Goal: Information Seeking & Learning: Check status

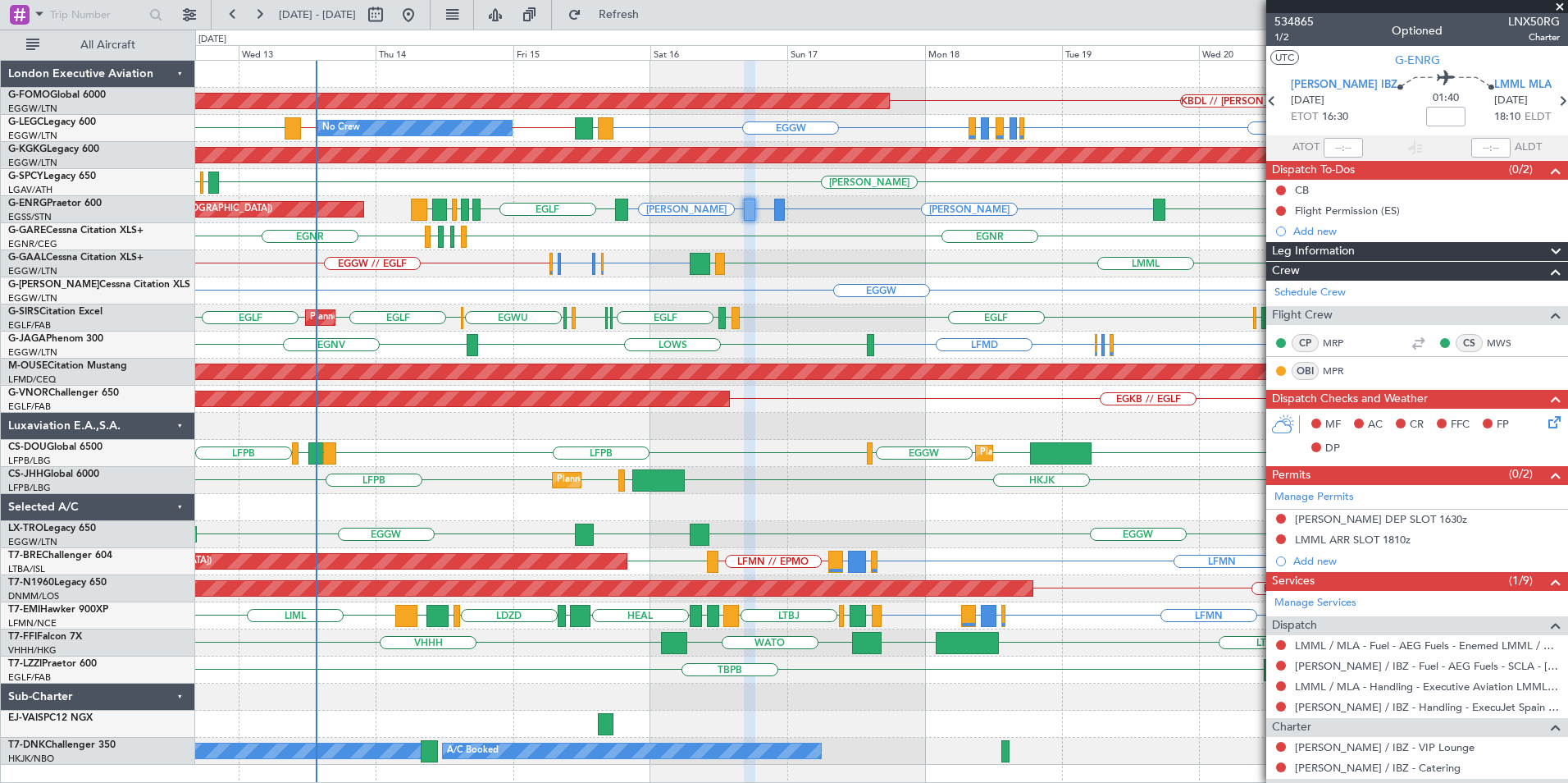
click at [876, 283] on div "KBDL // KACK Planned Maint Windsor Locks (Bradley Intl) EGGW EGLF or EGGW EGPE …" at bounding box center [881, 413] width 1372 height 704
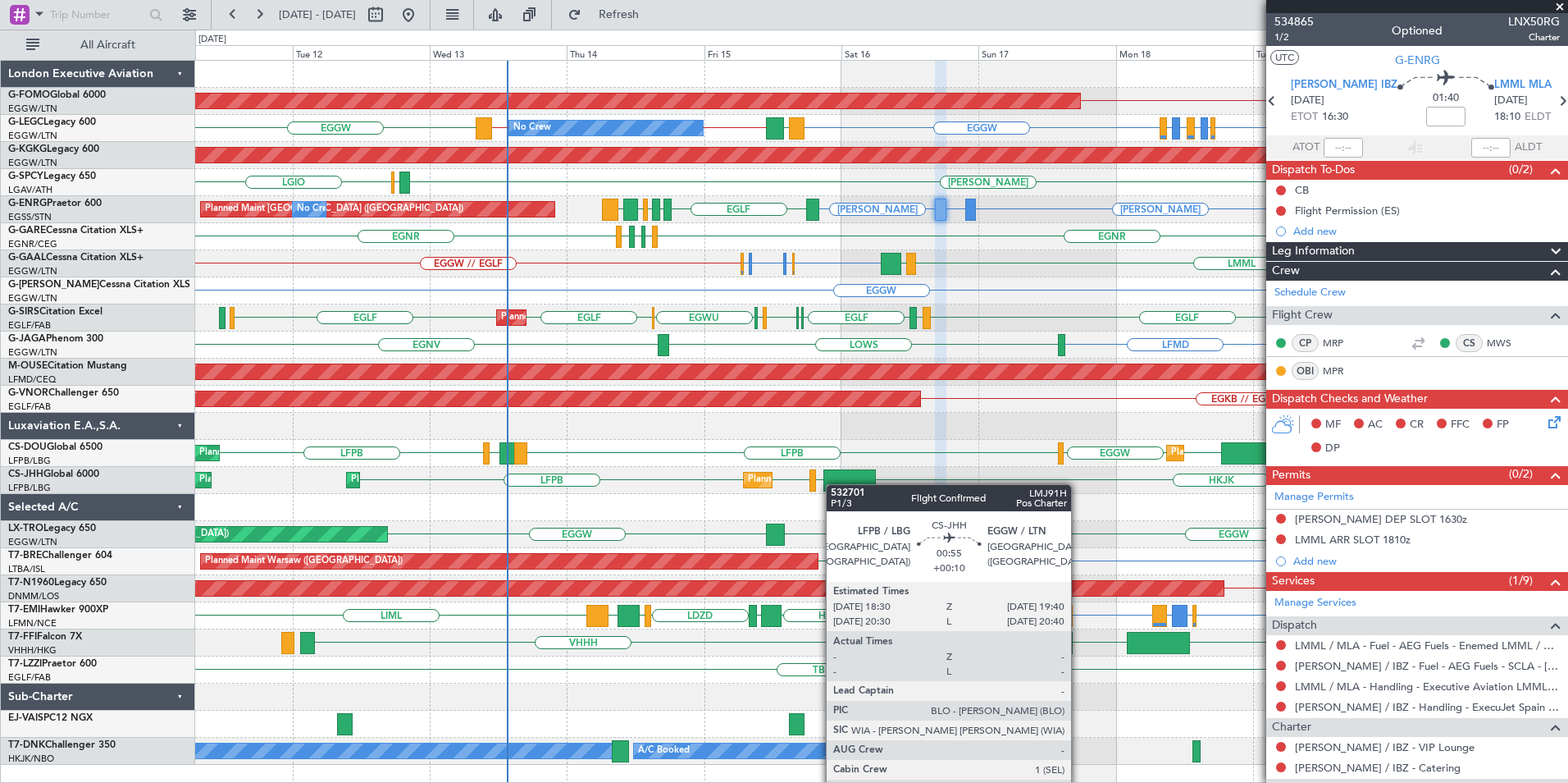
click at [594, 495] on div "Planned Maint Windsor Locks (Bradley Intl) KBDL // KACK No Crew EGGW EGLF or EG…" at bounding box center [881, 413] width 1372 height 704
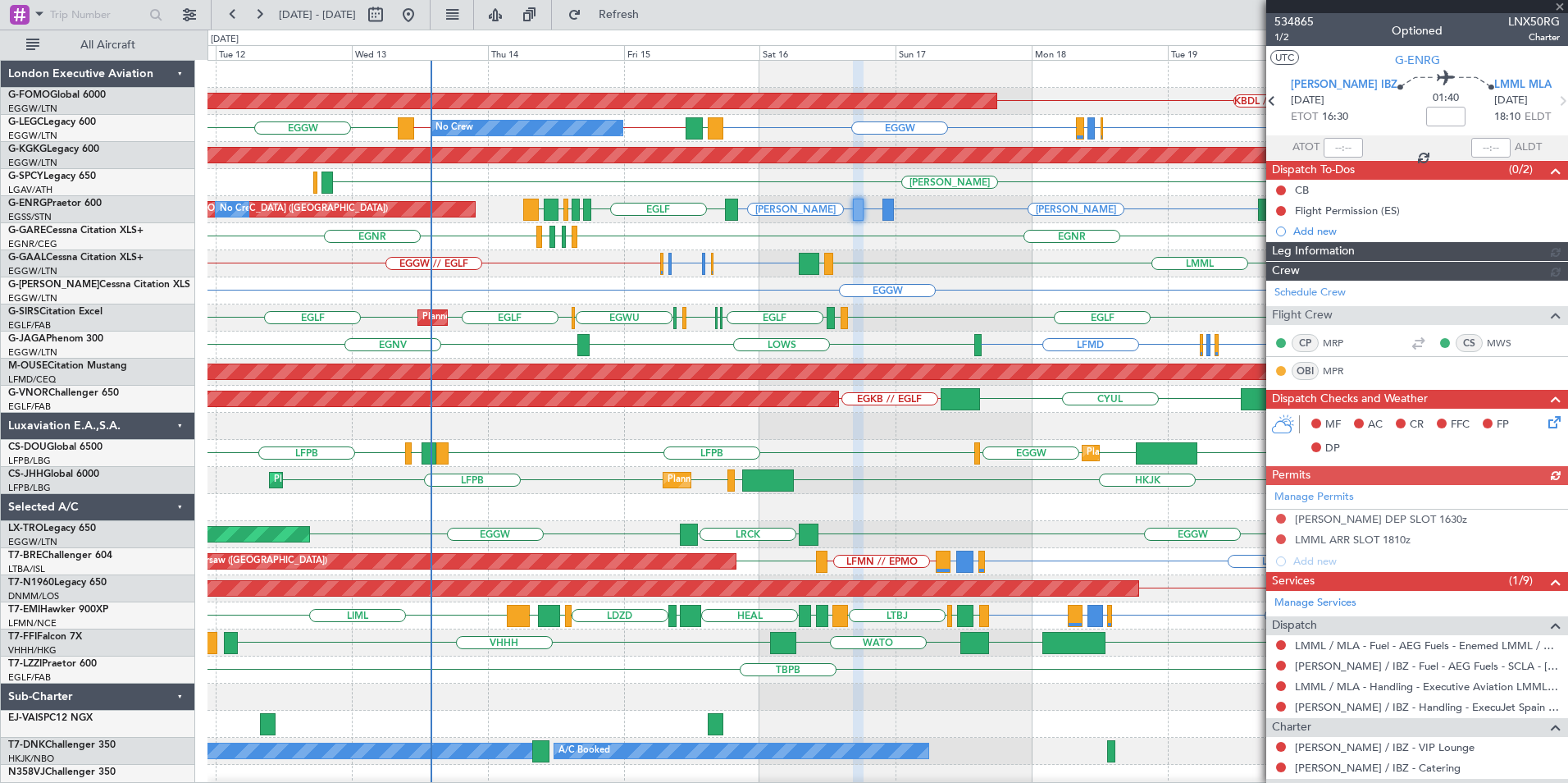
click at [700, 277] on div "KBDL // KACK Planned Maint Windsor Locks (Bradley Intl) EGGW EGLF or EGGW EGPE …" at bounding box center [887, 426] width 1360 height 731
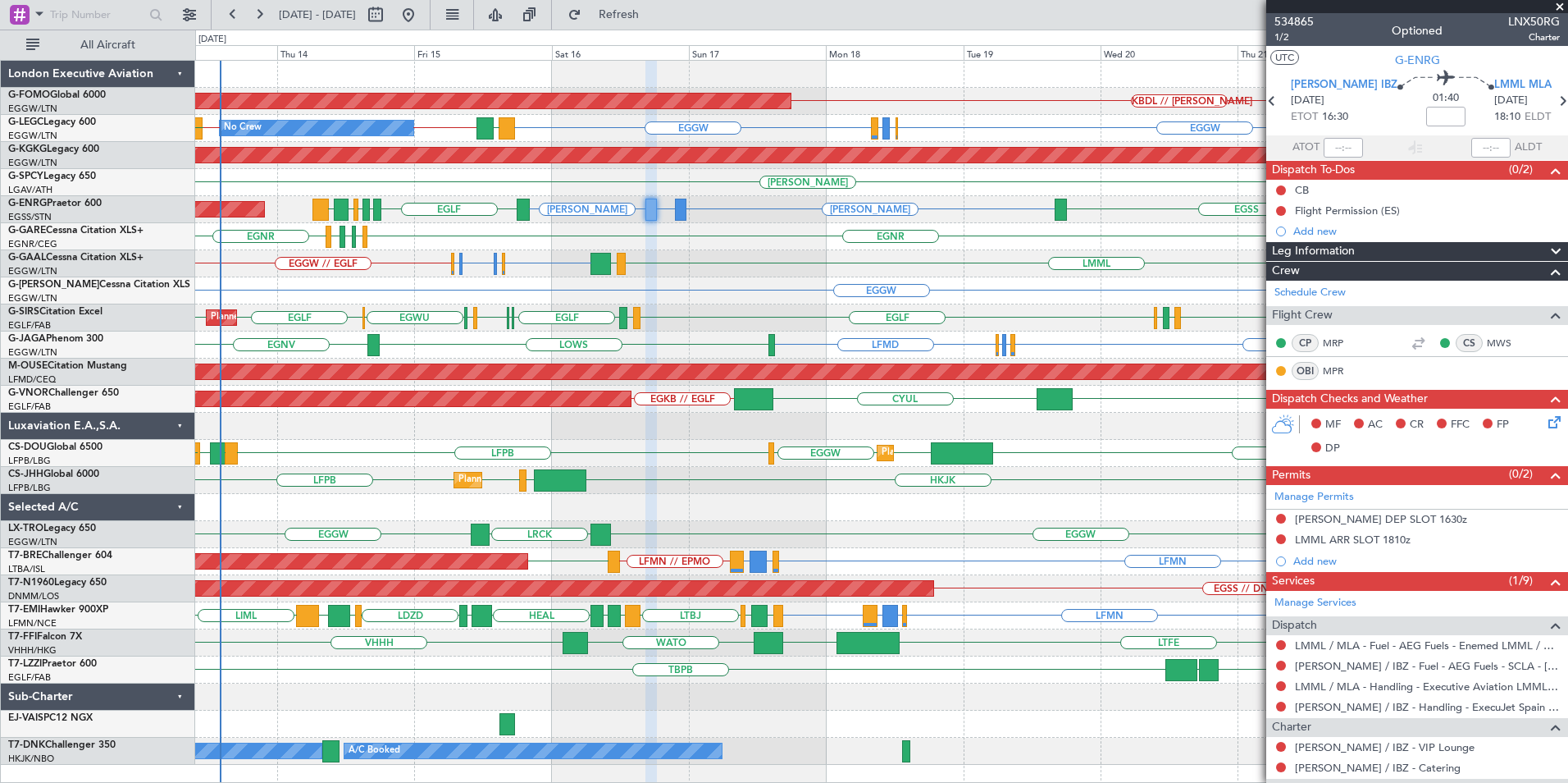
click at [692, 328] on div "KBDL // KACK Planned Maint Windsor Locks (Bradley Intl) EGGW EGLF or EGGW EGPE …" at bounding box center [881, 413] width 1372 height 704
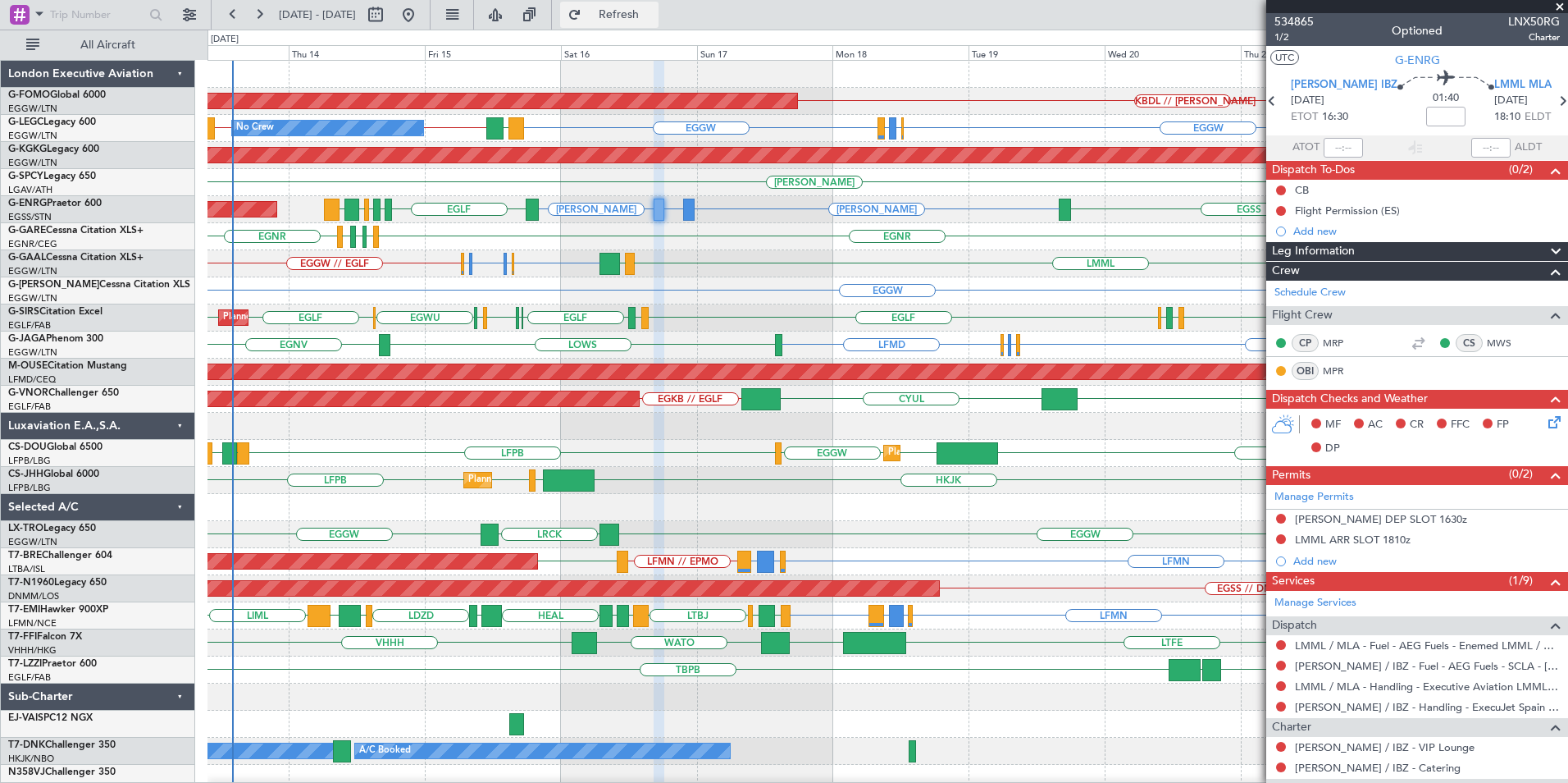
click at [653, 15] on span "Refresh" at bounding box center [619, 14] width 69 height 11
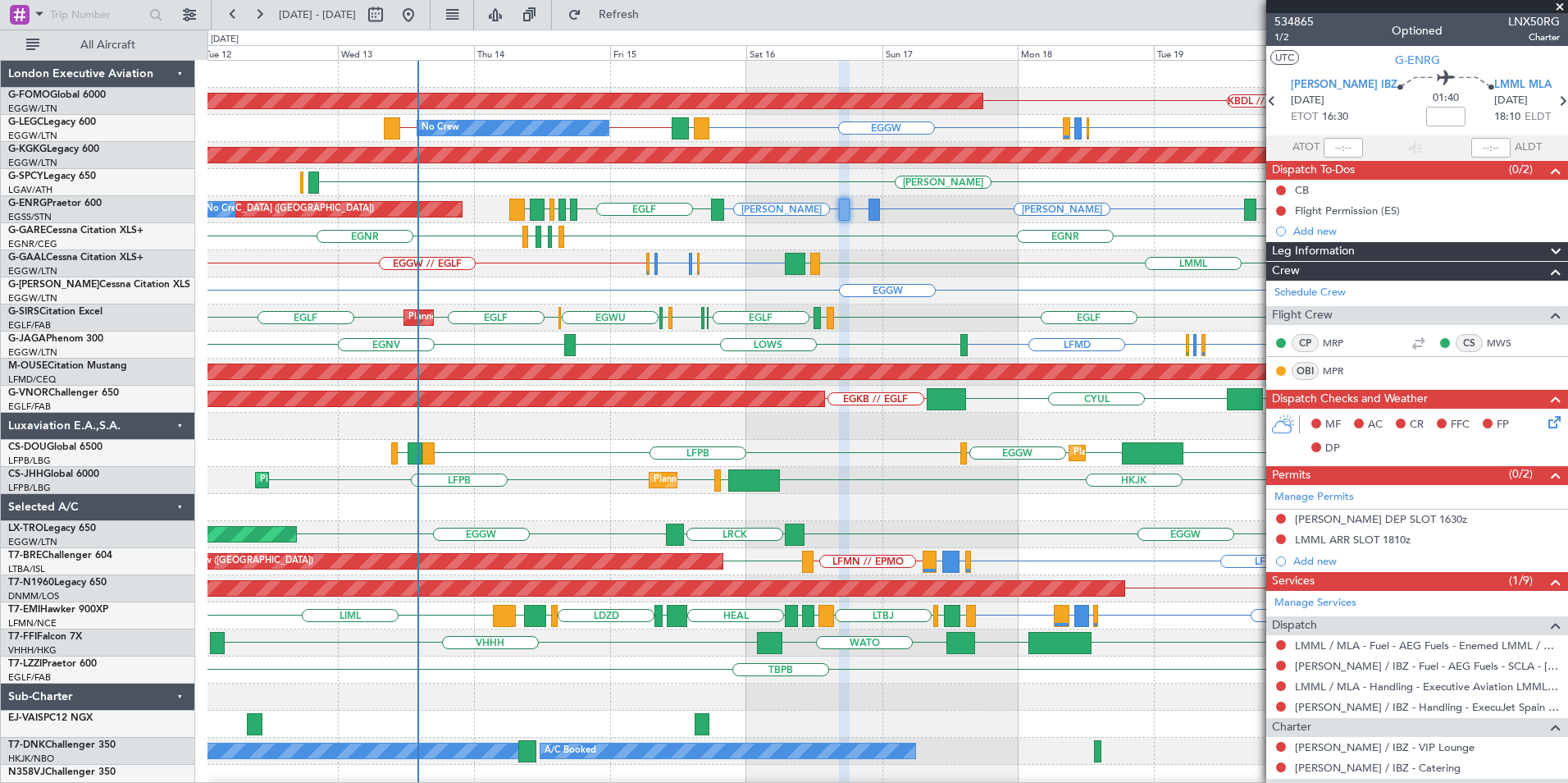
click at [628, 425] on div "KBDL // KACK Planned Maint Windsor Locks (Bradley Intl) EGGW EGLF or EGGW EGPE …" at bounding box center [887, 426] width 1360 height 731
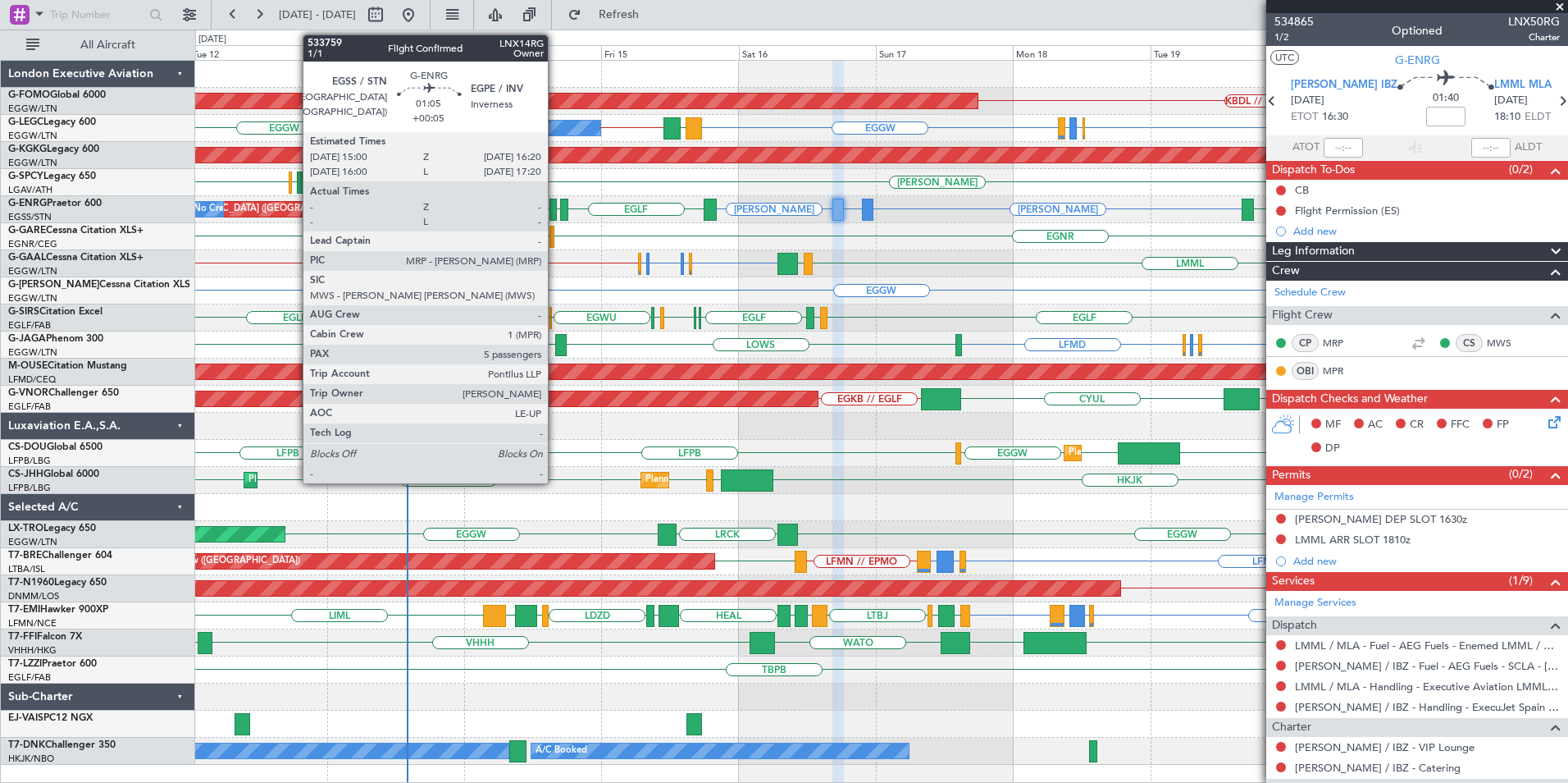
click at [555, 215] on div at bounding box center [553, 209] width 8 height 22
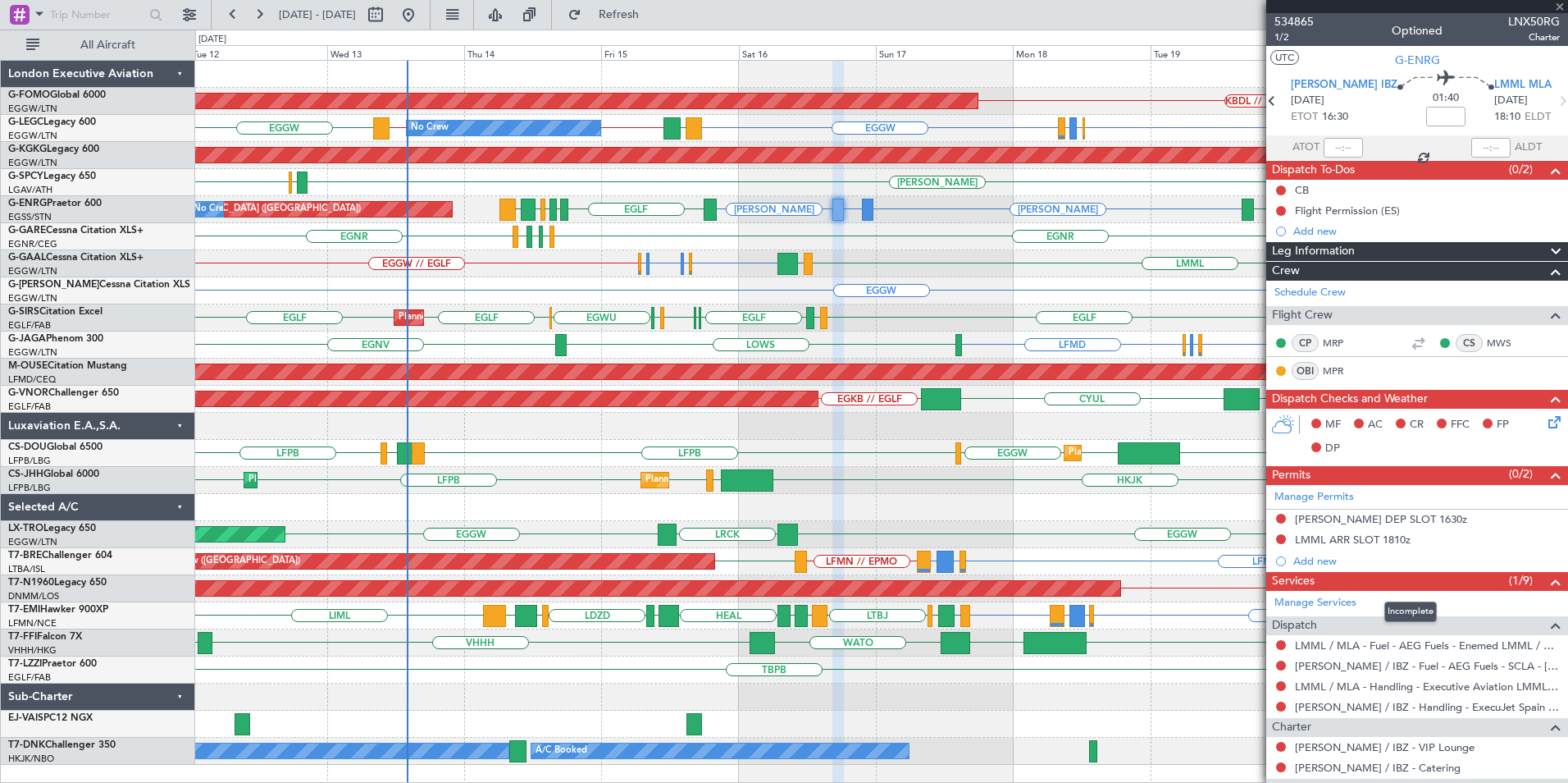
type input "+00:05"
type input "5"
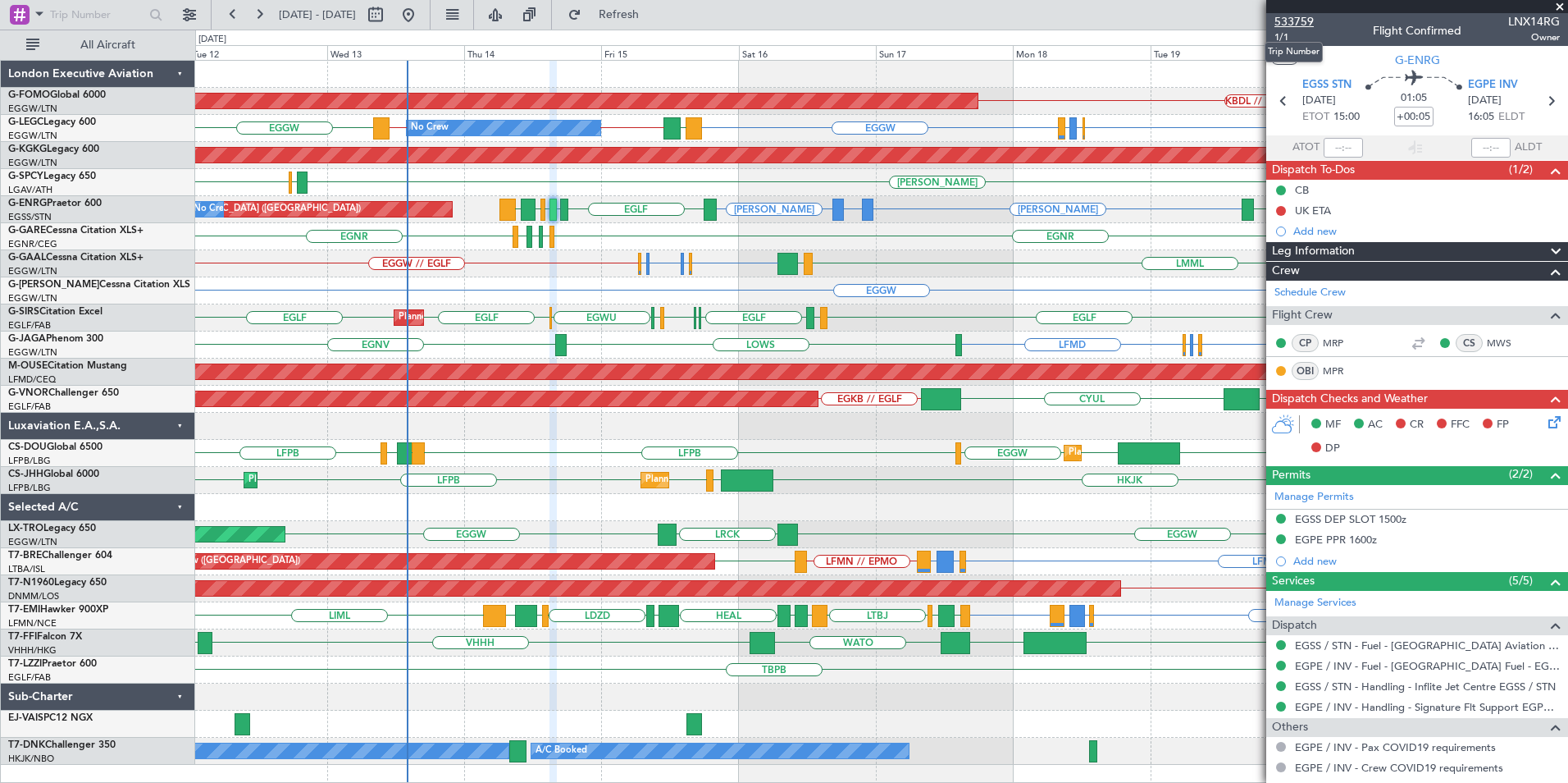
click at [1290, 20] on span "533759" at bounding box center [1294, 22] width 40 height 18
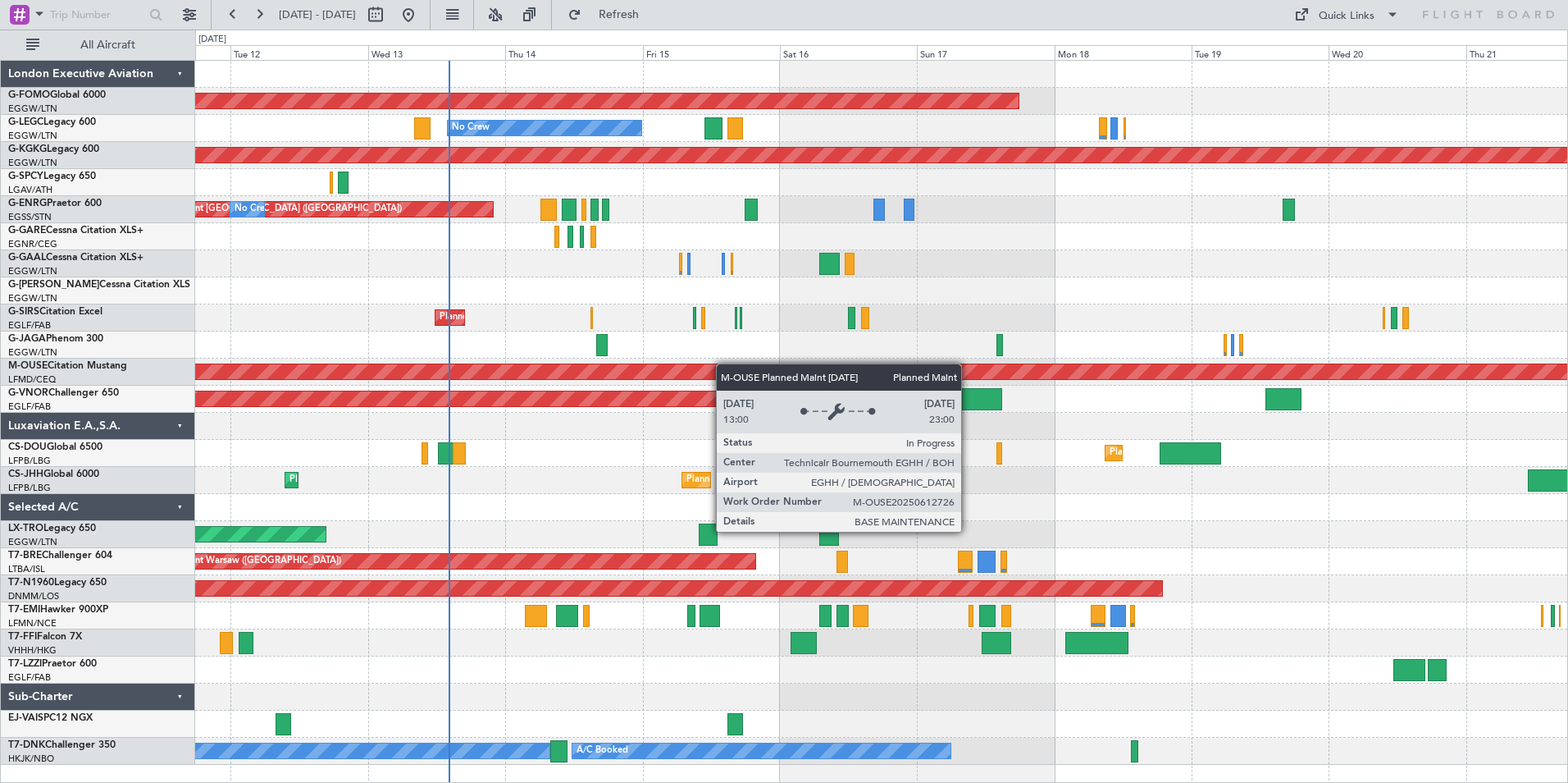
click at [644, 372] on div "Planned Maint Windsor Locks (Bradley Intl) No Crew A/C Unavailable London (Luto…" at bounding box center [881, 413] width 1372 height 704
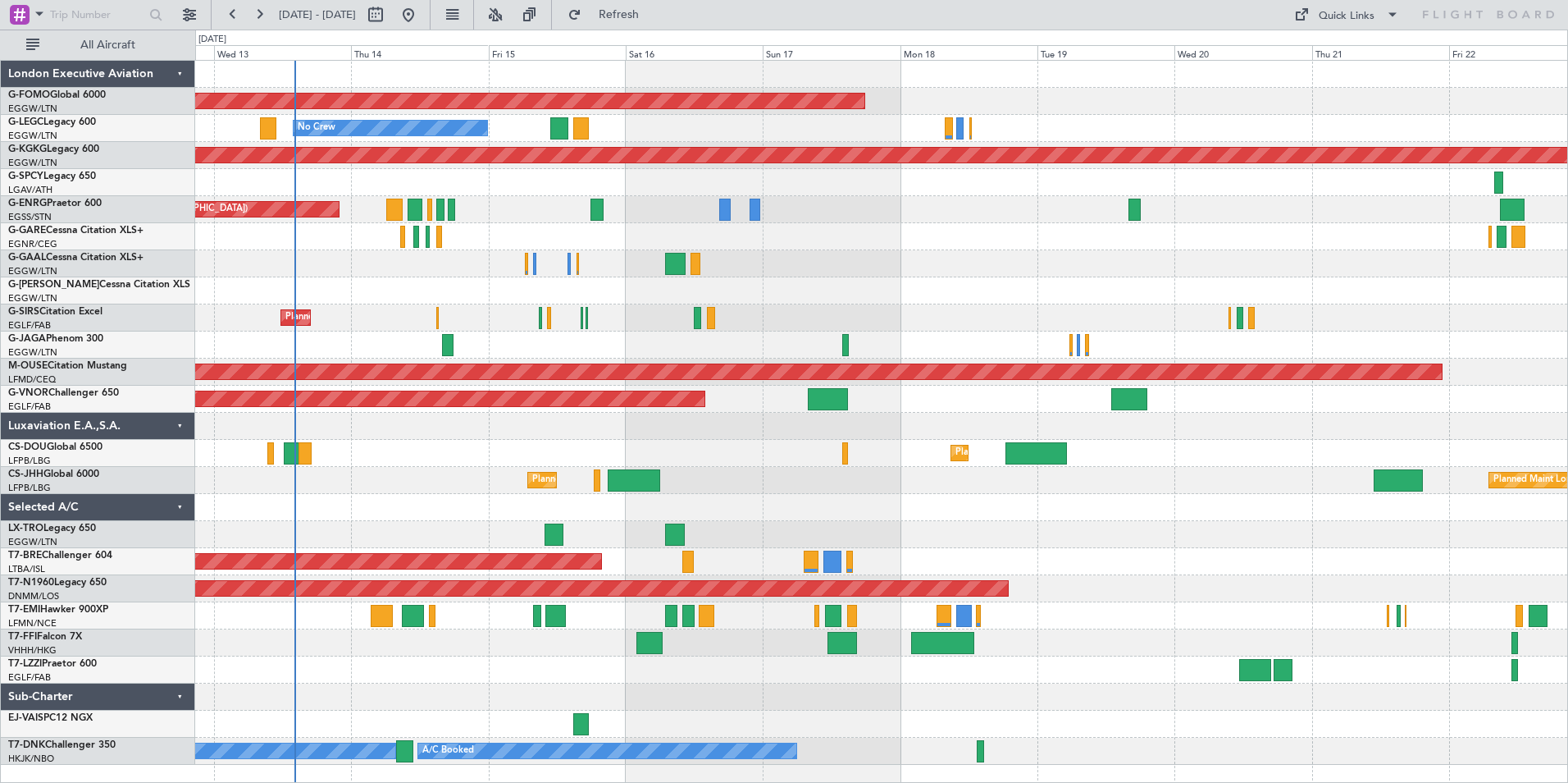
click at [941, 483] on div "Planned Maint Windsor Locks (Bradley Intl) No Crew A/C Unavailable London (Luto…" at bounding box center [881, 413] width 1372 height 704
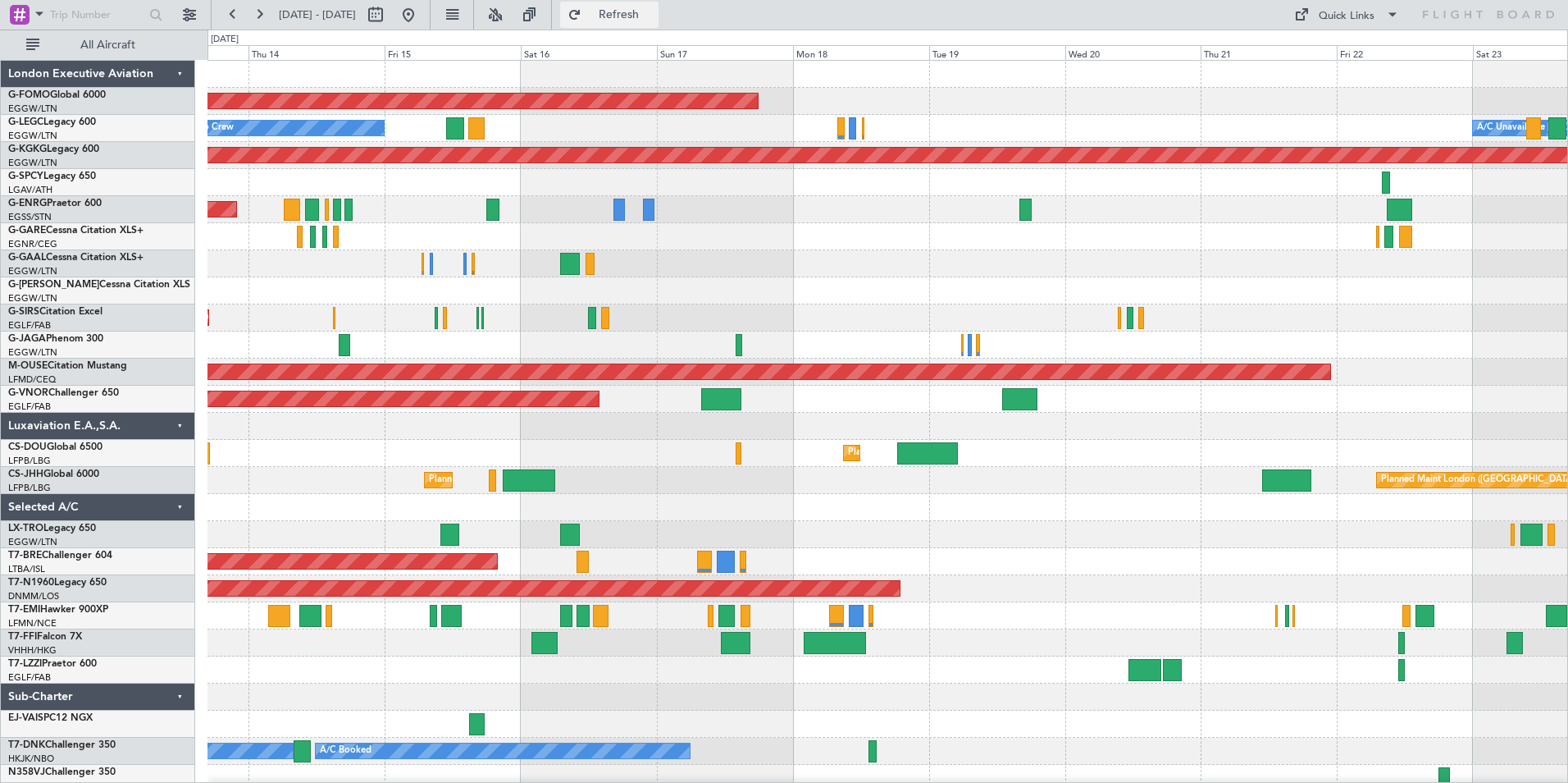
click at [653, 9] on span "Refresh" at bounding box center [619, 14] width 69 height 11
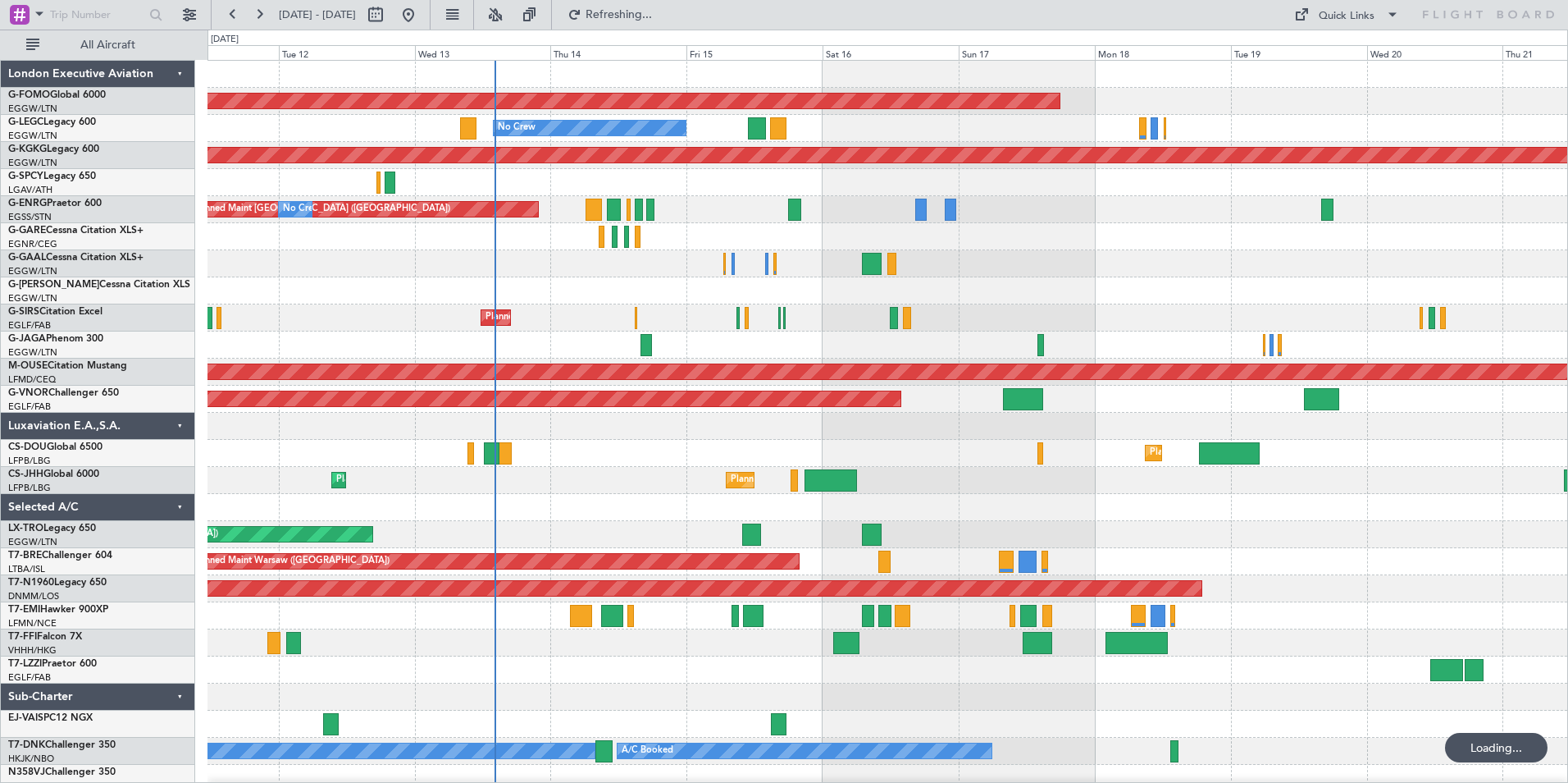
click at [868, 311] on div "Planned Maint Windsor Locks (Bradley Intl) No Crew A/C Unavailable London (Luto…" at bounding box center [887, 426] width 1360 height 731
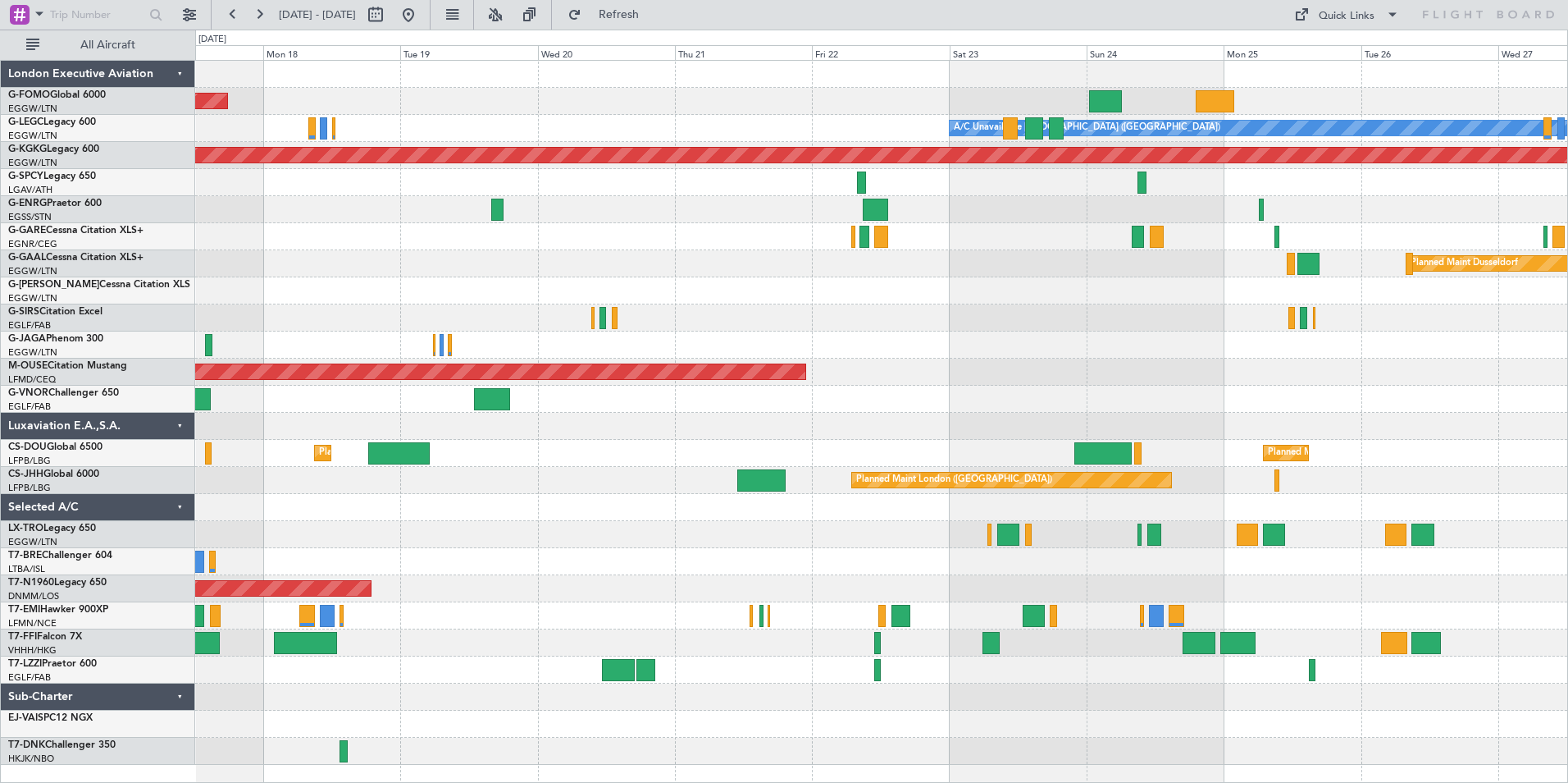
click at [261, 132] on div "Planned Maint Windsor Locks (Bradley Intl) A/C Unavailable London (Luton) AOG M…" at bounding box center [881, 413] width 1372 height 704
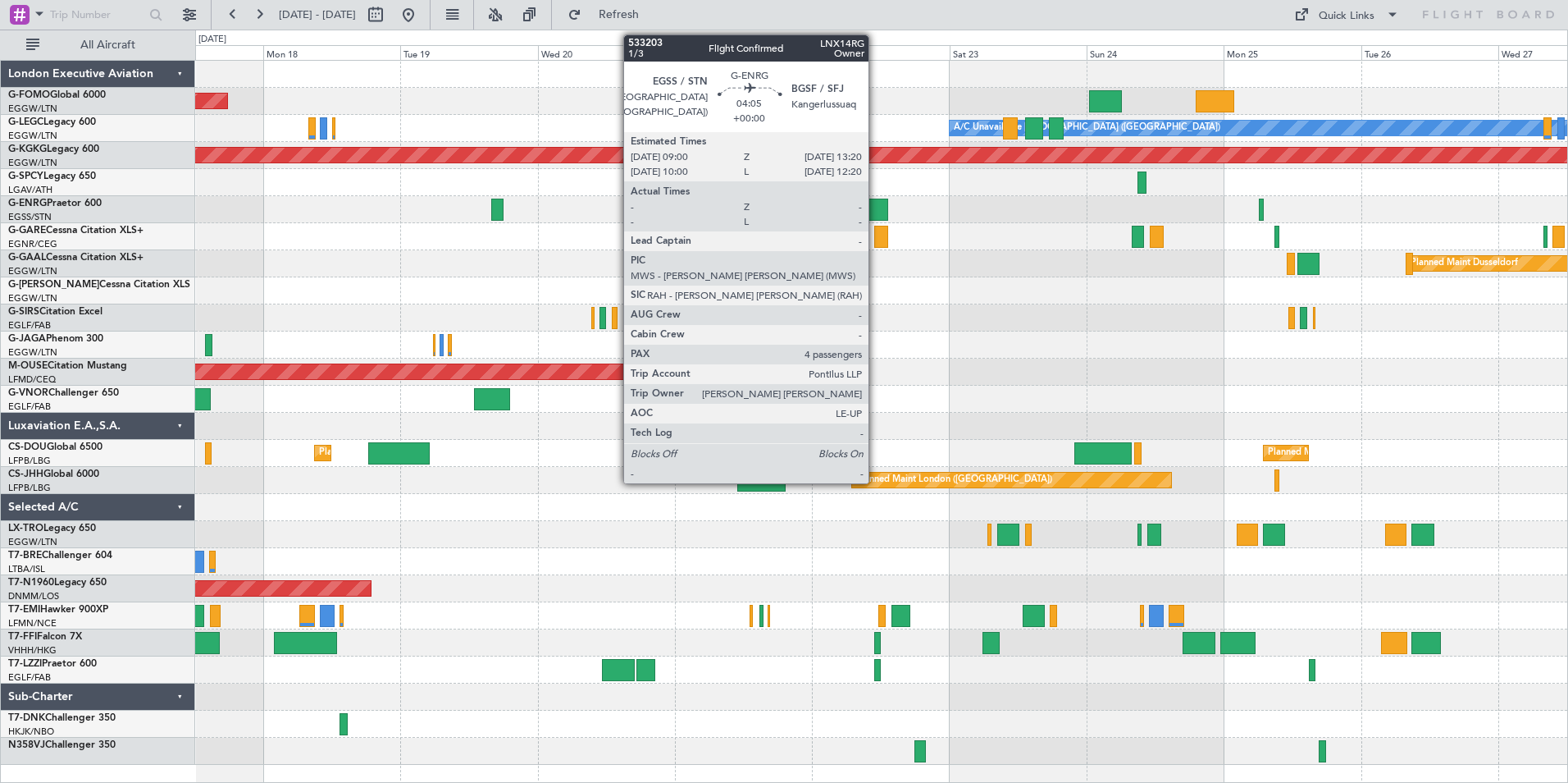
click at [876, 204] on div at bounding box center [875, 209] width 26 height 22
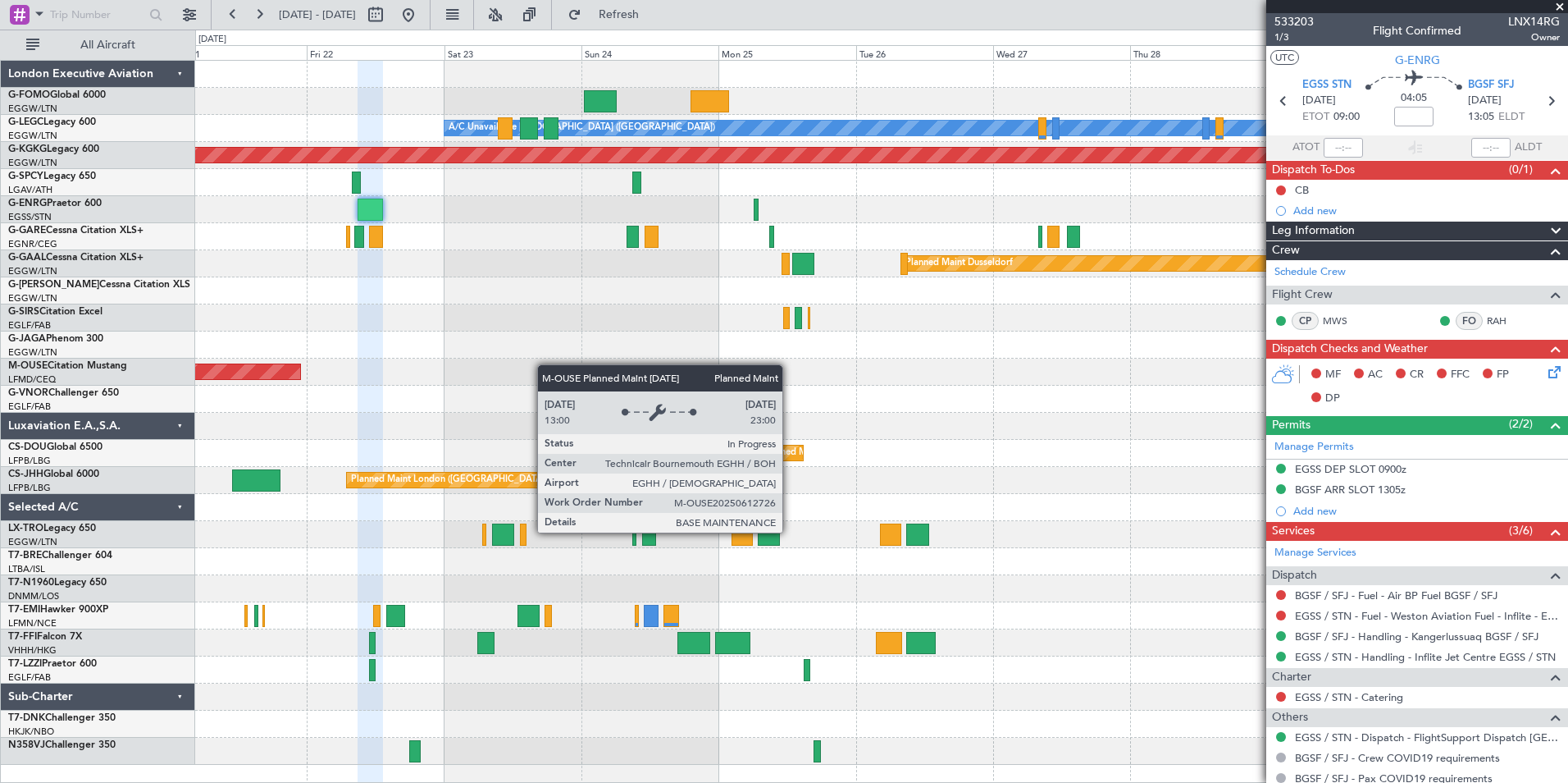
click at [297, 371] on div "A/C Unavailable London (Luton) AOG Maint Istanbul (Ataturk) Planned Maint Dusse…" at bounding box center [881, 413] width 1372 height 704
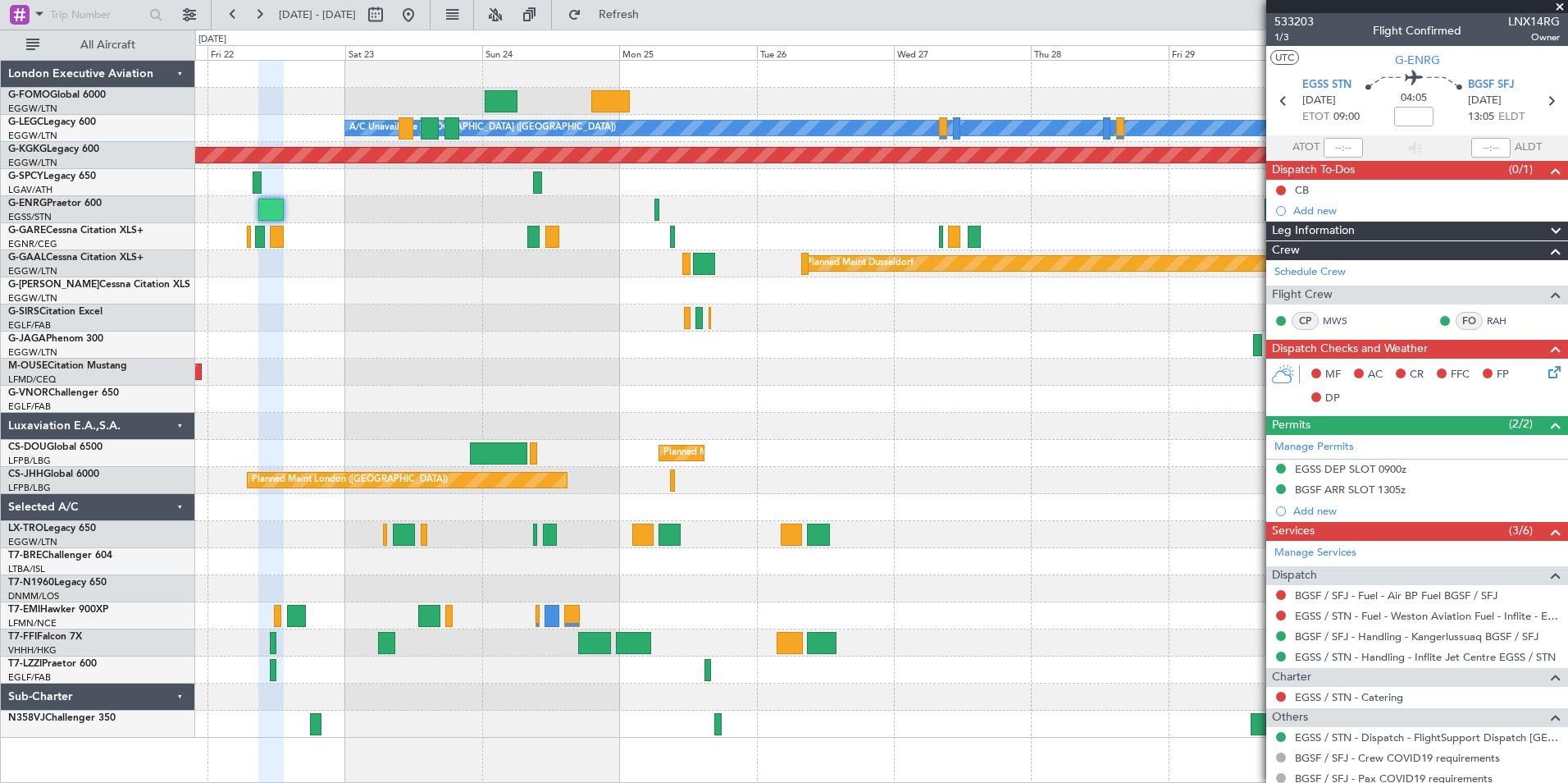
click at [1559, 9] on span at bounding box center [1560, 7] width 17 height 15
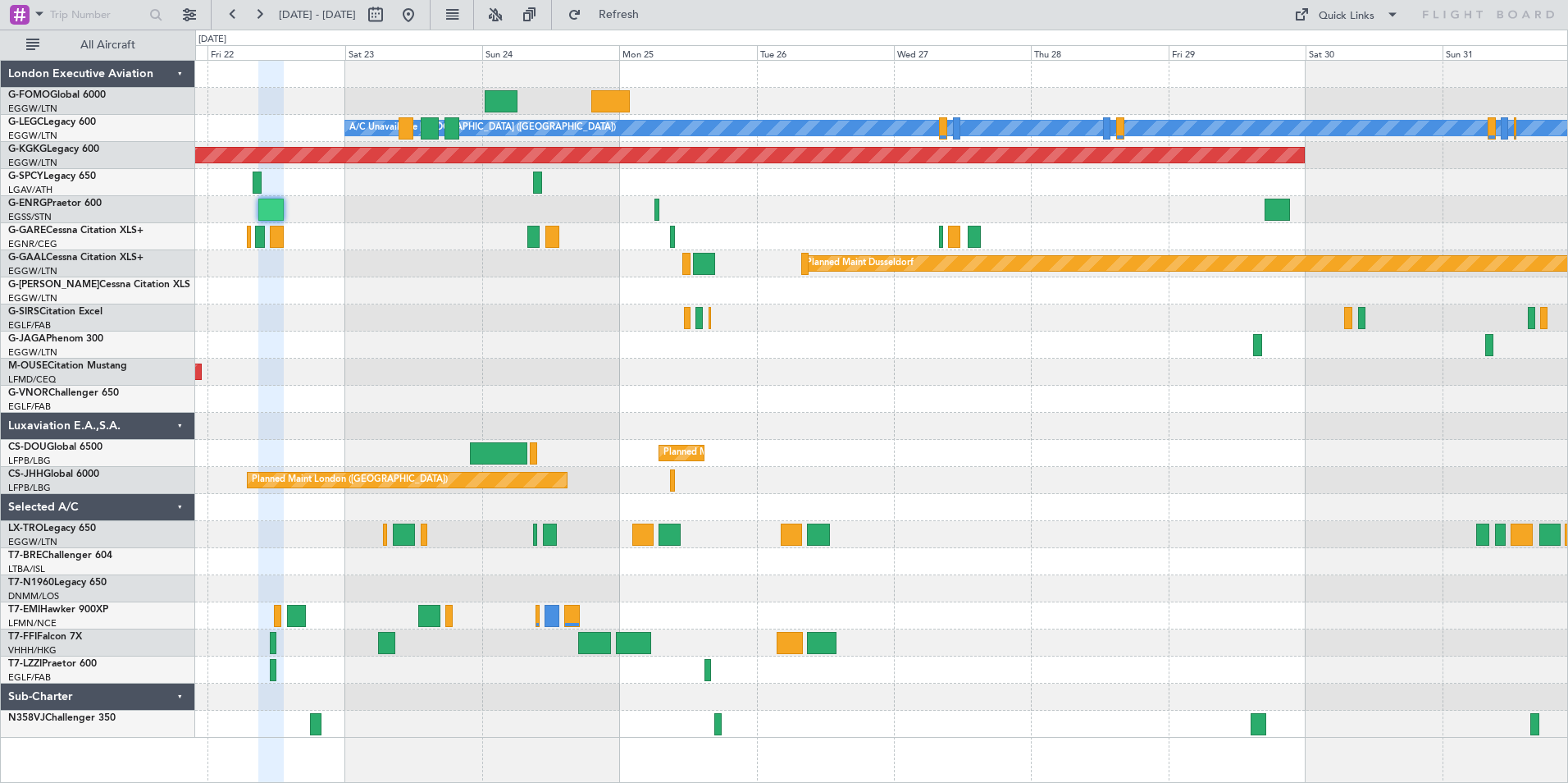
type input "0"
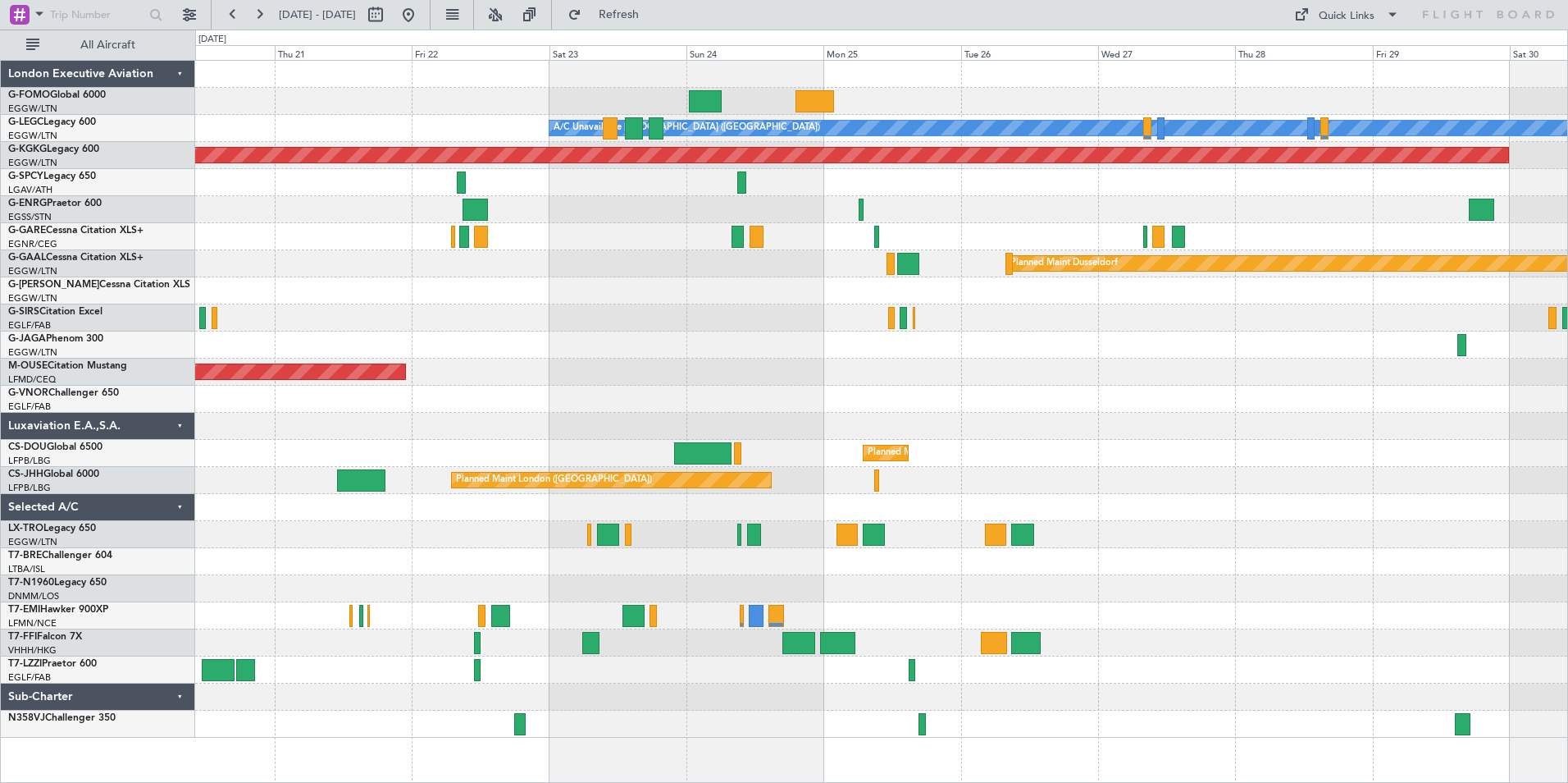
click at [565, 310] on div "A/C Unavailable London (Luton) AOG Maint Istanbul (Ataturk) Planned Maint Dusse…" at bounding box center [881, 399] width 1372 height 677
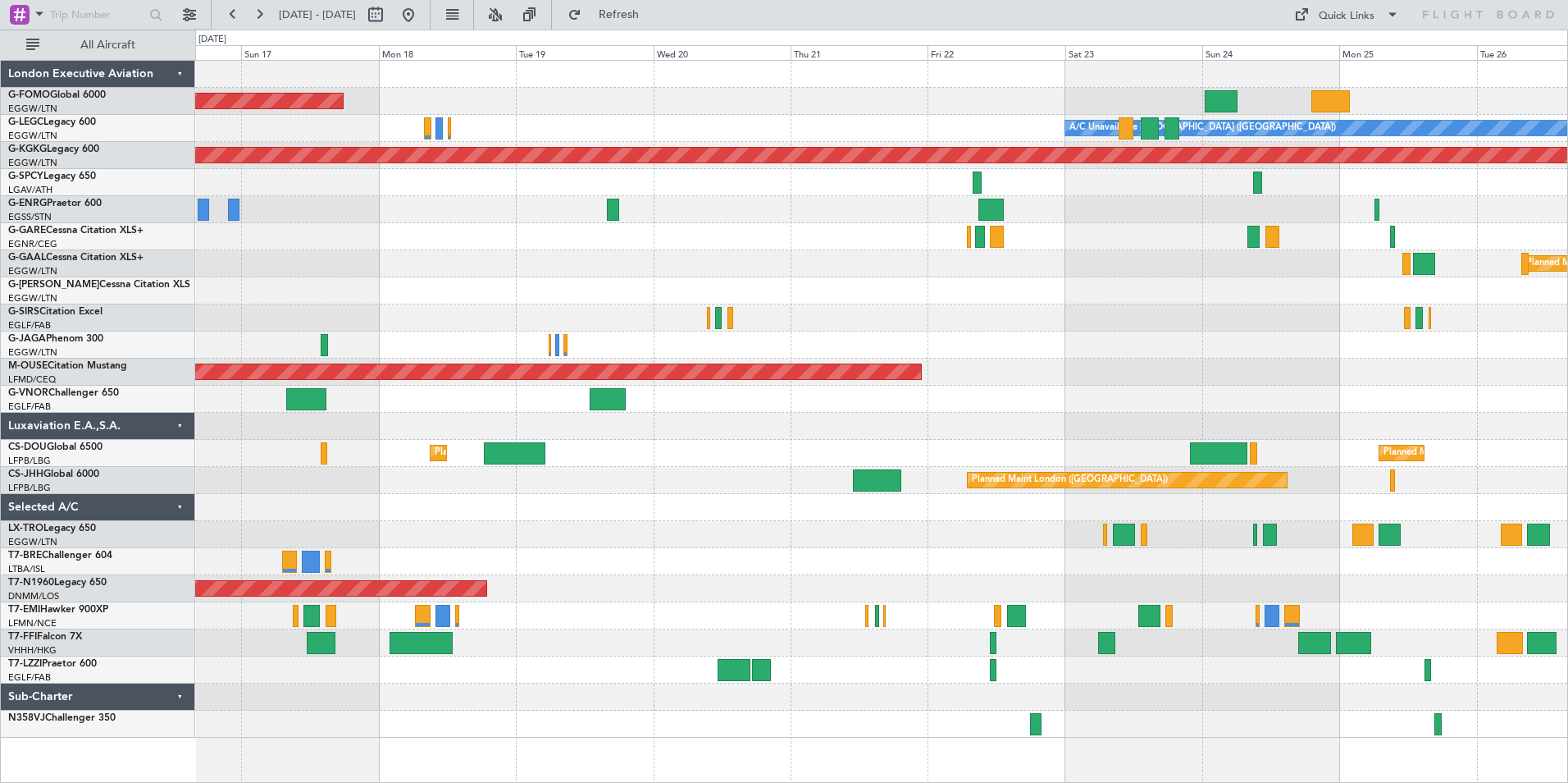
click at [1087, 274] on div "Planned Maint Windsor Locks (Bradley Intl) A/C Unavailable London (Luton) No Cr…" at bounding box center [881, 399] width 1372 height 677
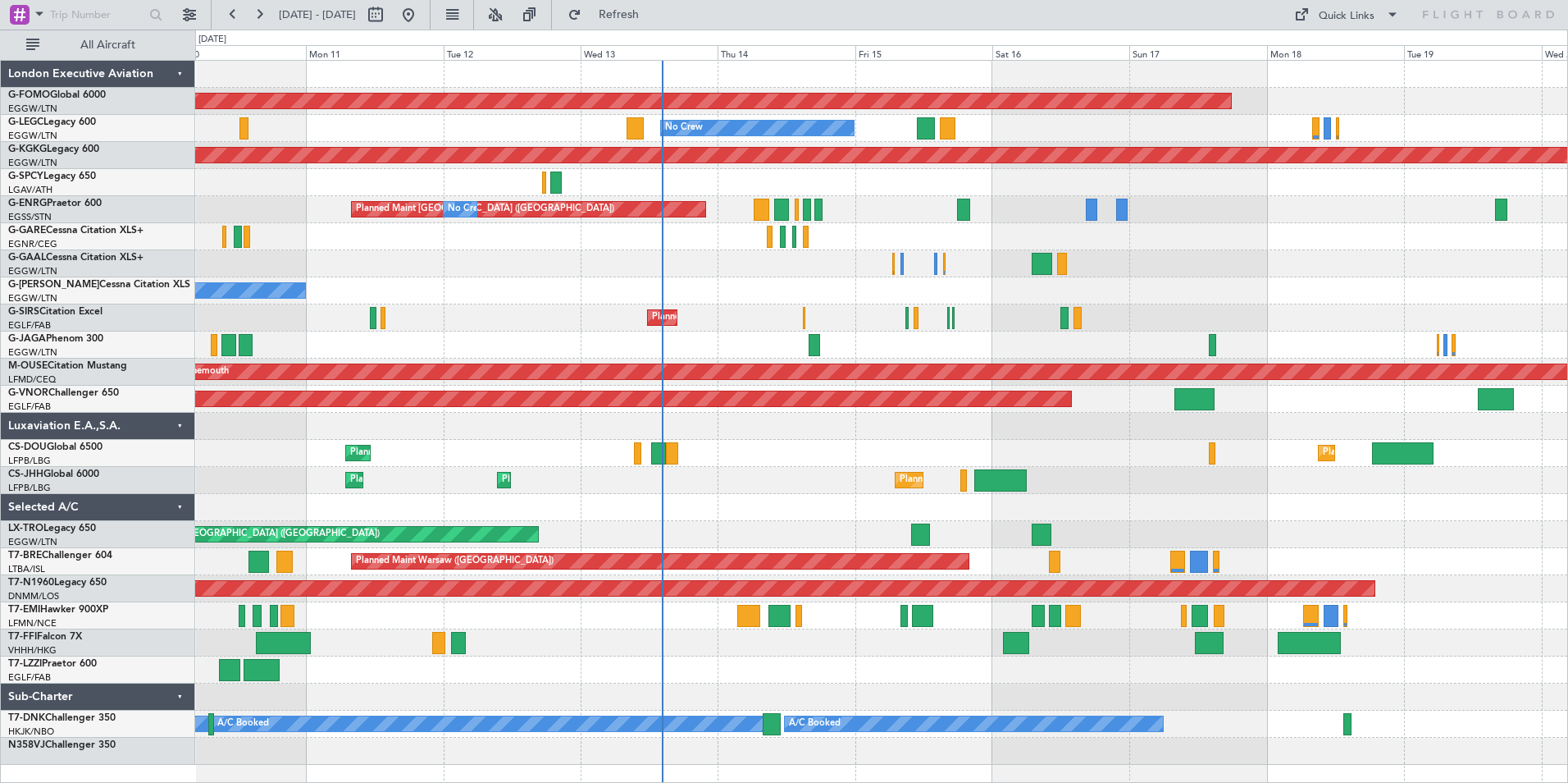
click at [1432, 569] on div "Planned Maint Windsor Locks (Bradley Intl) No Crew AOG Maint Istanbul (Ataturk)…" at bounding box center [881, 413] width 1372 height 704
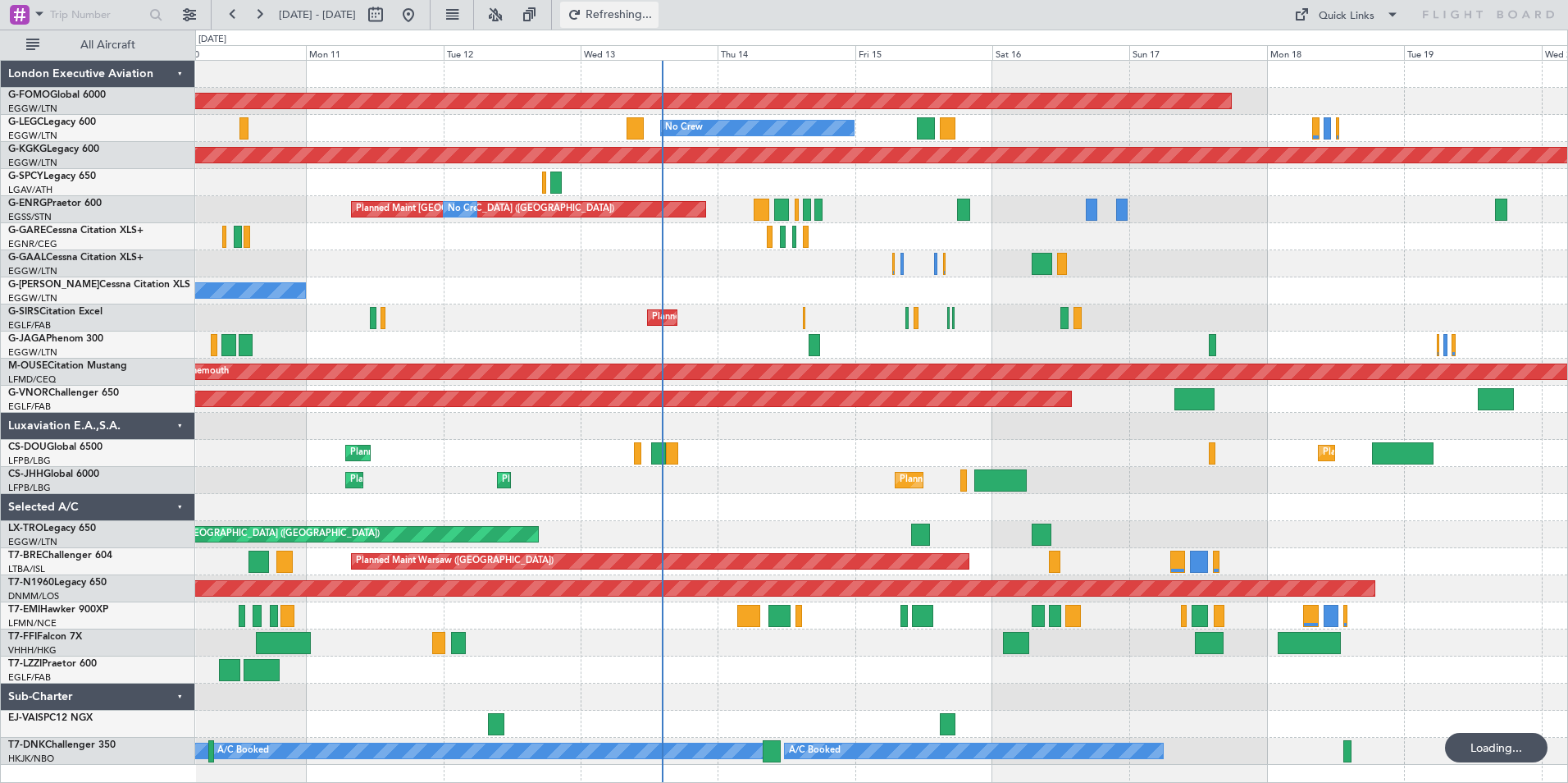
click at [653, 9] on span "Refreshing..." at bounding box center [619, 14] width 69 height 11
click at [147, 16] on div at bounding box center [156, 15] width 18 height 18
type input "g"
click at [152, 14] on div at bounding box center [156, 15] width 18 height 18
click at [186, 18] on button at bounding box center [190, 15] width 26 height 26
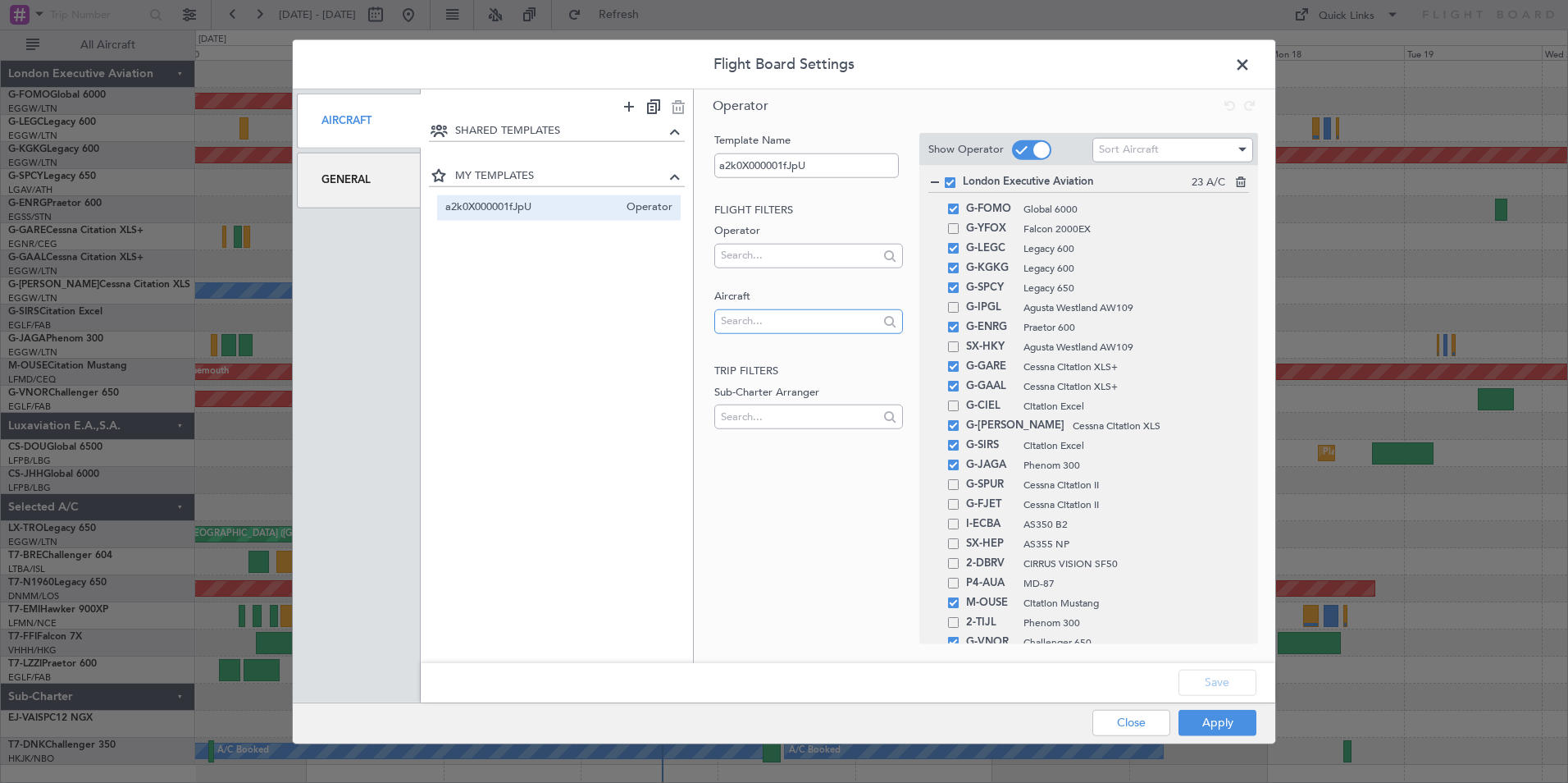
click at [762, 325] on input "text" at bounding box center [799, 321] width 157 height 25
type input "gvnor"
click at [885, 322] on div at bounding box center [890, 320] width 18 height 18
drag, startPoint x: 1249, startPoint y: 61, endPoint x: 1066, endPoint y: 75, distance: 183.5
click at [1251, 62] on span at bounding box center [1251, 69] width 0 height 33
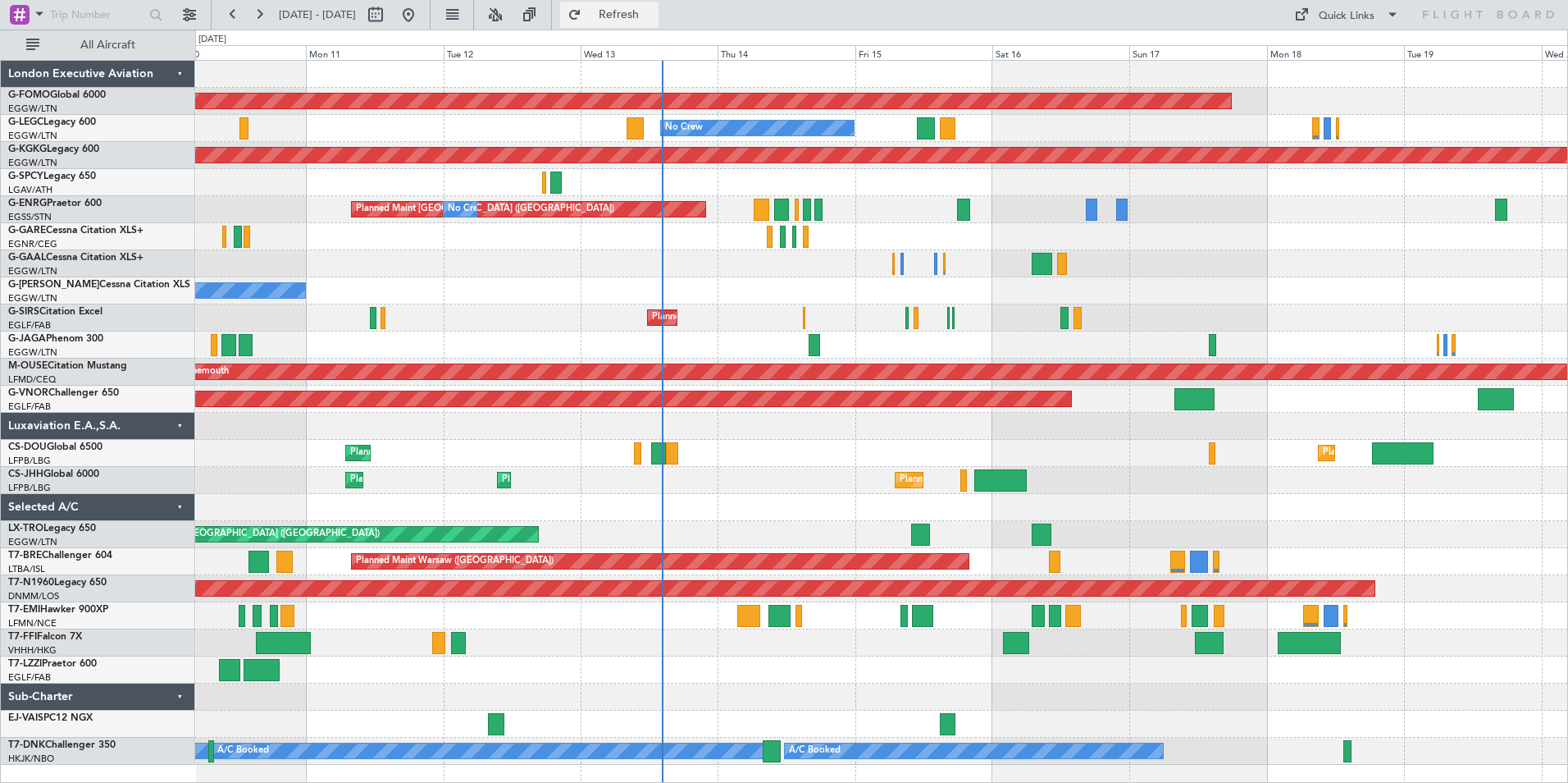
click at [659, 22] on button "Refresh" at bounding box center [609, 15] width 98 height 26
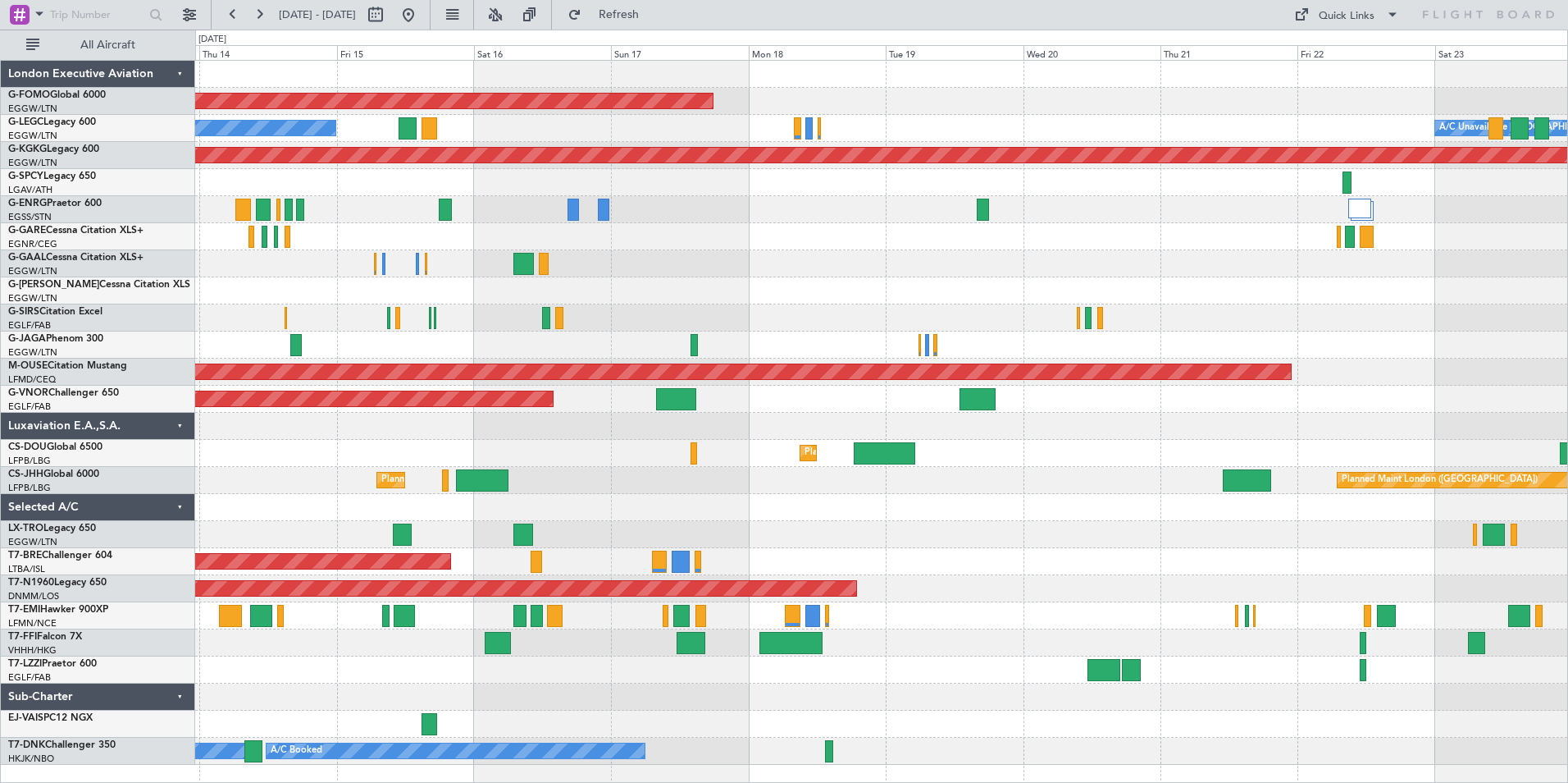
click at [736, 333] on div "Planned Maint Windsor Locks (Bradley Intl) No Crew A/C Unavailable London (Luto…" at bounding box center [881, 413] width 1372 height 704
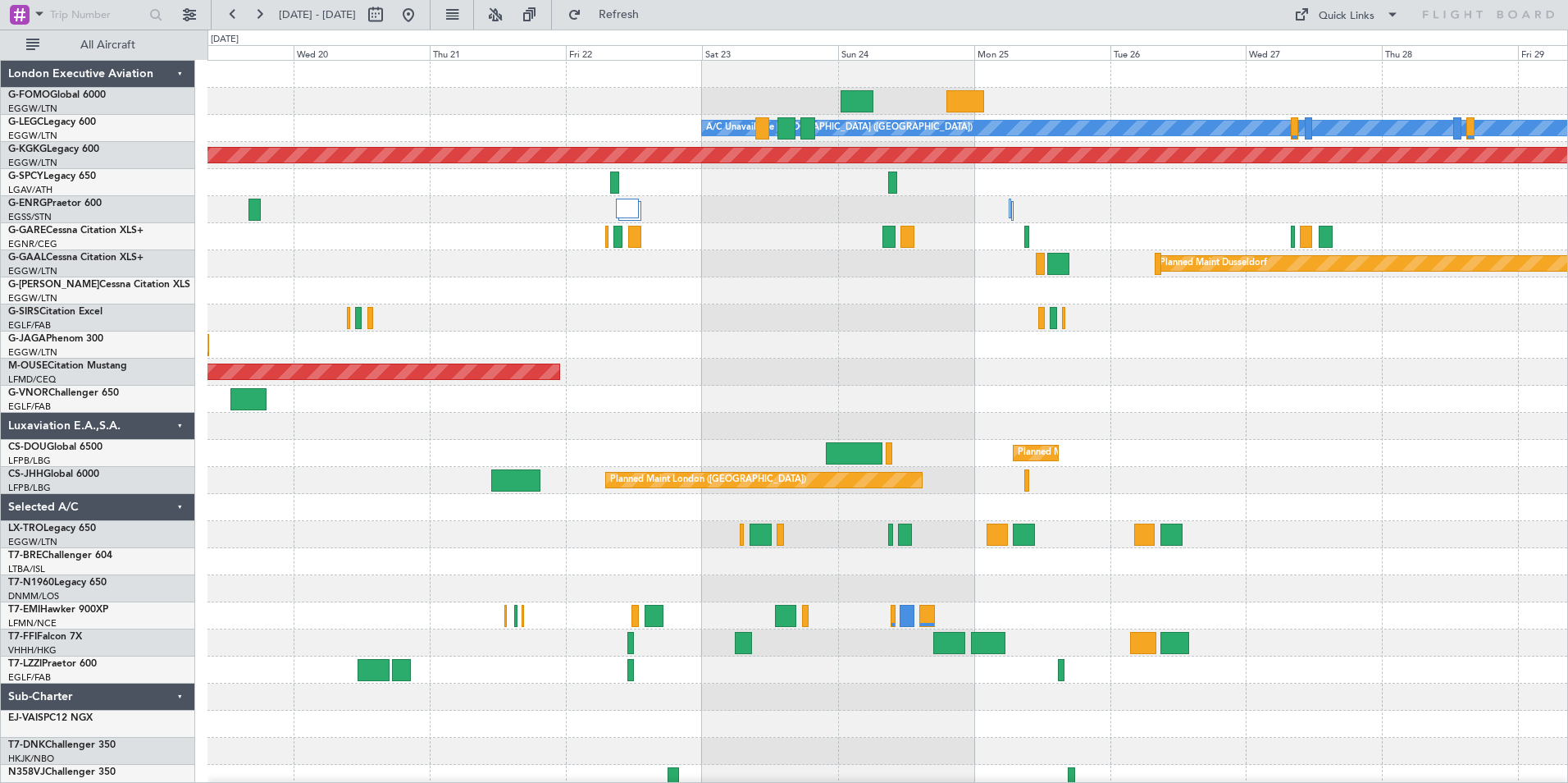
click at [499, 404] on div "Planned Maint Windsor Locks (Bradley Intl) A/C Unavailable London (Luton) AOG M…" at bounding box center [887, 426] width 1360 height 731
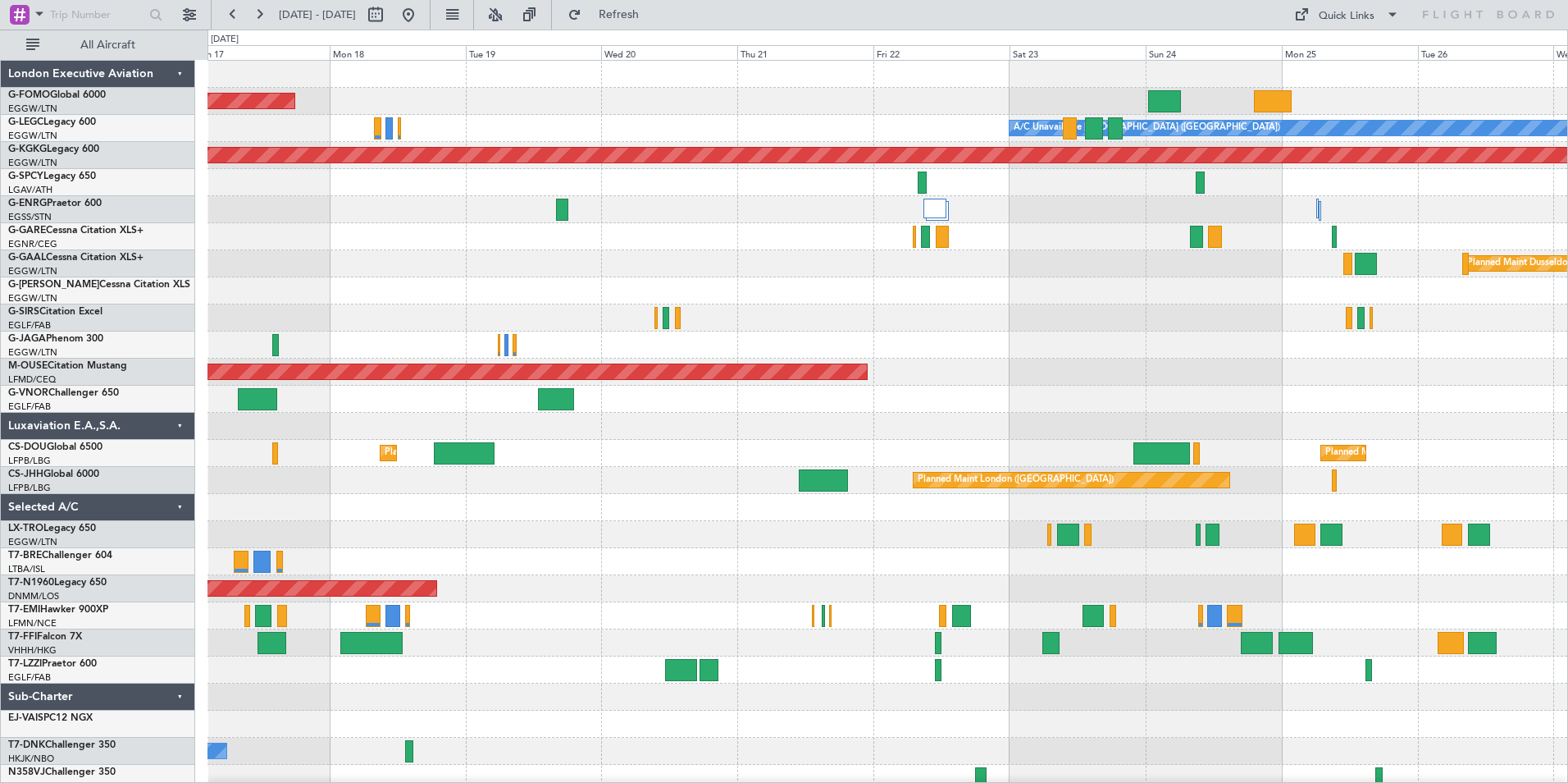
click at [1519, 413] on div "Planned Maint Windsor Locks (Bradley Intl) A/C Unavailable London (Luton) No Cr…" at bounding box center [887, 426] width 1360 height 731
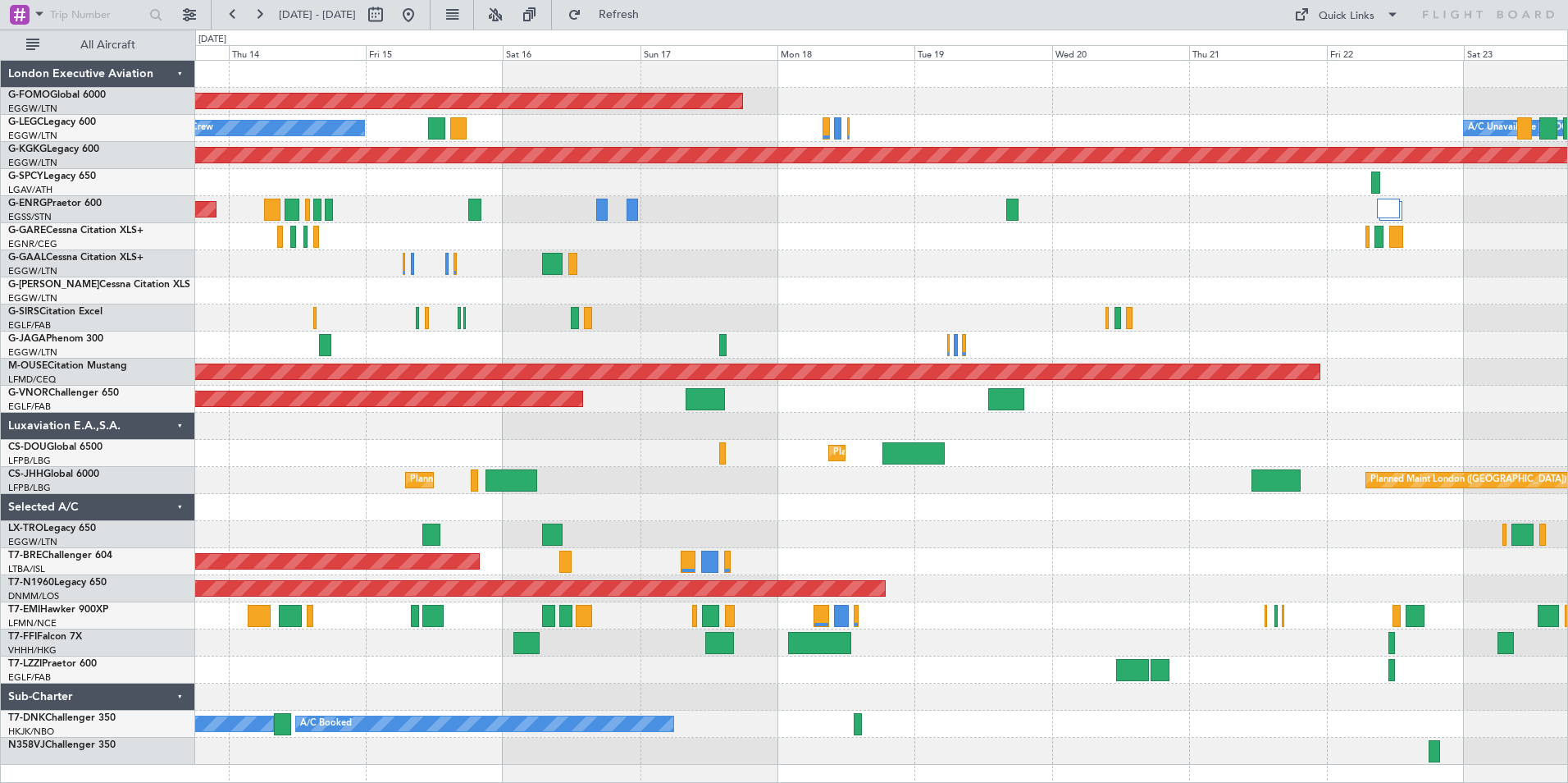
click at [692, 283] on div "Planned Maint Windsor Locks (Bradley Intl) A/C Unavailable London (Luton) No Cr…" at bounding box center [881, 413] width 1372 height 704
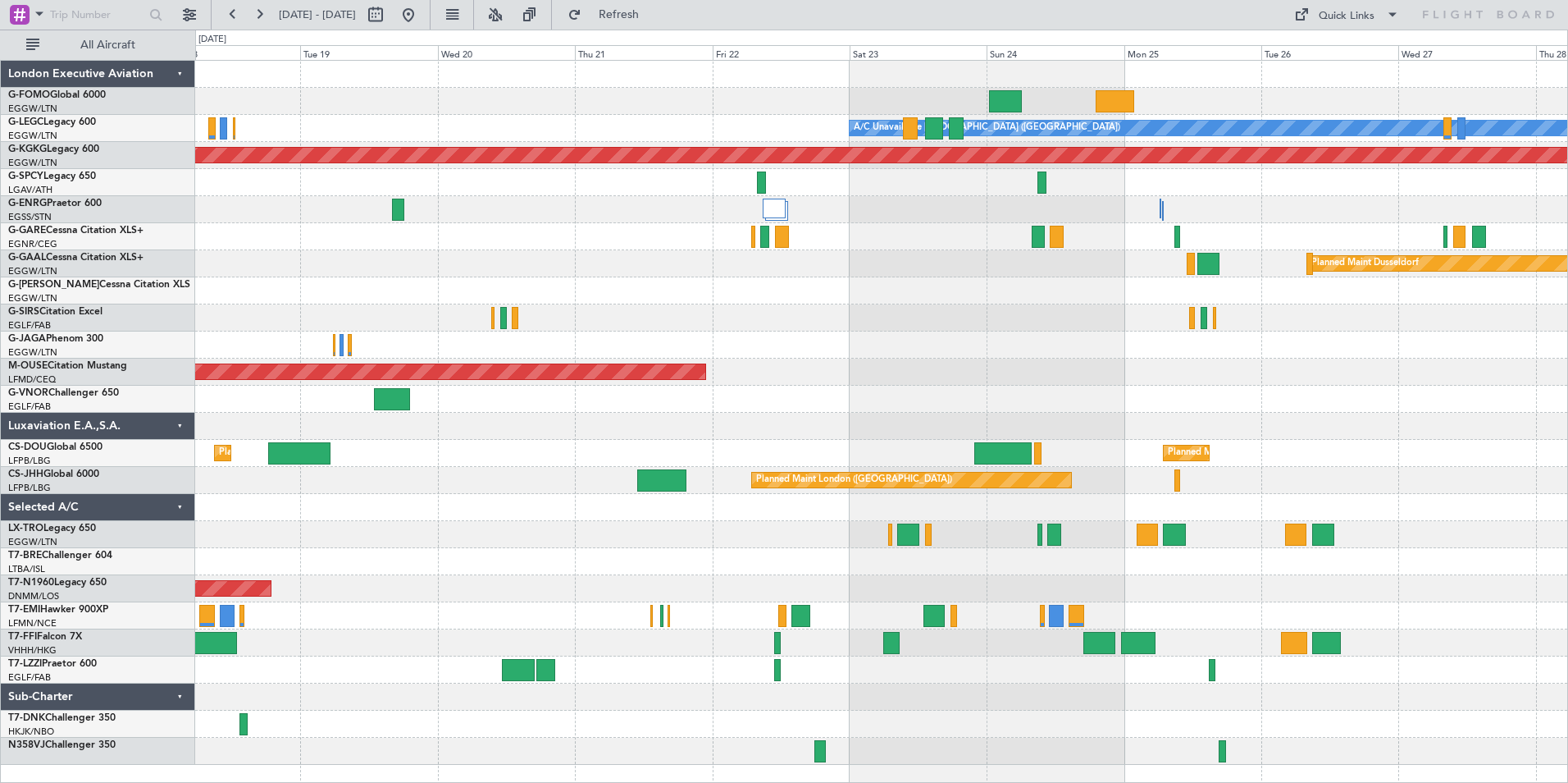
click at [788, 207] on div at bounding box center [881, 209] width 1372 height 27
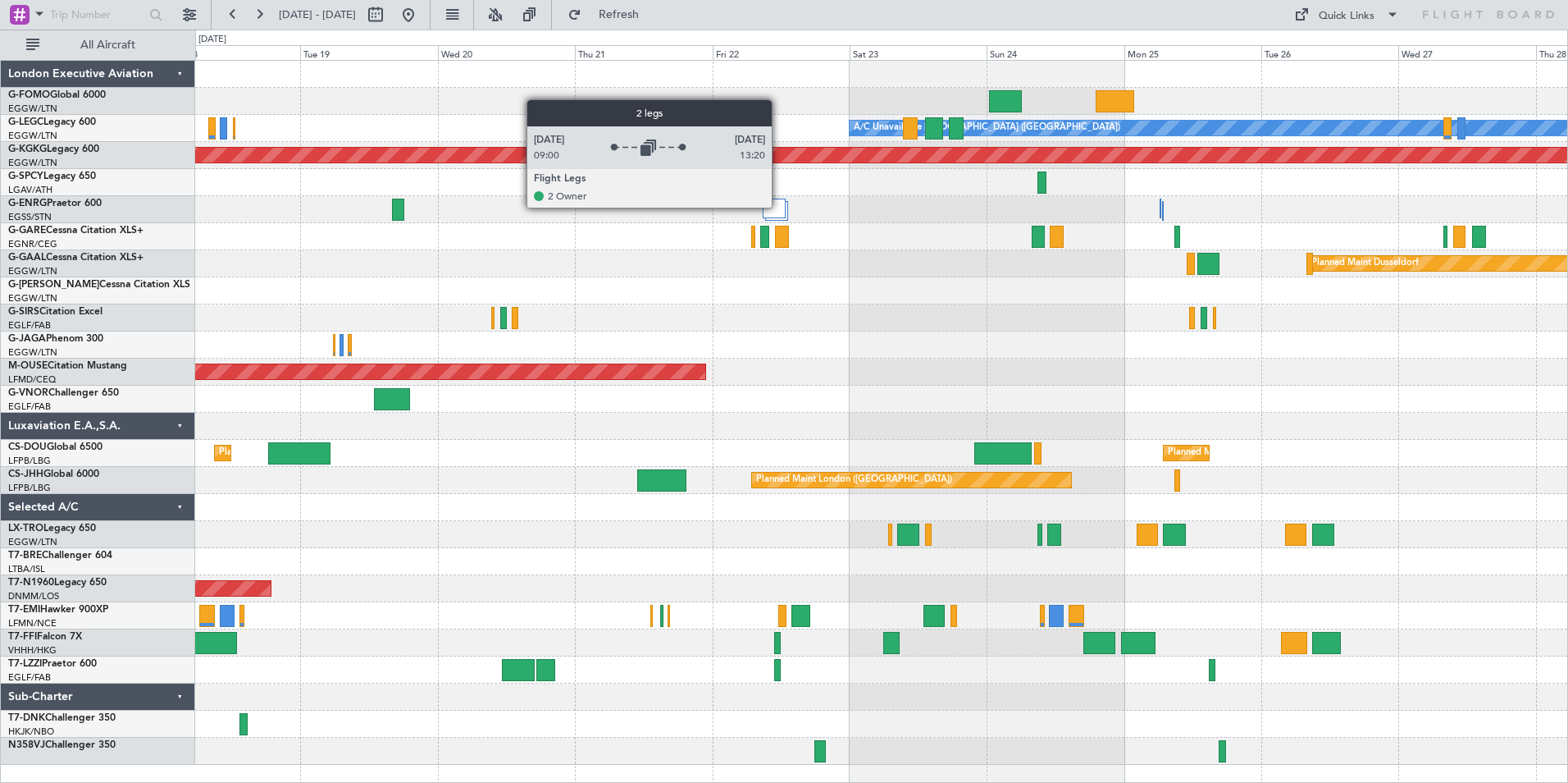
click at [779, 207] on div at bounding box center [774, 209] width 23 height 19
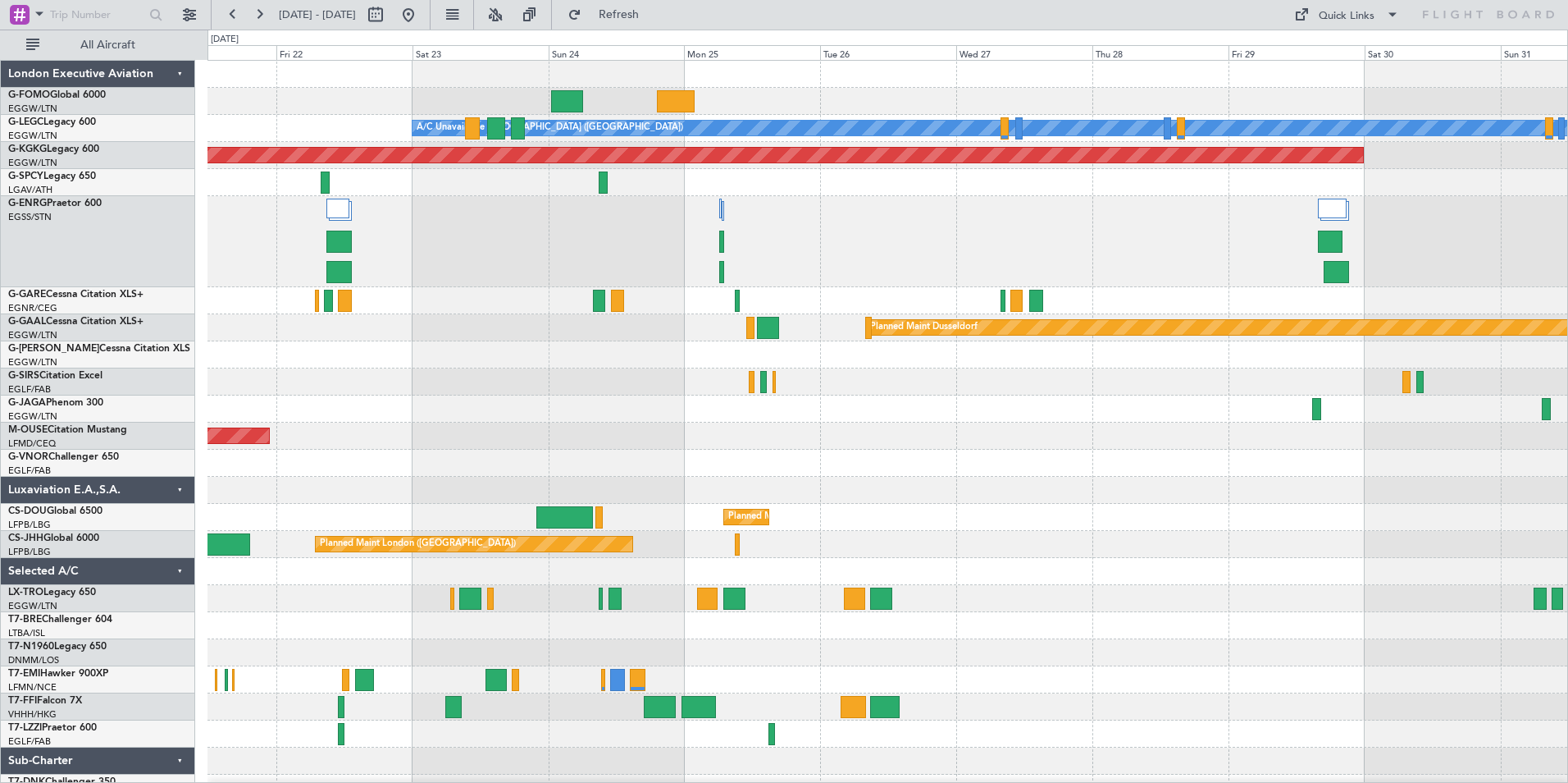
click at [763, 275] on div at bounding box center [887, 242] width 1360 height 91
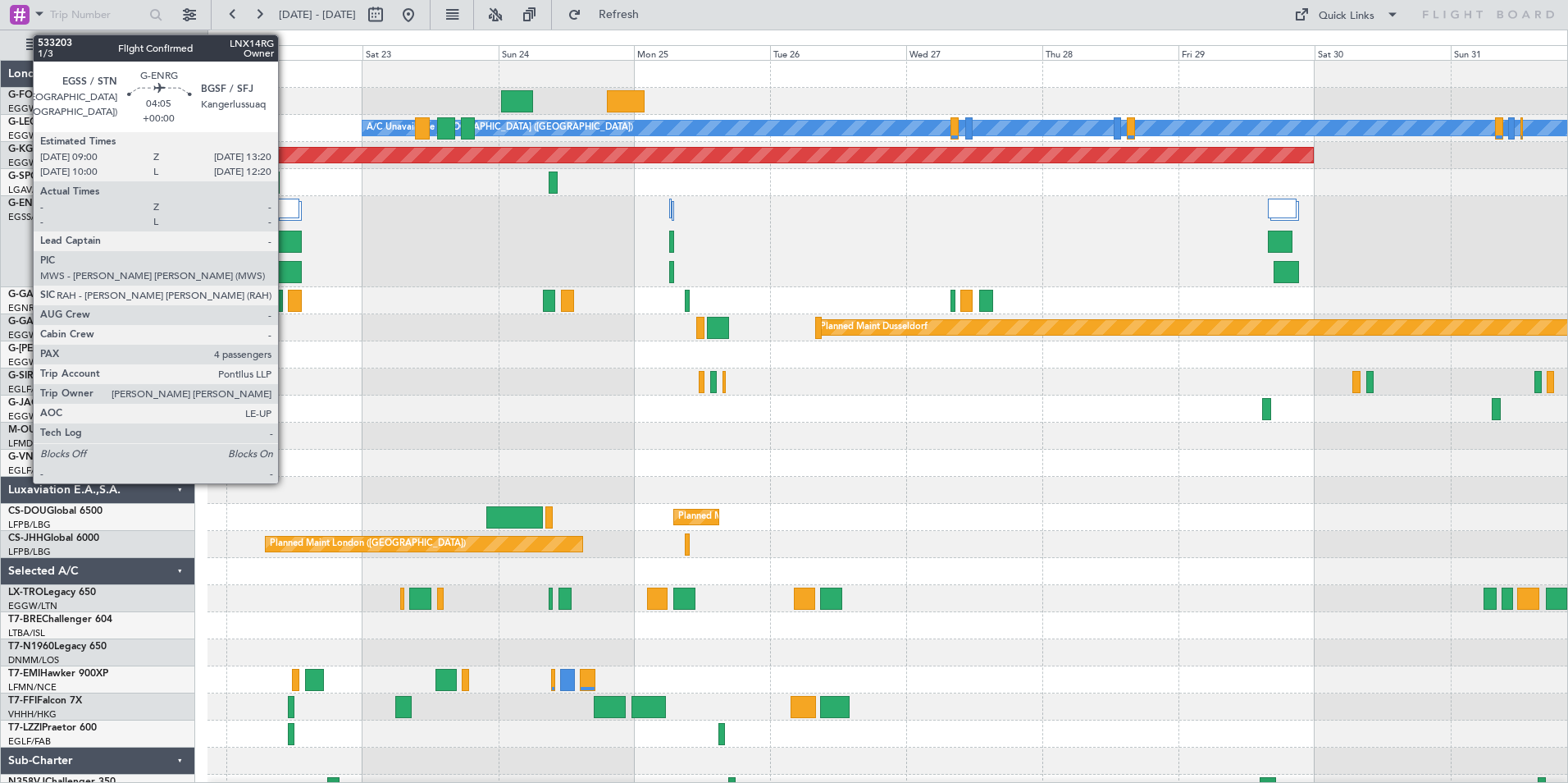
click at [286, 245] on div at bounding box center [288, 241] width 25 height 22
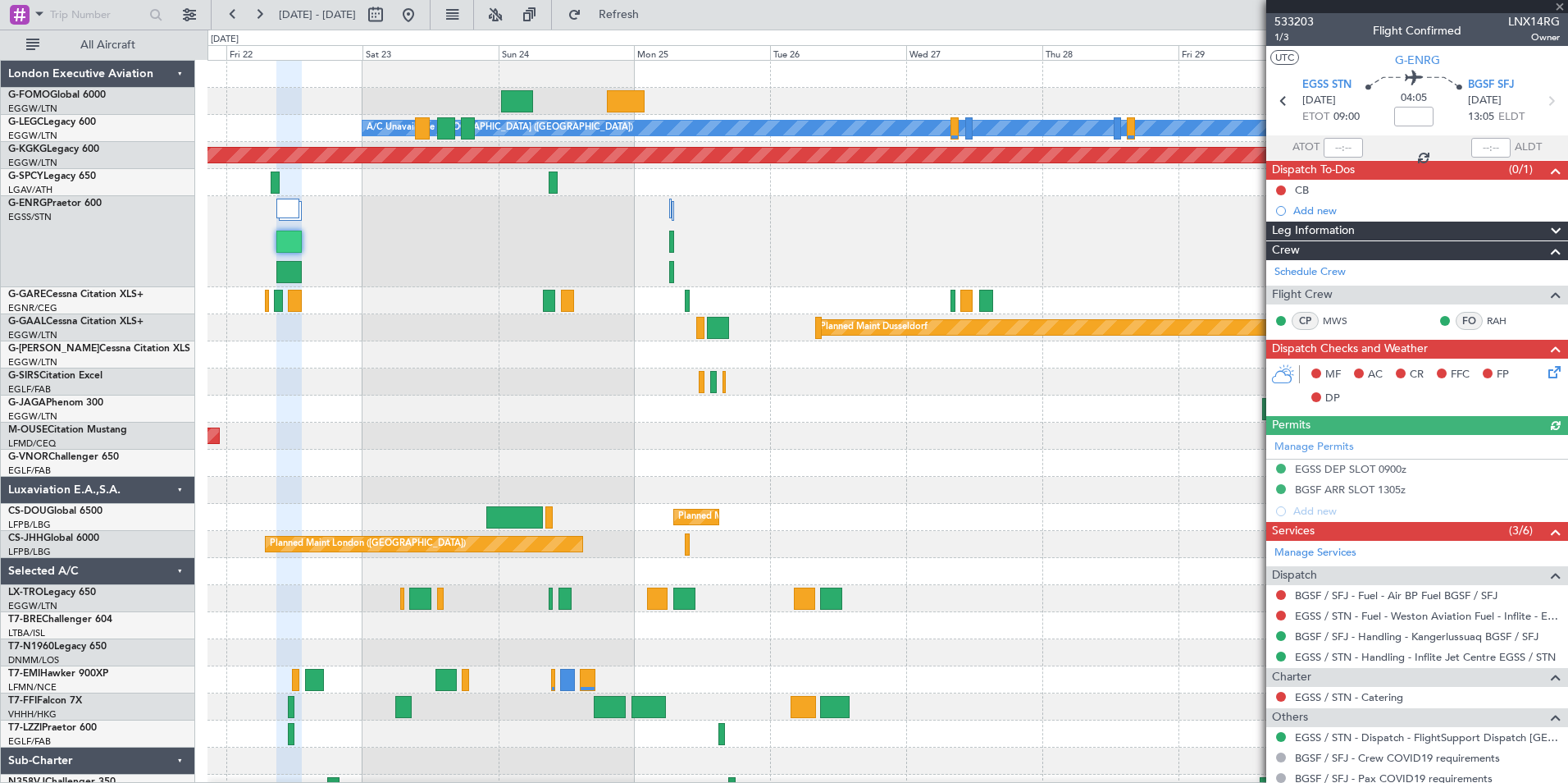
scroll to position [200, 0]
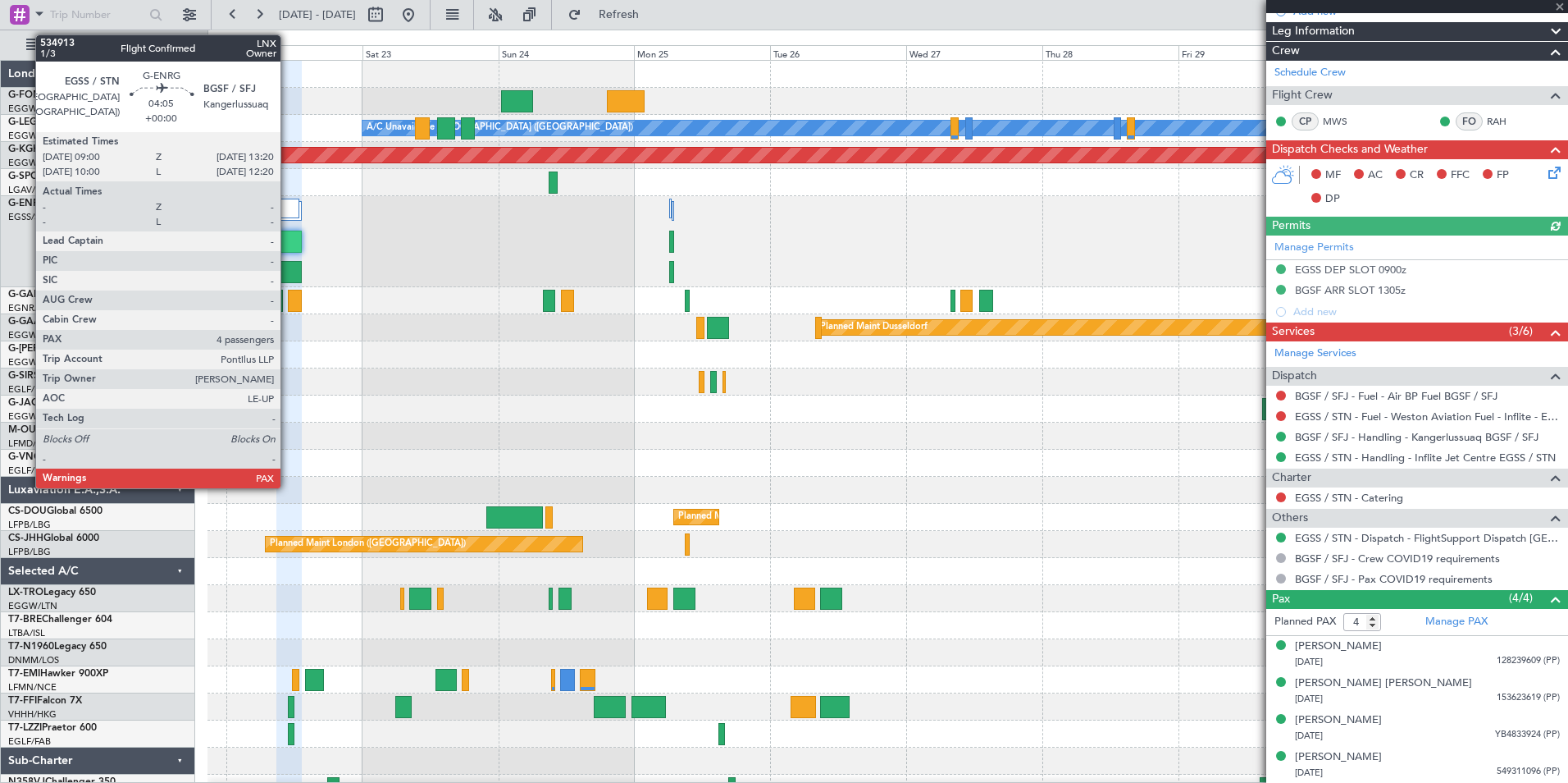
click at [288, 276] on div at bounding box center [288, 272] width 25 height 22
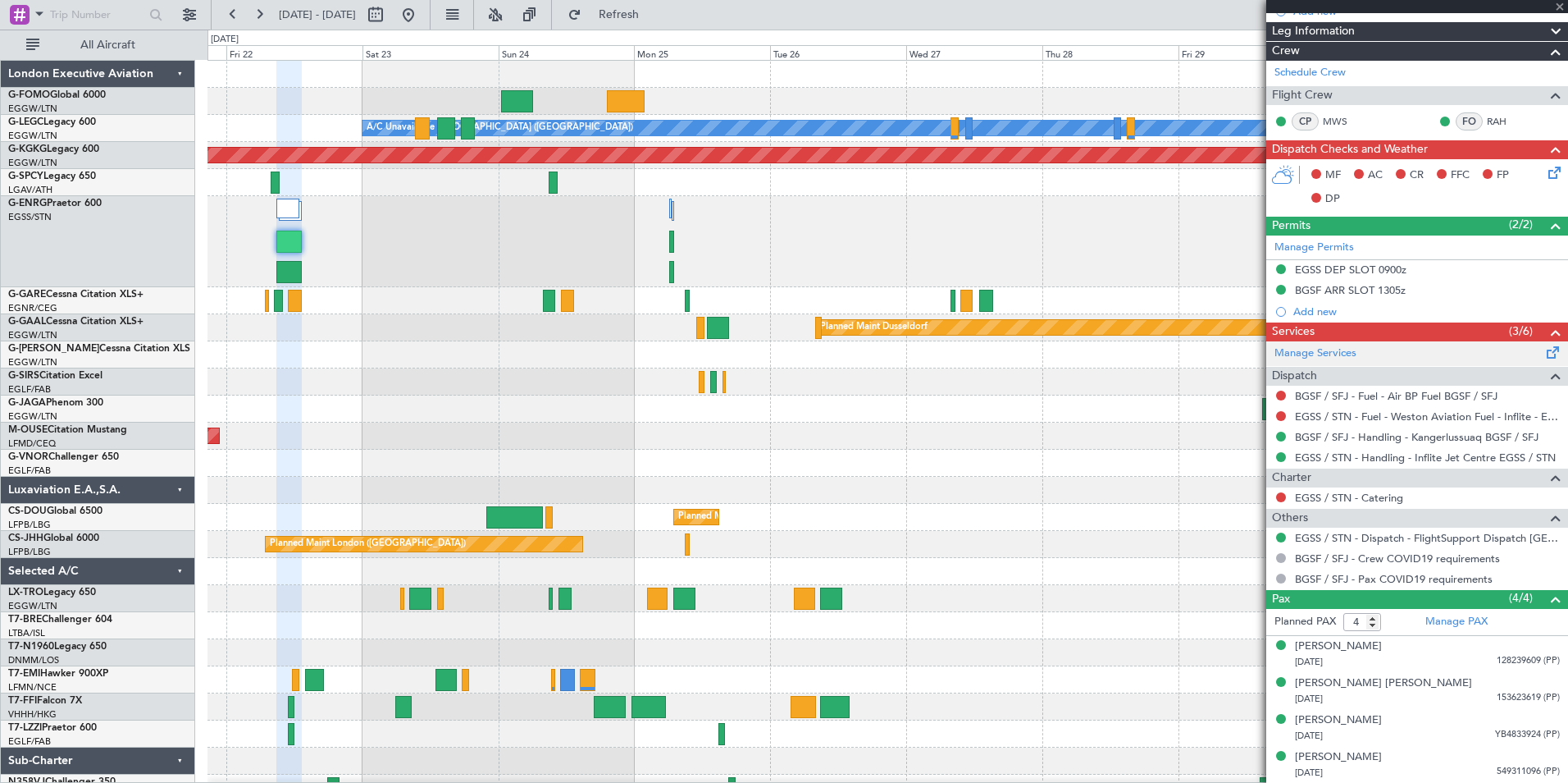
scroll to position [0, 0]
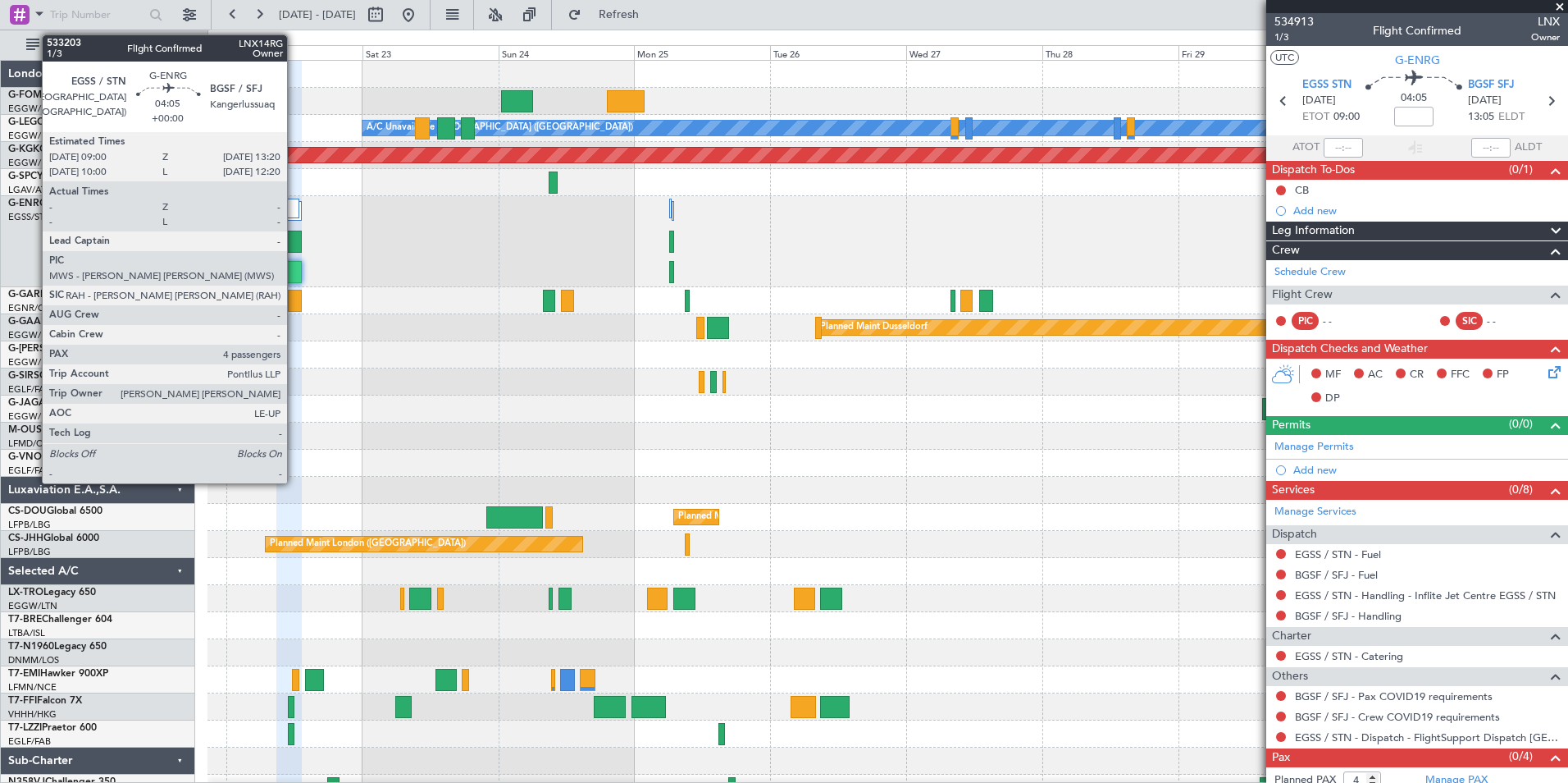
click at [295, 238] on div at bounding box center [288, 241] width 25 height 22
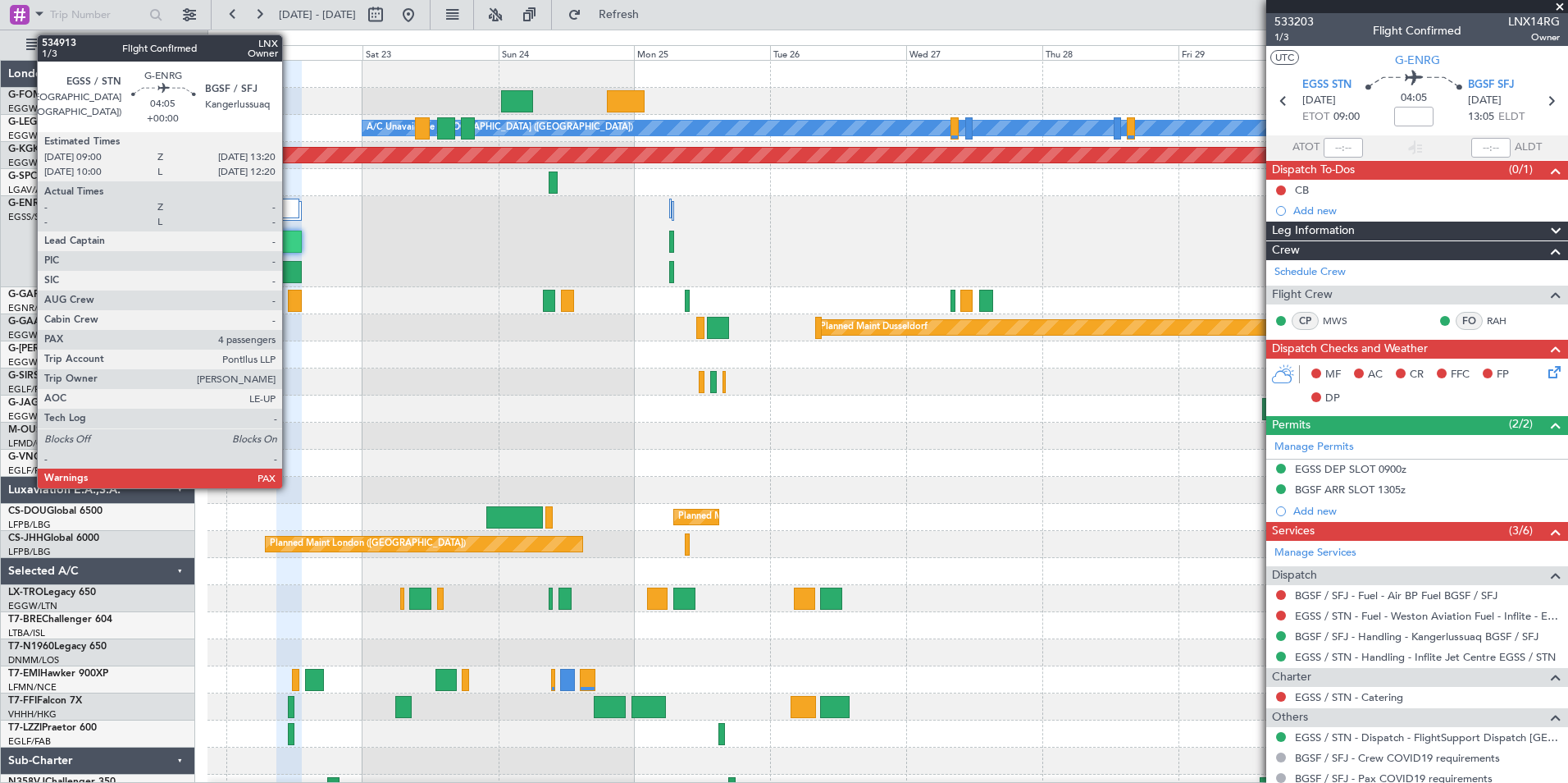
click at [288, 269] on div at bounding box center [288, 272] width 25 height 22
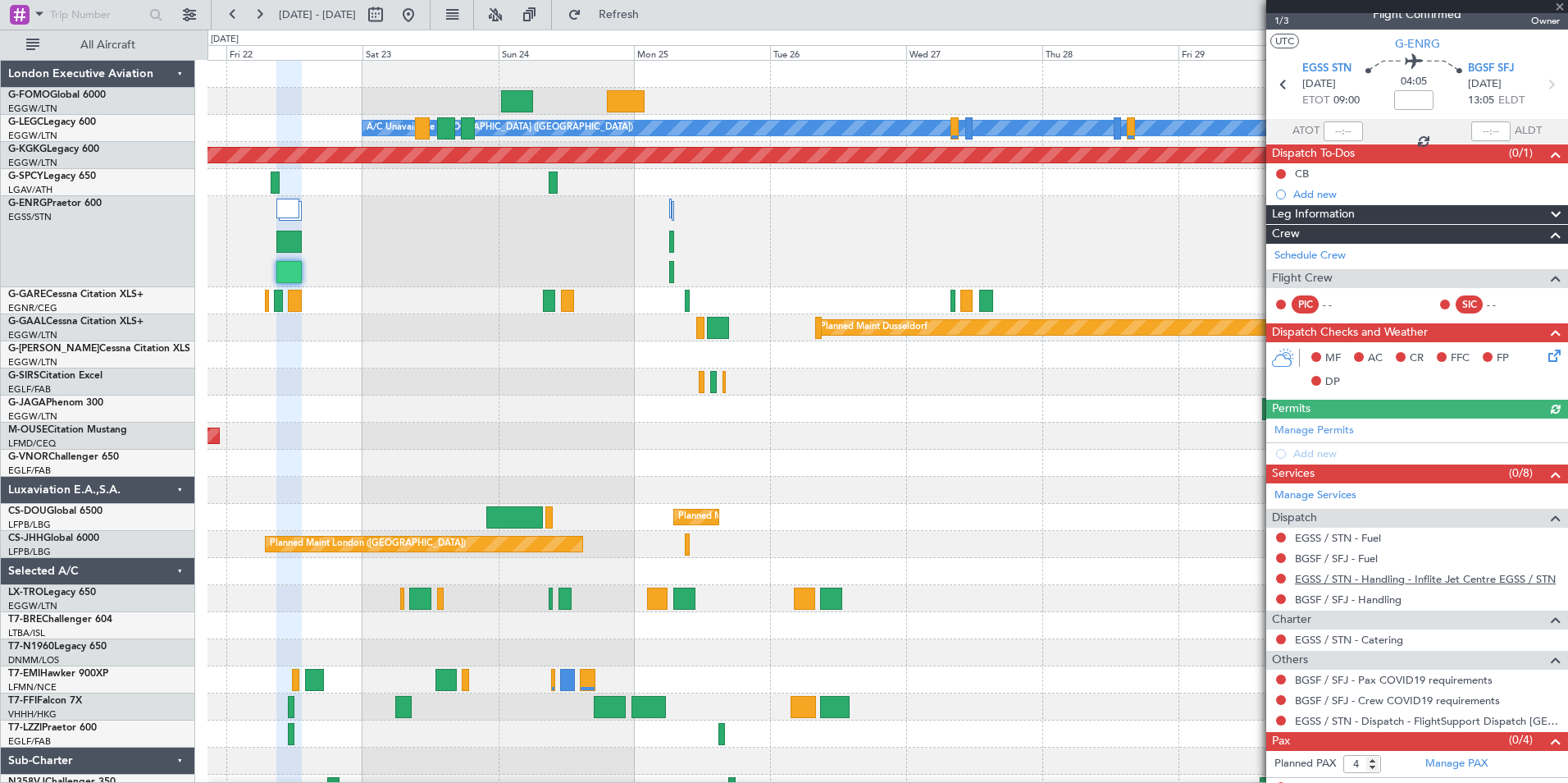
scroll to position [31, 0]
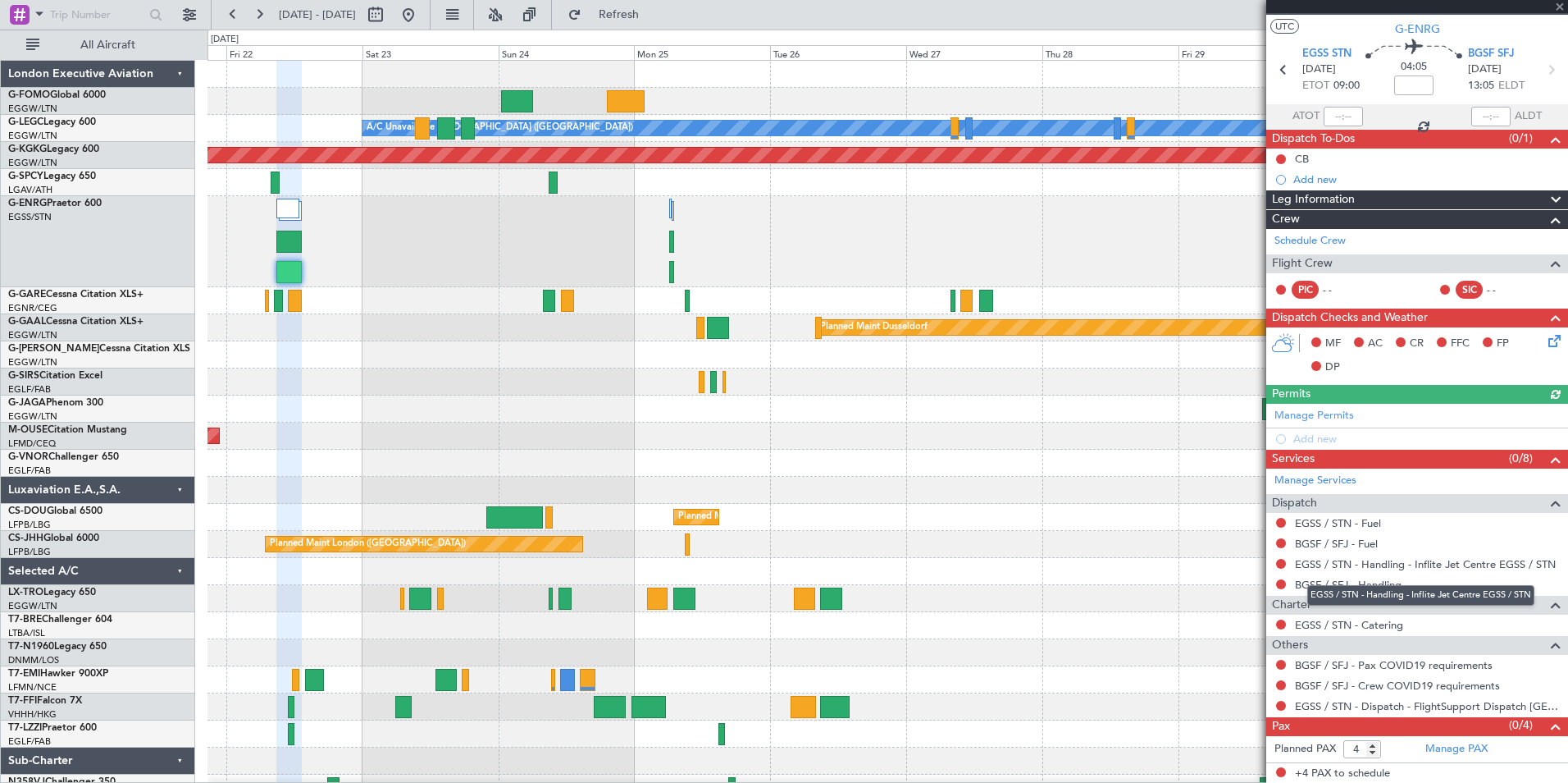
click at [1379, 584] on mat-tooltip-component "EGSS / STN - Handling - Inflite Jet Centre EGSS / STN" at bounding box center [1421, 595] width 250 height 43
click at [1301, 585] on link "BGSF / SFJ - Handling" at bounding box center [1348, 585] width 106 height 14
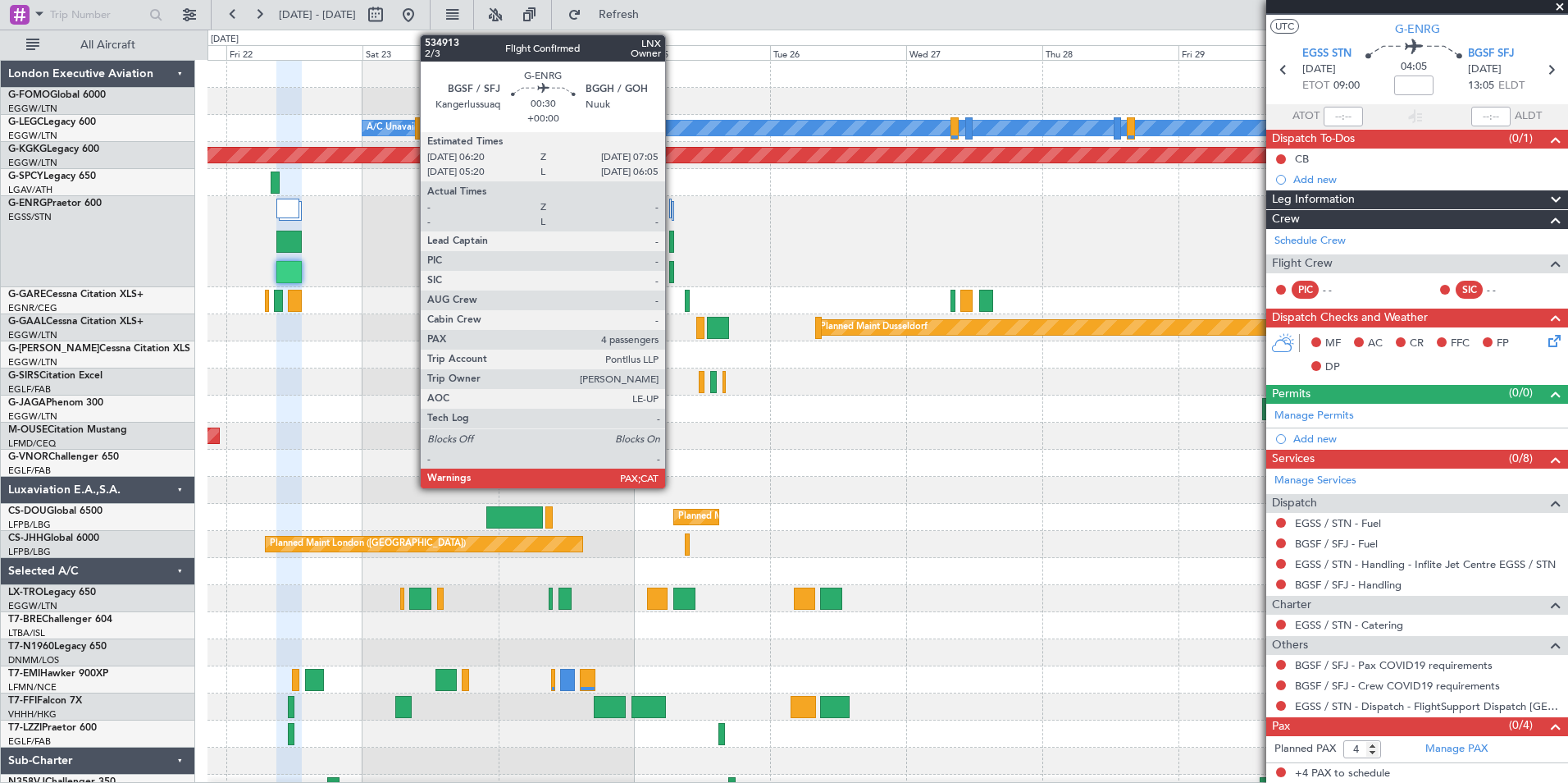
click at [673, 274] on div at bounding box center [672, 272] width 5 height 22
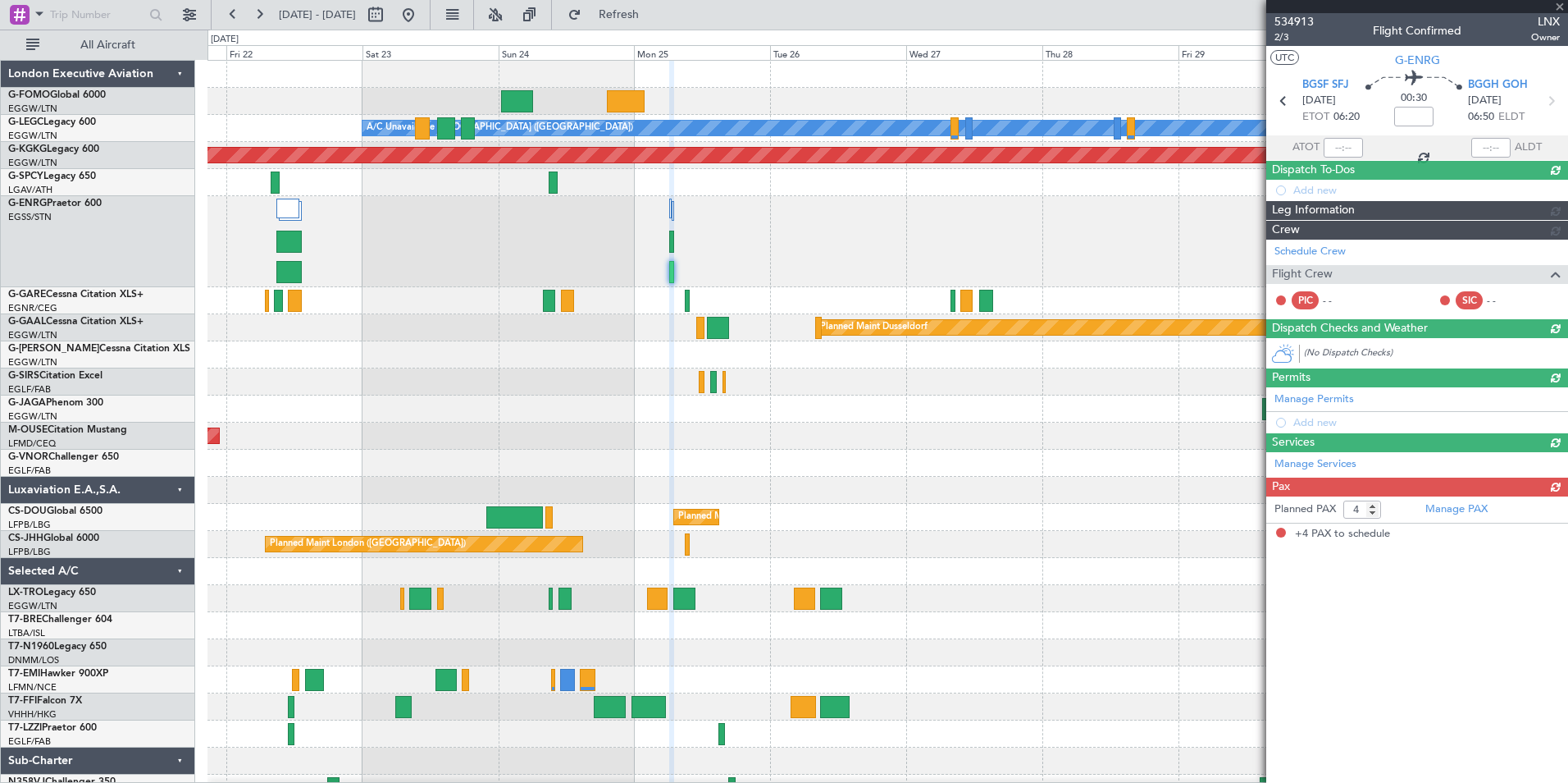
scroll to position [0, 0]
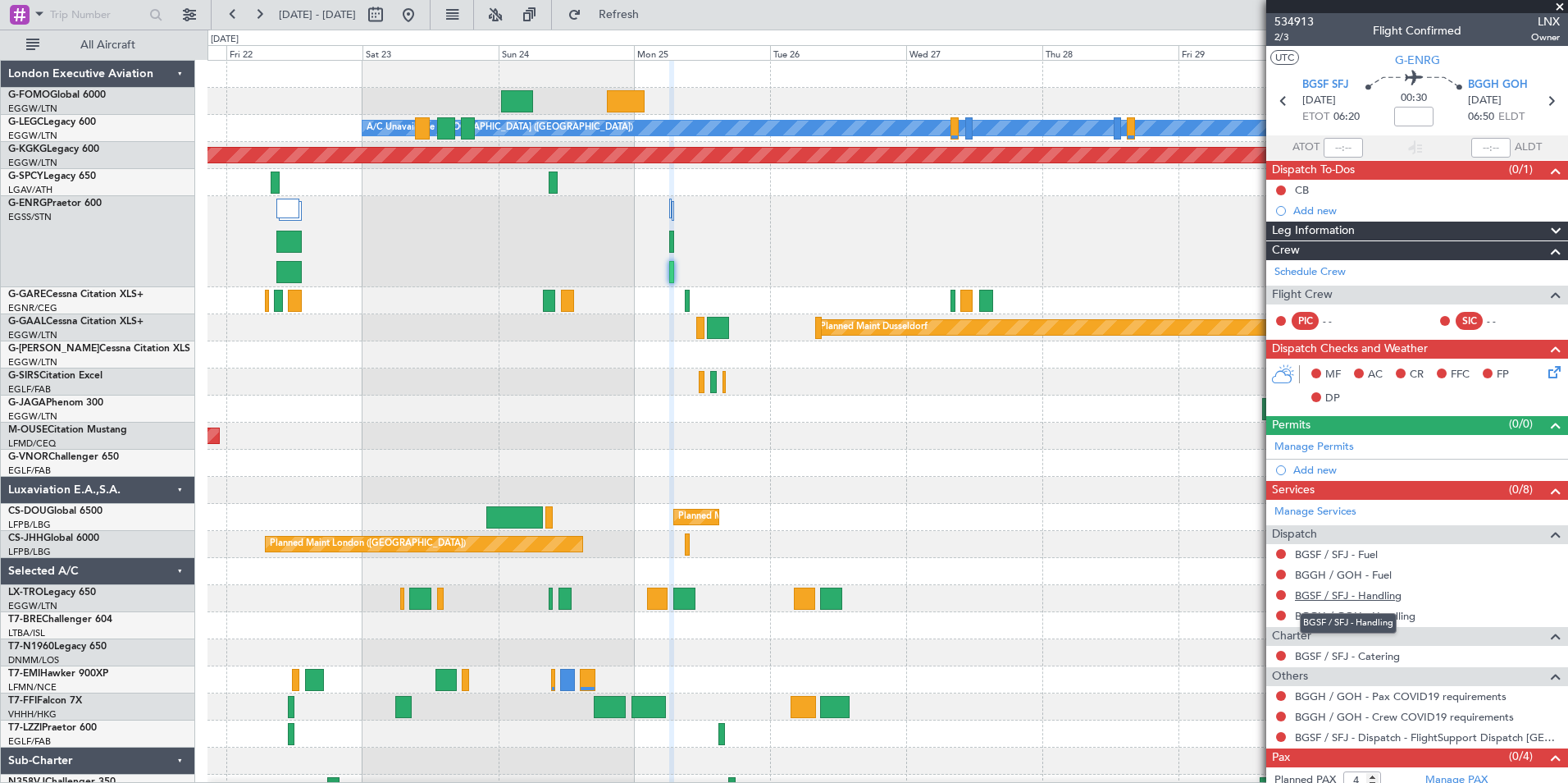
click at [1355, 599] on link "BGSF / SFJ - Handling" at bounding box center [1348, 596] width 106 height 14
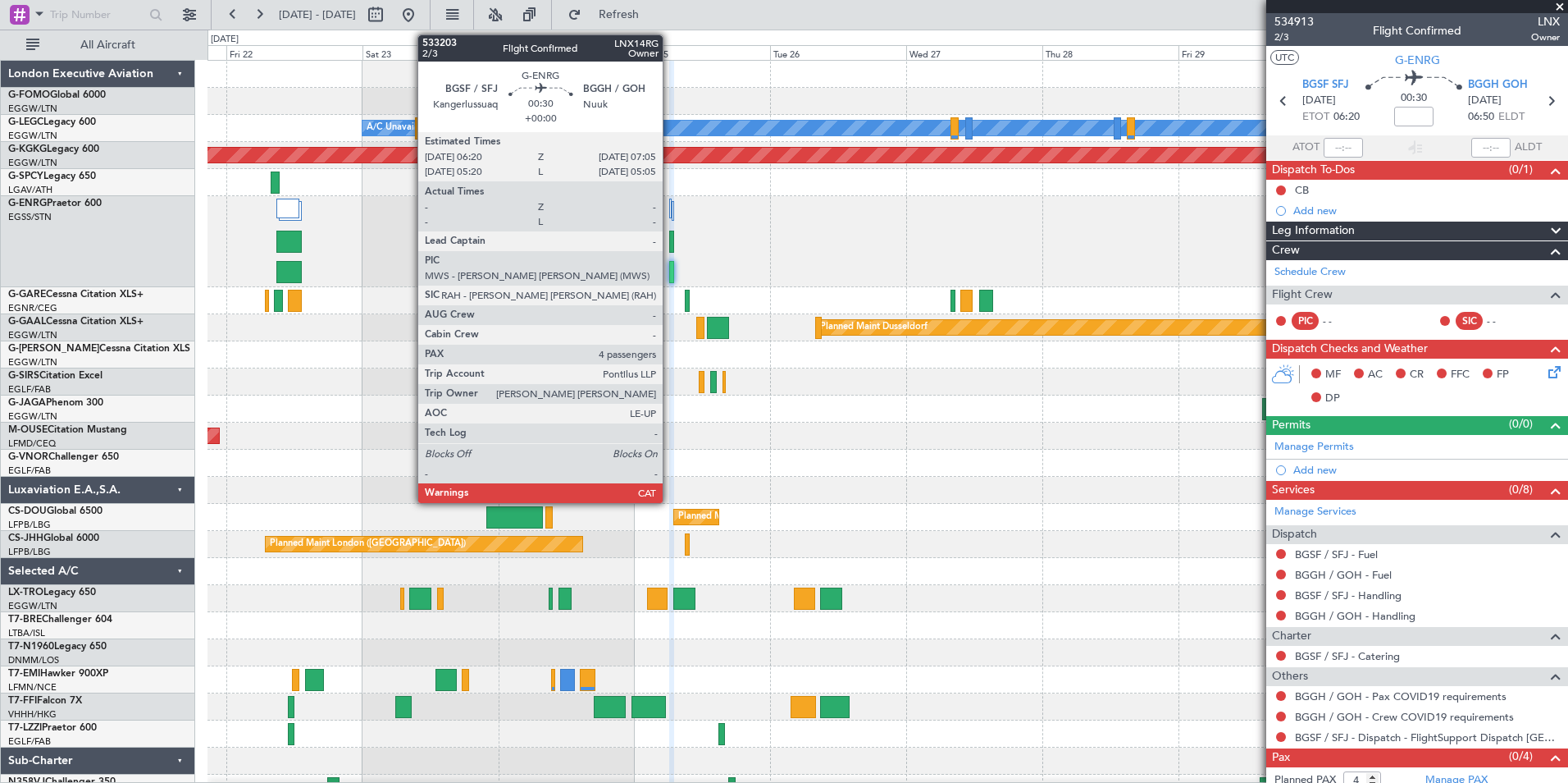
click at [670, 238] on div at bounding box center [672, 241] width 5 height 22
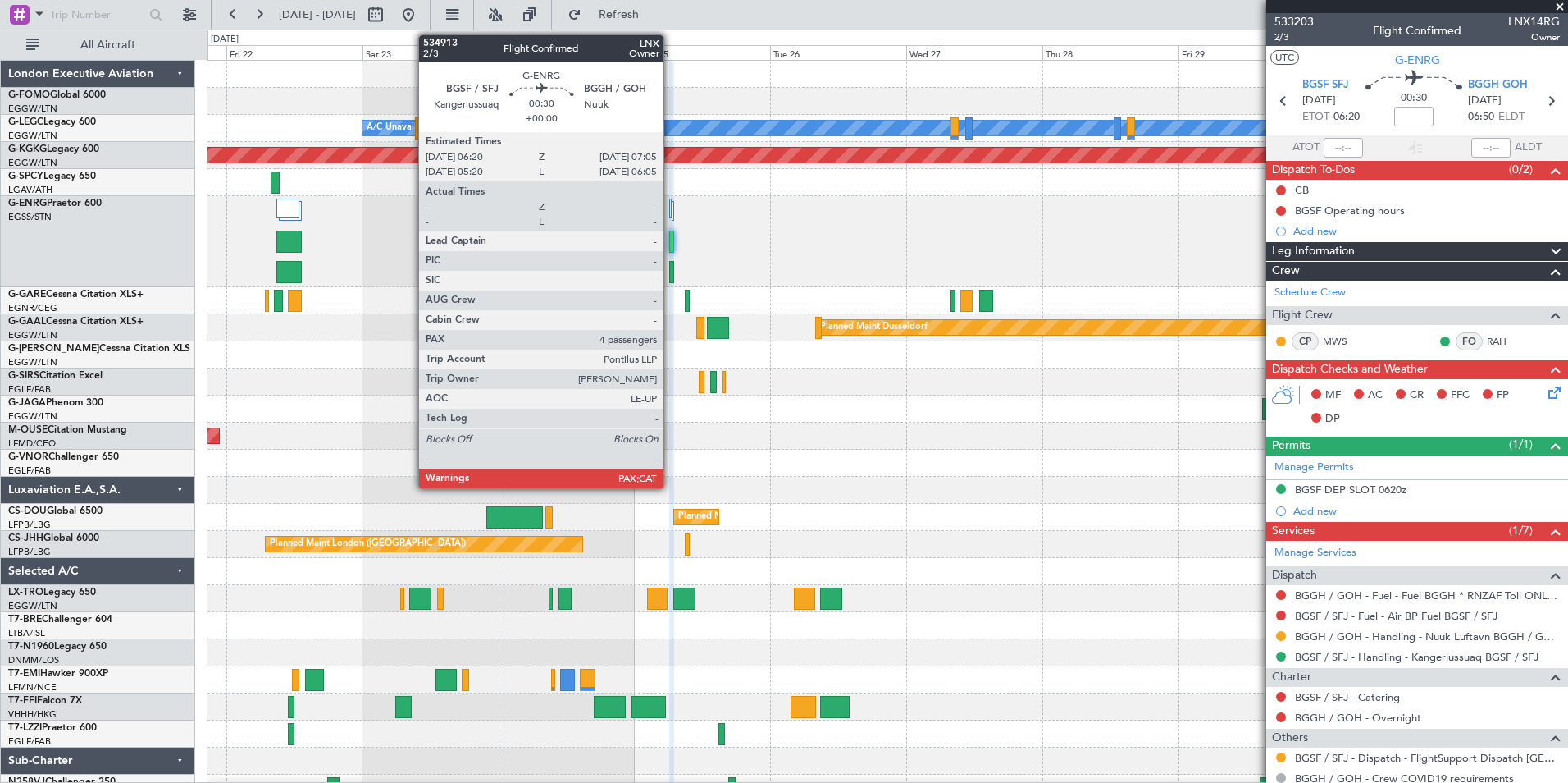
click at [671, 271] on div at bounding box center [672, 272] width 5 height 22
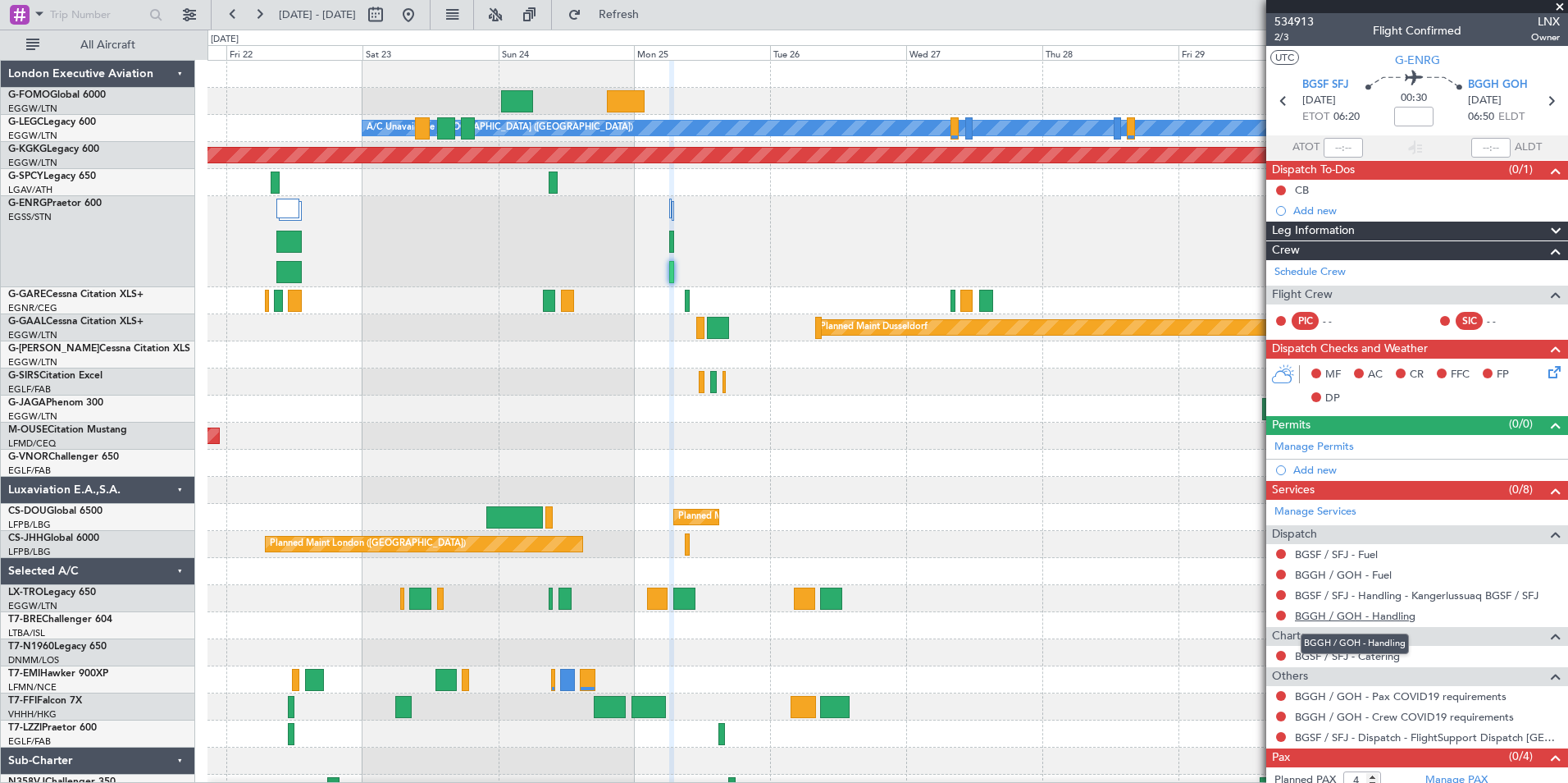
click at [1312, 616] on link "BGGH / GOH - Handling" at bounding box center [1355, 616] width 120 height 14
click at [640, 20] on button "Refresh" at bounding box center [609, 15] width 98 height 26
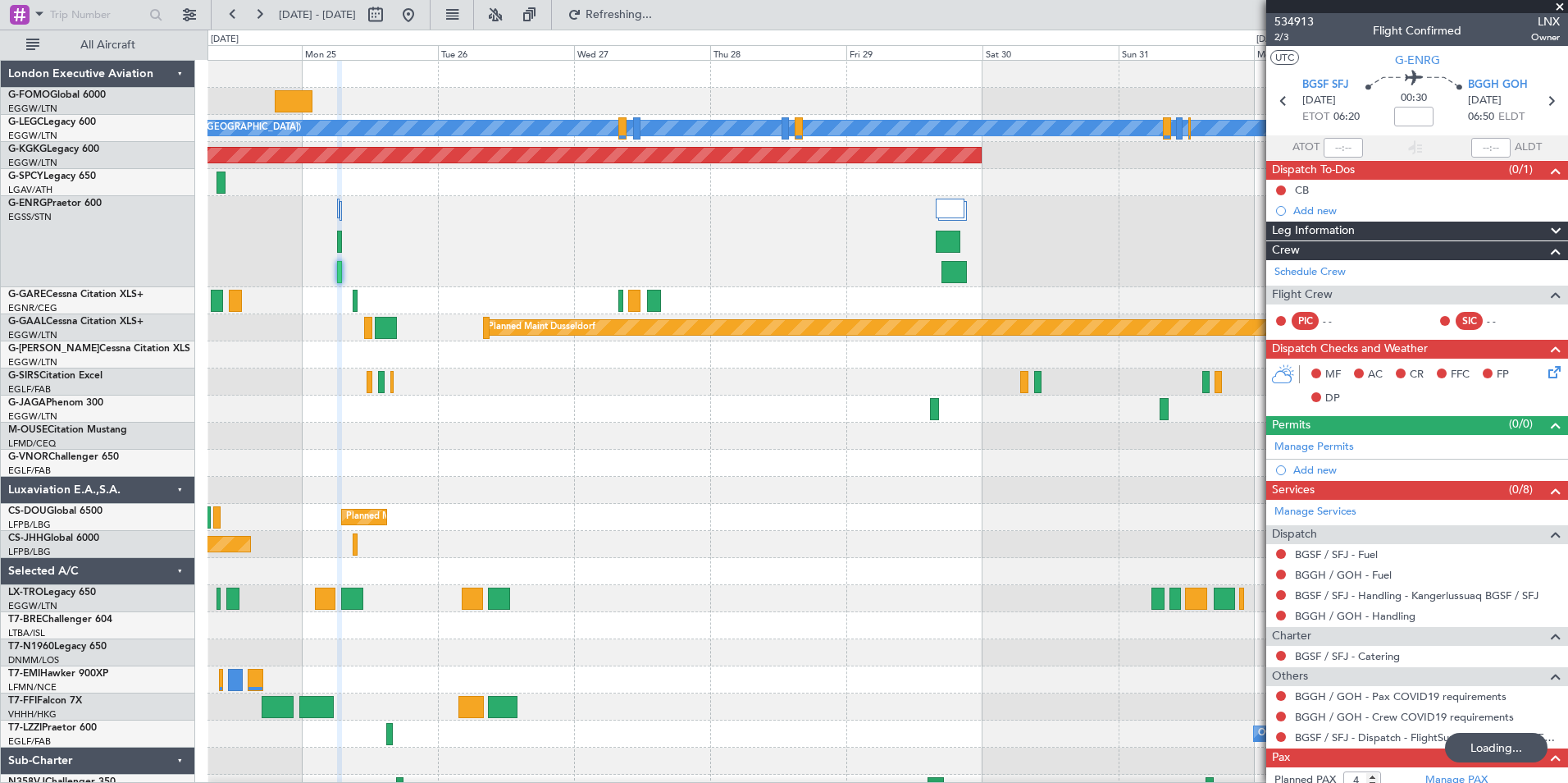
click at [568, 298] on div "A/C Unavailable [GEOGRAPHIC_DATA] ([GEOGRAPHIC_DATA]) AOG Maint [GEOGRAPHIC_DAT…" at bounding box center [887, 431] width 1360 height 741
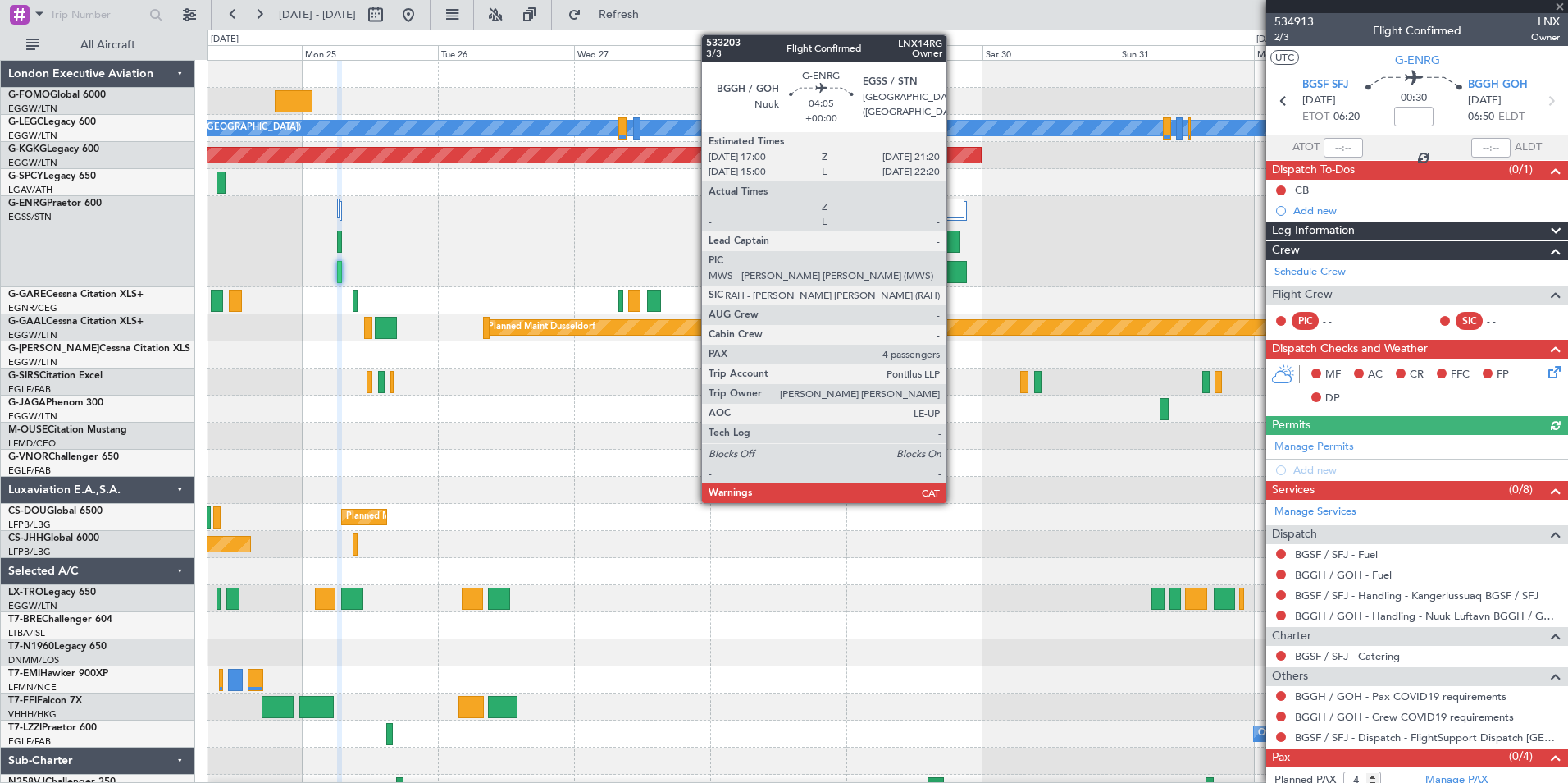
click at [954, 270] on div at bounding box center [954, 272] width 25 height 22
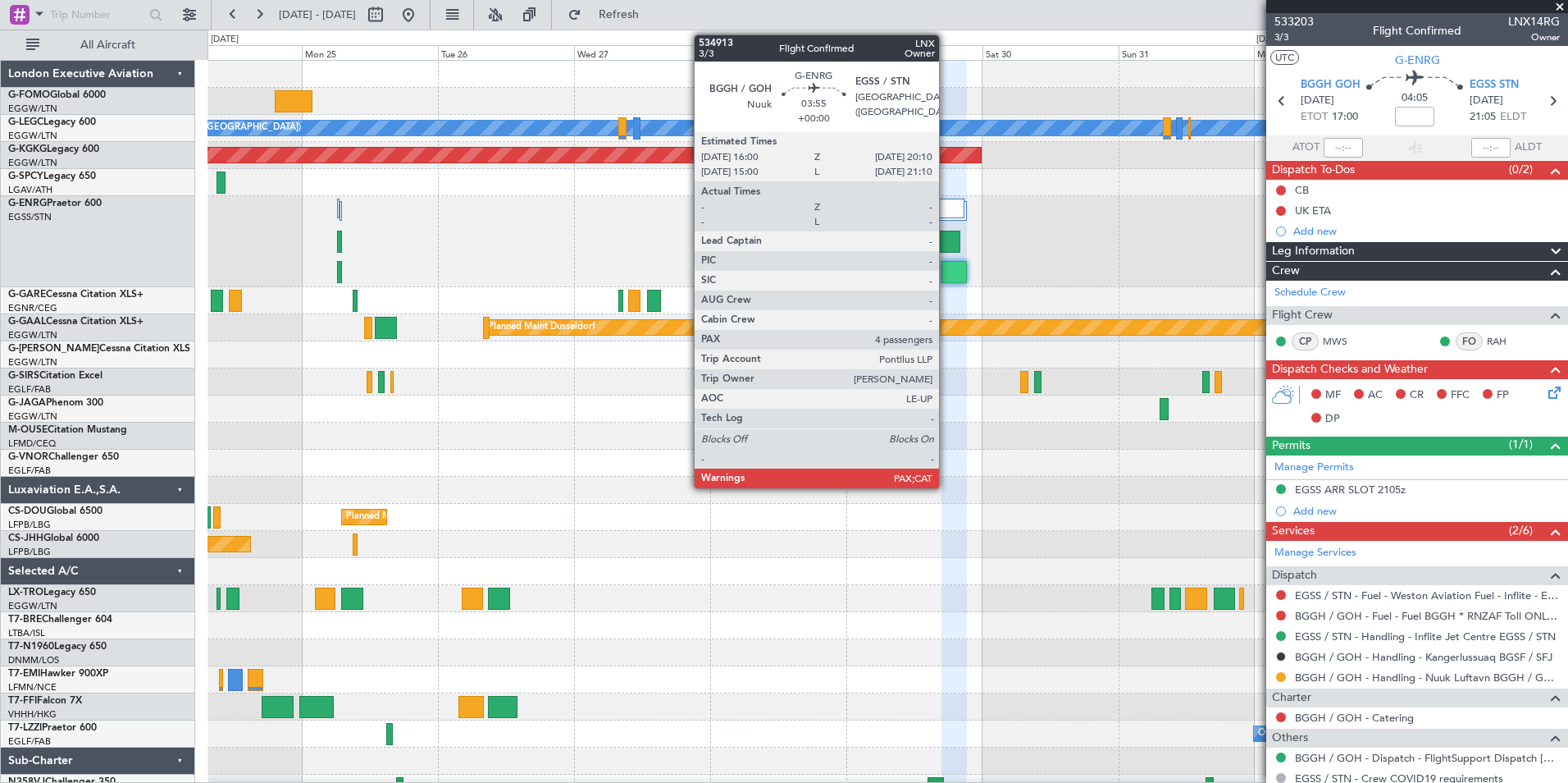
click at [946, 238] on div at bounding box center [947, 241] width 24 height 22
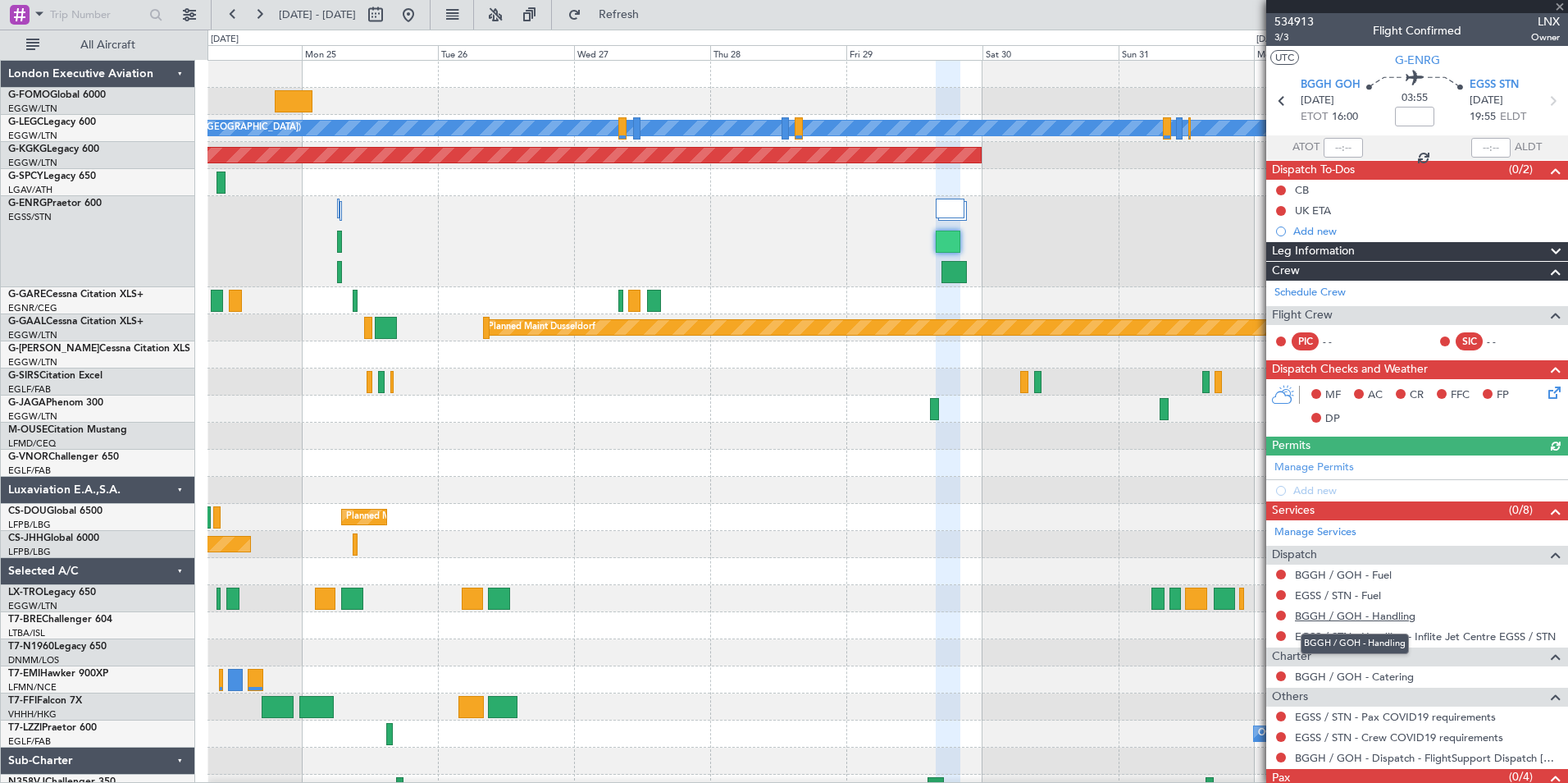
click at [1371, 615] on link "BGGH / GOH - Handling" at bounding box center [1355, 616] width 120 height 14
drag, startPoint x: 645, startPoint y: 9, endPoint x: 664, endPoint y: 22, distance: 23.0
click at [652, 10] on span "Refresh" at bounding box center [619, 14] width 69 height 11
click at [1104, 581] on div "A/C Unavailable [GEOGRAPHIC_DATA] ([GEOGRAPHIC_DATA]) AOG Maint [GEOGRAPHIC_DAT…" at bounding box center [887, 431] width 1360 height 741
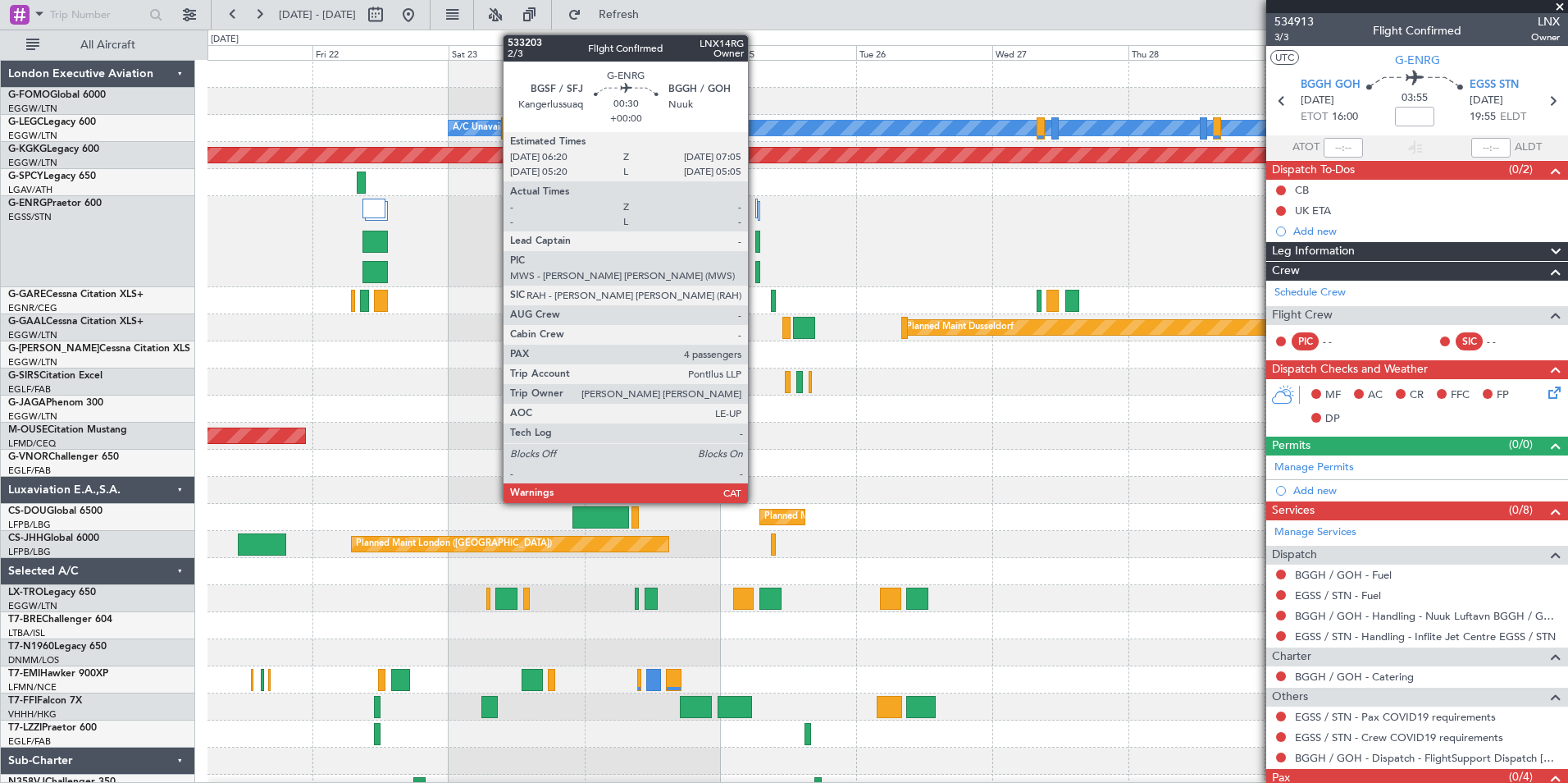
click at [755, 240] on div at bounding box center [758, 241] width 5 height 22
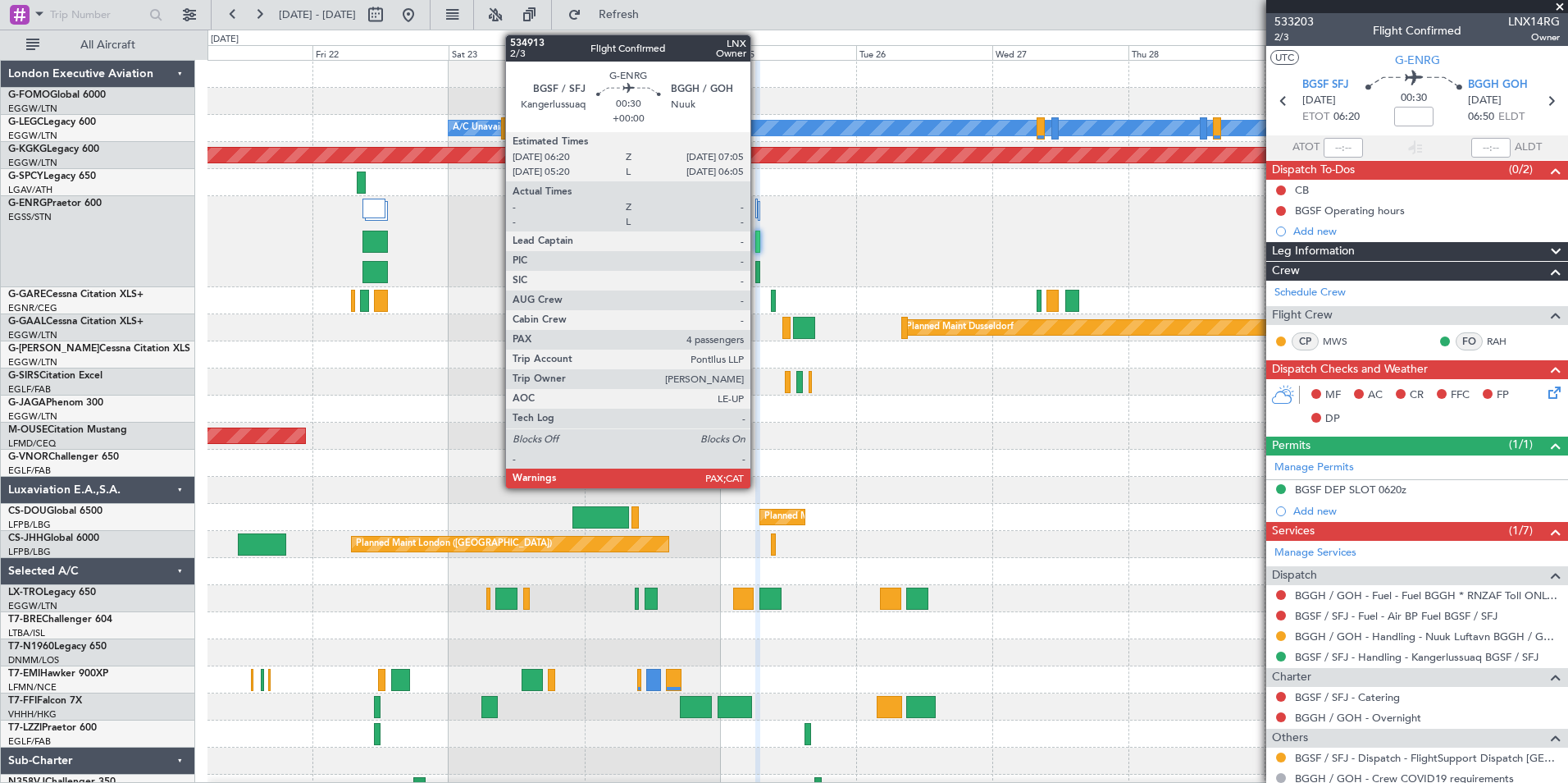
click at [758, 274] on div at bounding box center [758, 272] width 5 height 22
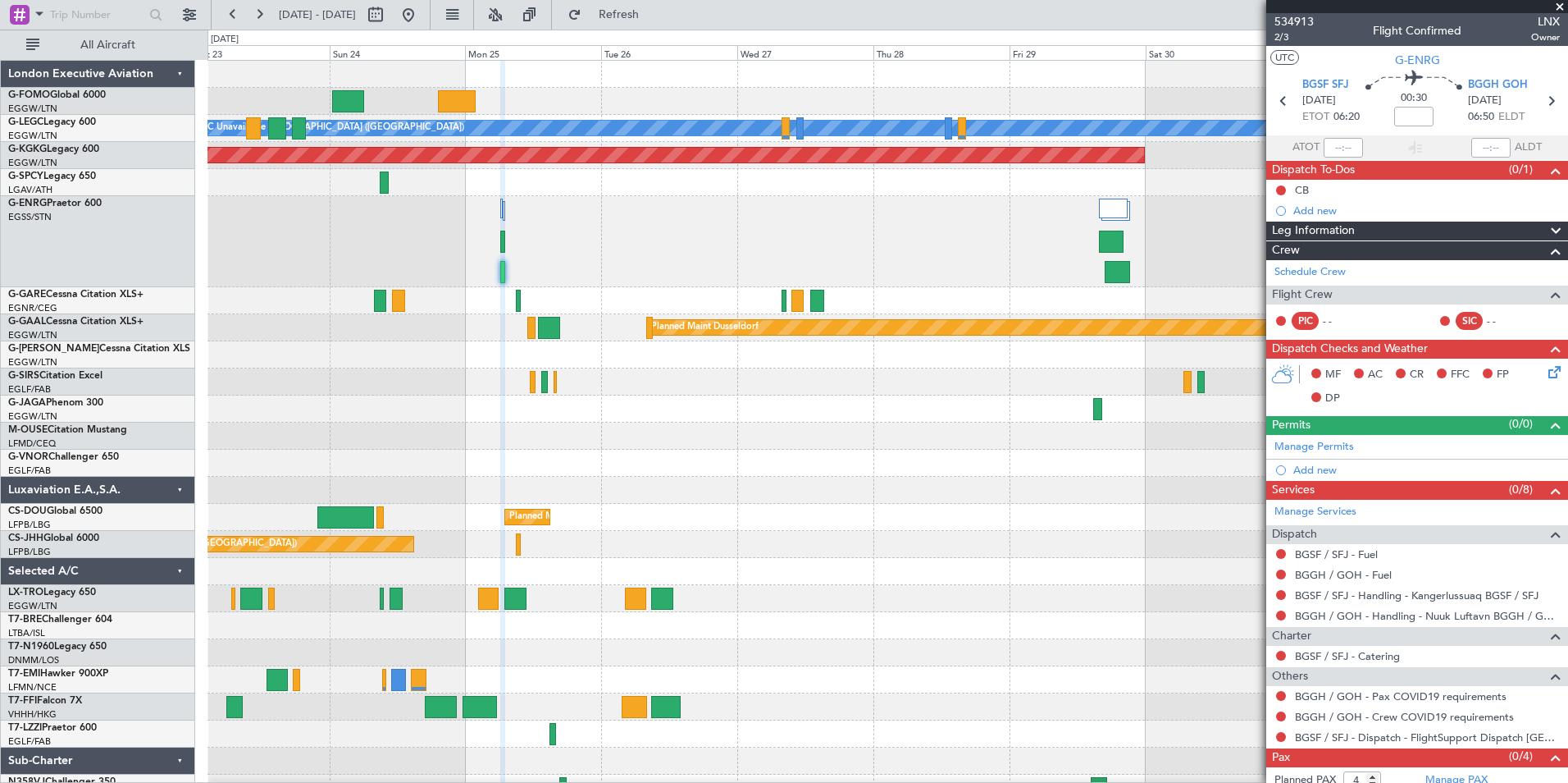
click at [830, 344] on div "A/C Unavailable [GEOGRAPHIC_DATA] ([GEOGRAPHIC_DATA]) AOG Maint [GEOGRAPHIC_DAT…" at bounding box center [887, 431] width 1360 height 741
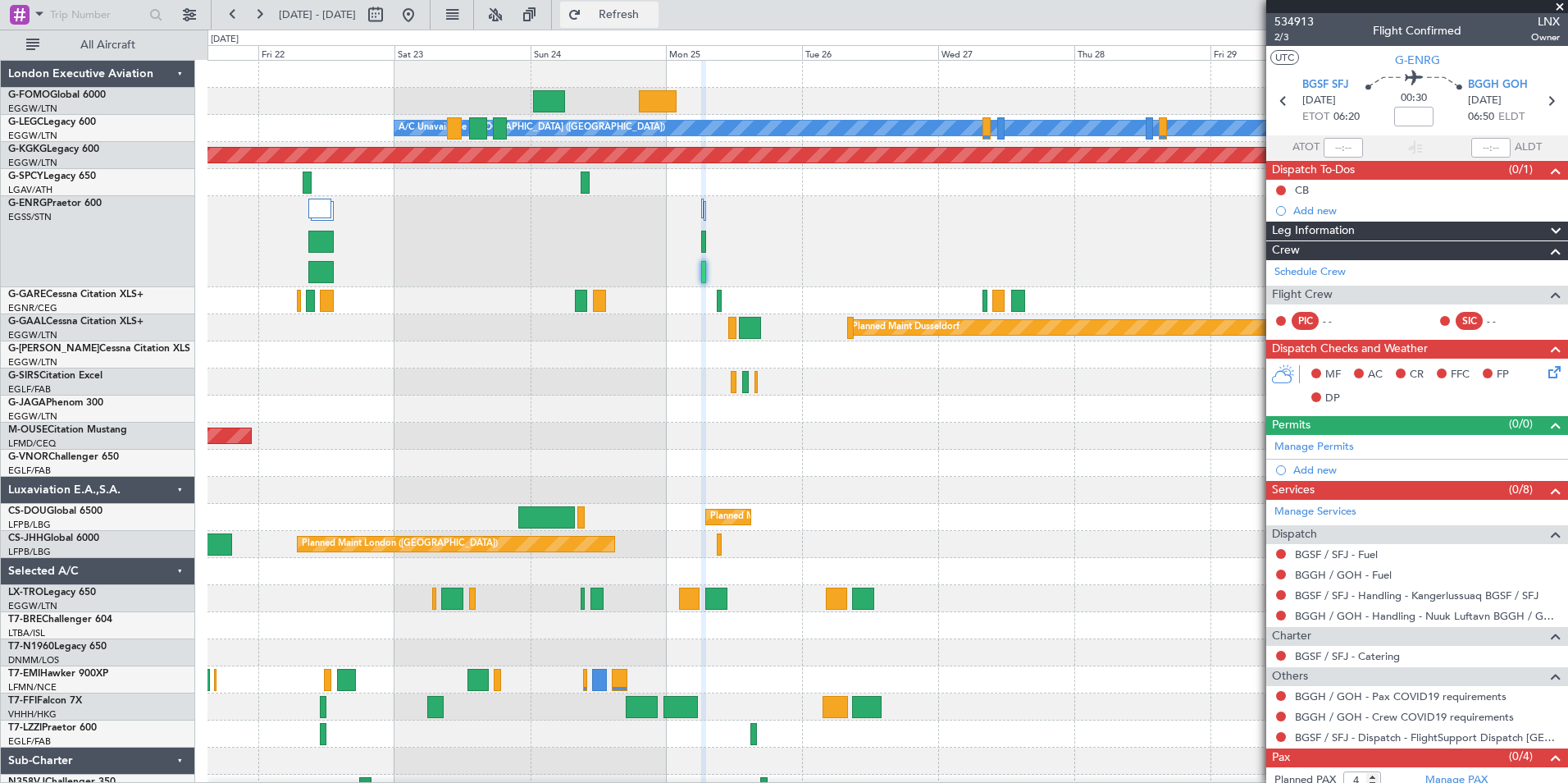
click at [653, 11] on span "Refresh" at bounding box center [619, 14] width 69 height 11
click at [1300, 20] on span "534913" at bounding box center [1294, 22] width 40 height 18
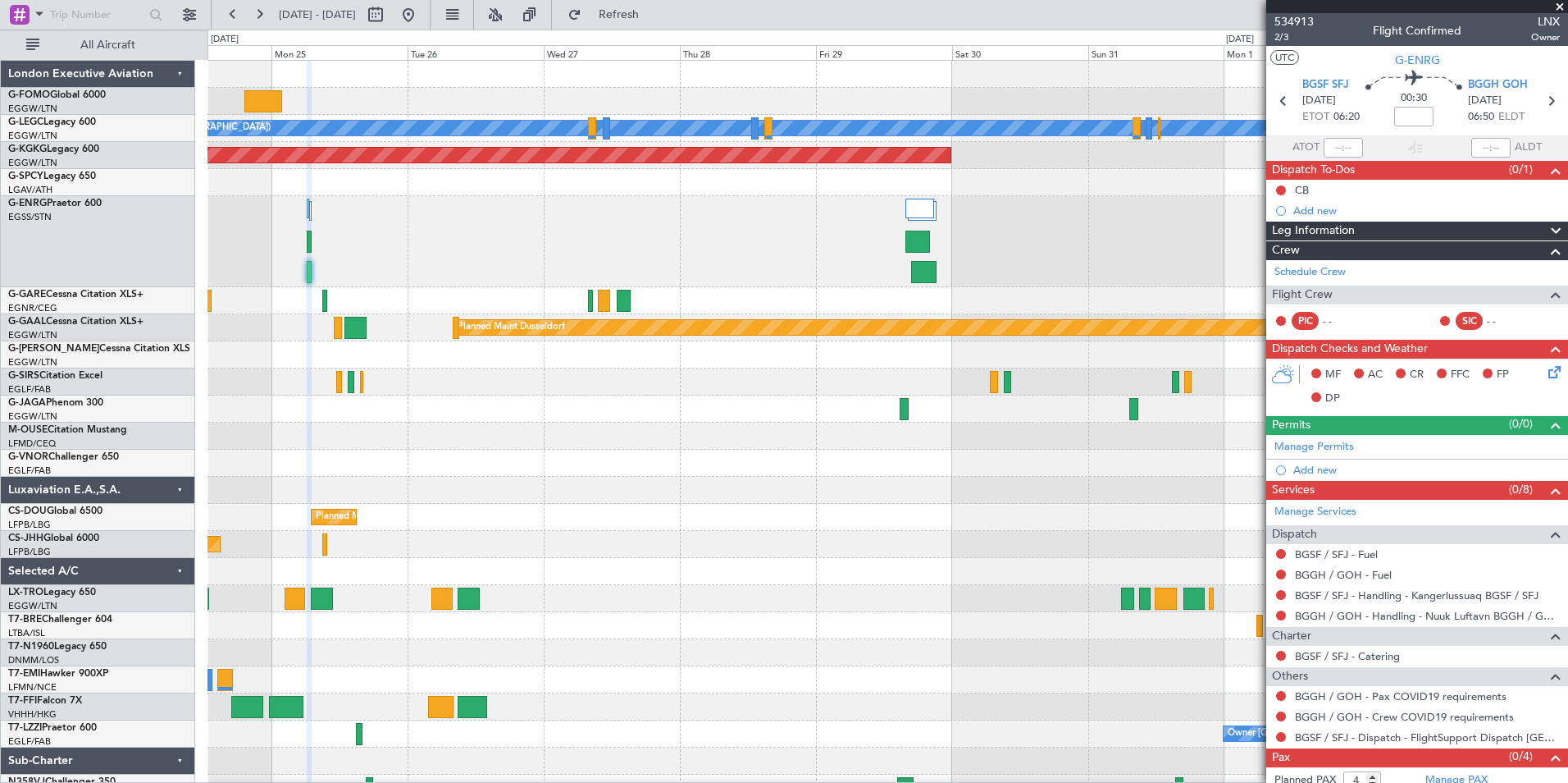
click at [594, 343] on div "A/C Unavailable London (Luton) AOG Maint Istanbul (Ataturk) Planned Maint Dusse…" at bounding box center [887, 431] width 1360 height 741
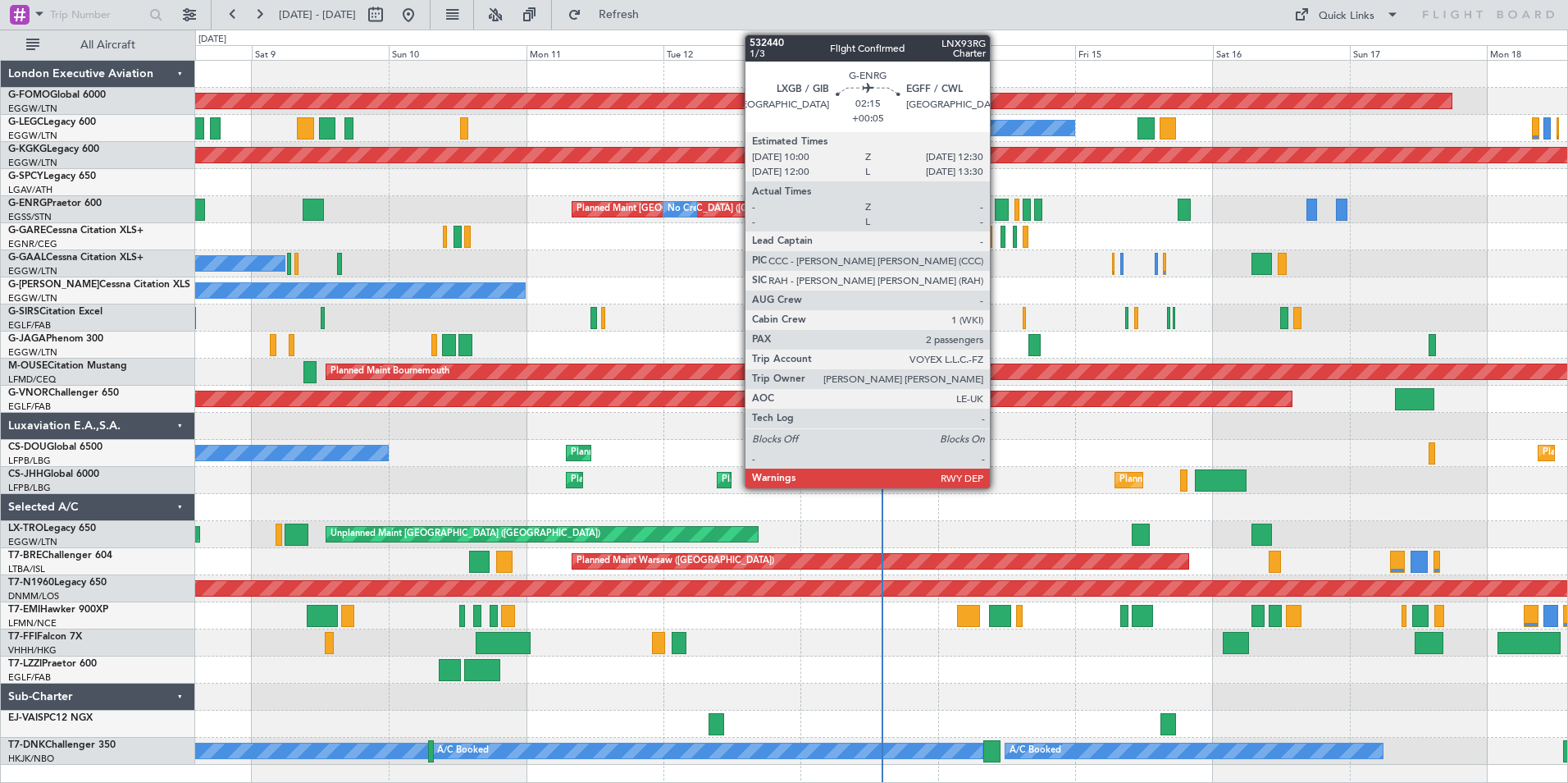
click at [997, 210] on div at bounding box center [1002, 209] width 15 height 22
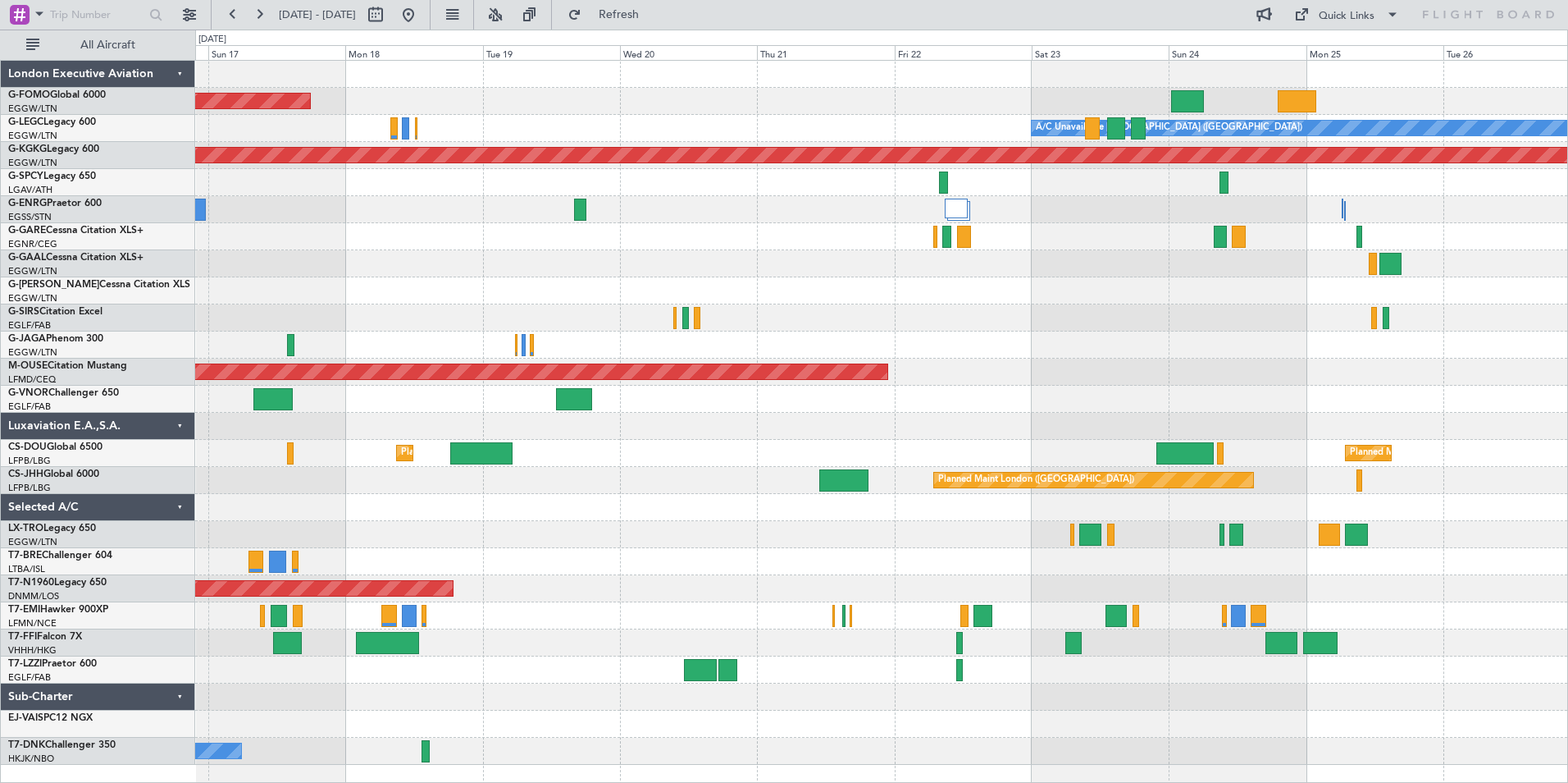
click at [762, 277] on div "Planned Maint Windsor Locks ([PERSON_NAME] Intl) A/C Unavailable [GEOGRAPHIC_DA…" at bounding box center [881, 413] width 1372 height 704
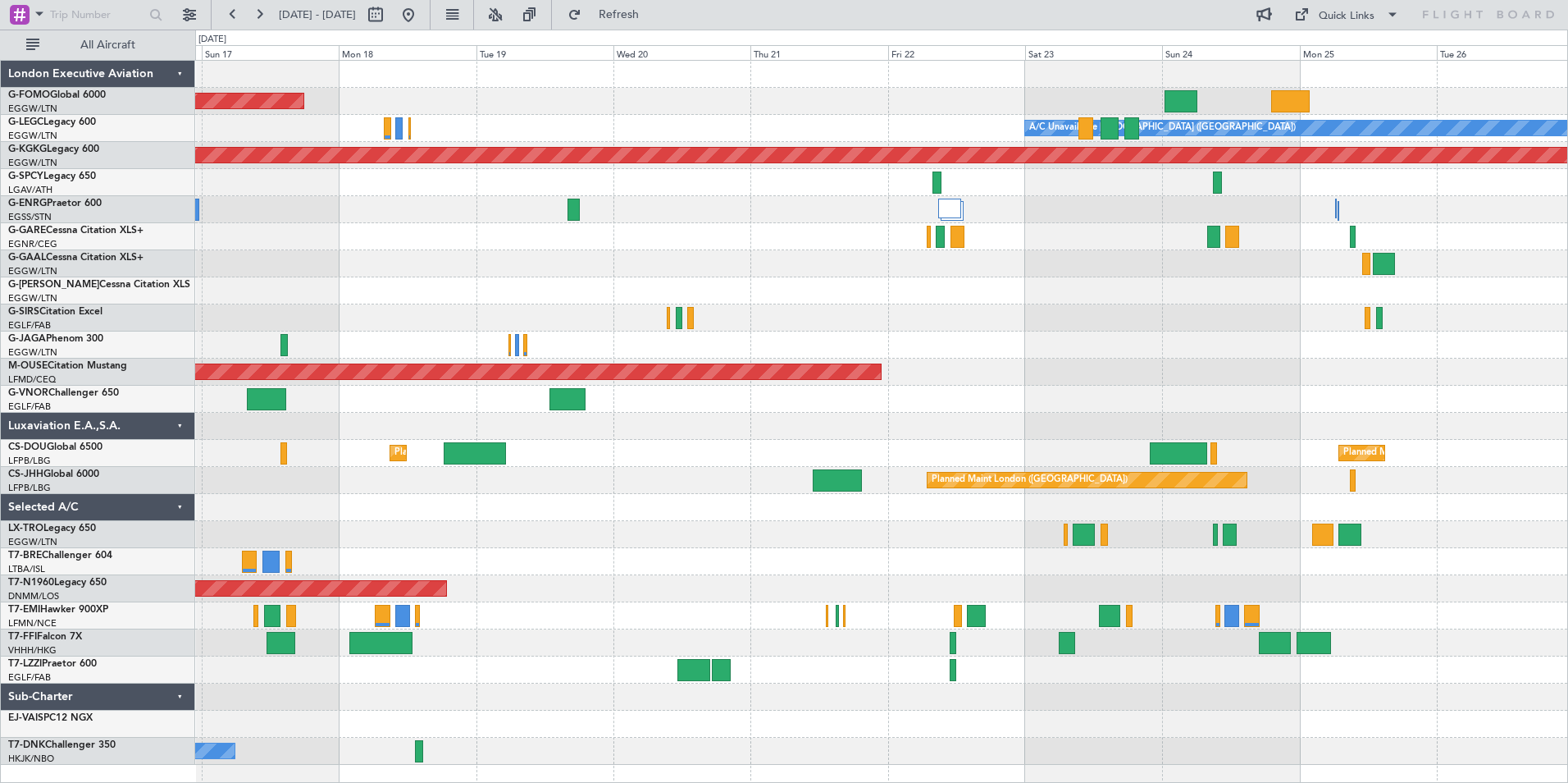
click at [706, 269] on div "Planned Maint Windsor Locks ([PERSON_NAME] Intl) A/C Unavailable [GEOGRAPHIC_DA…" at bounding box center [881, 413] width 1372 height 704
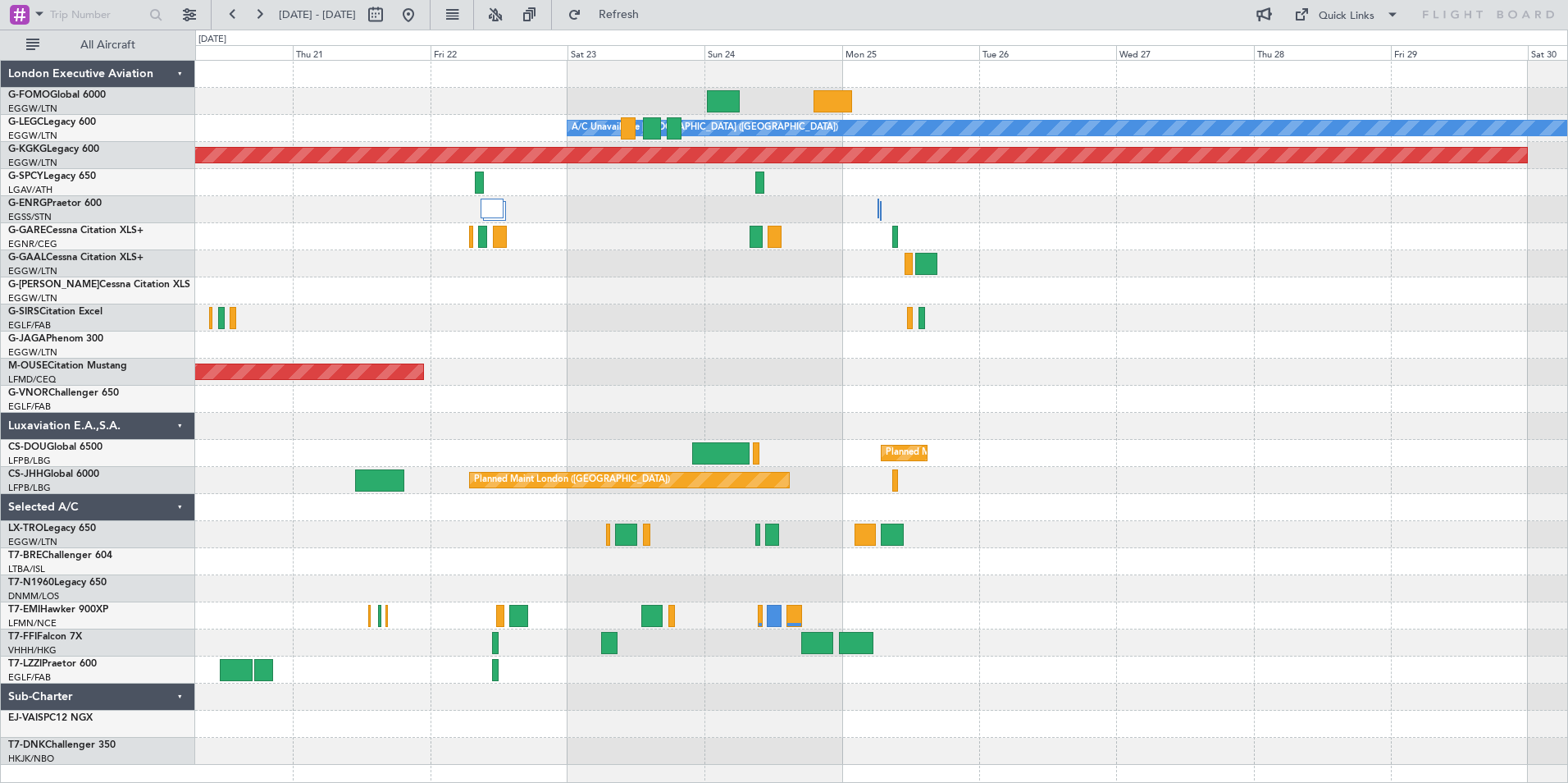
click at [914, 252] on div at bounding box center [881, 263] width 1372 height 27
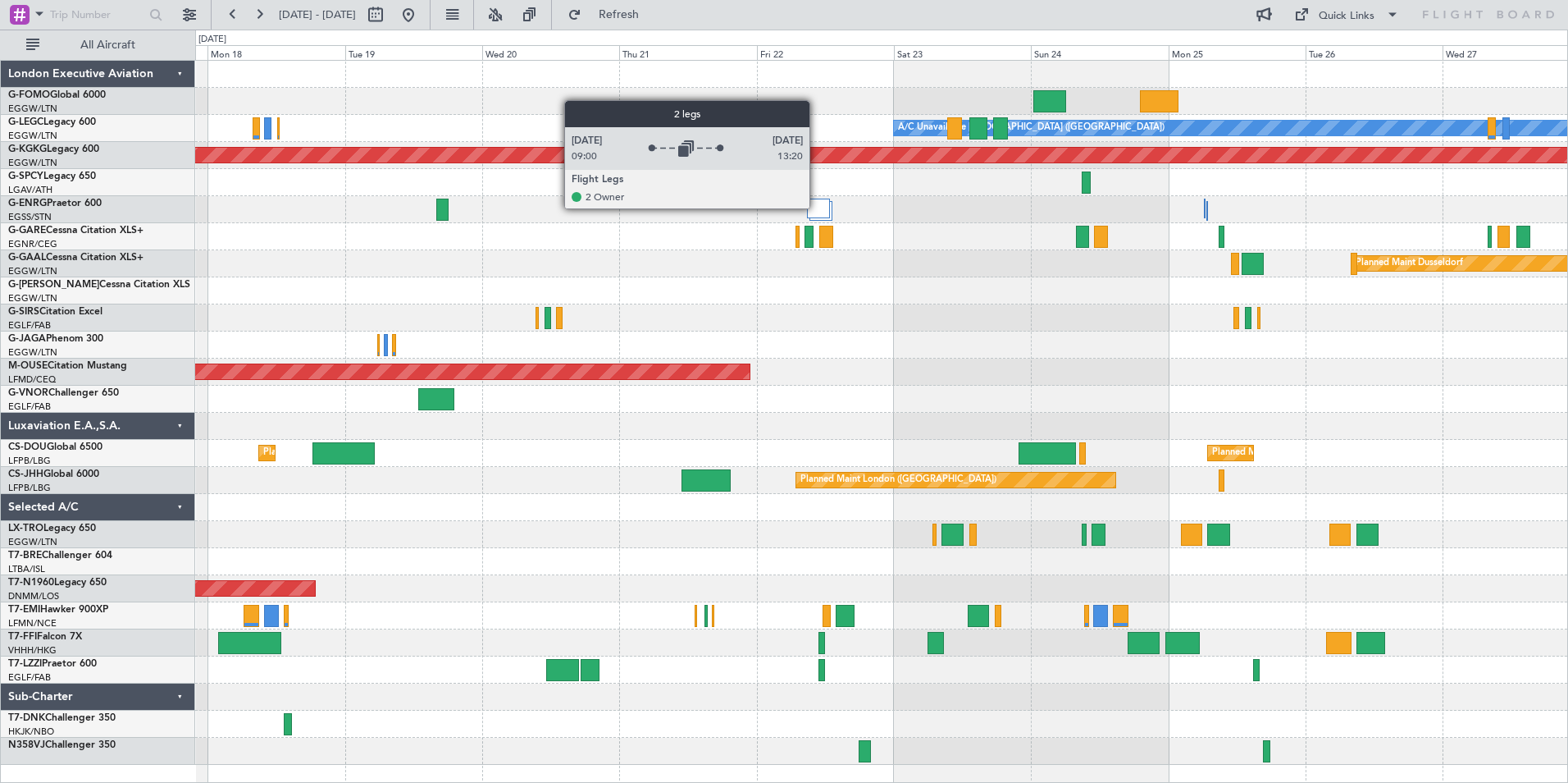
click at [817, 208] on div at bounding box center [819, 209] width 23 height 19
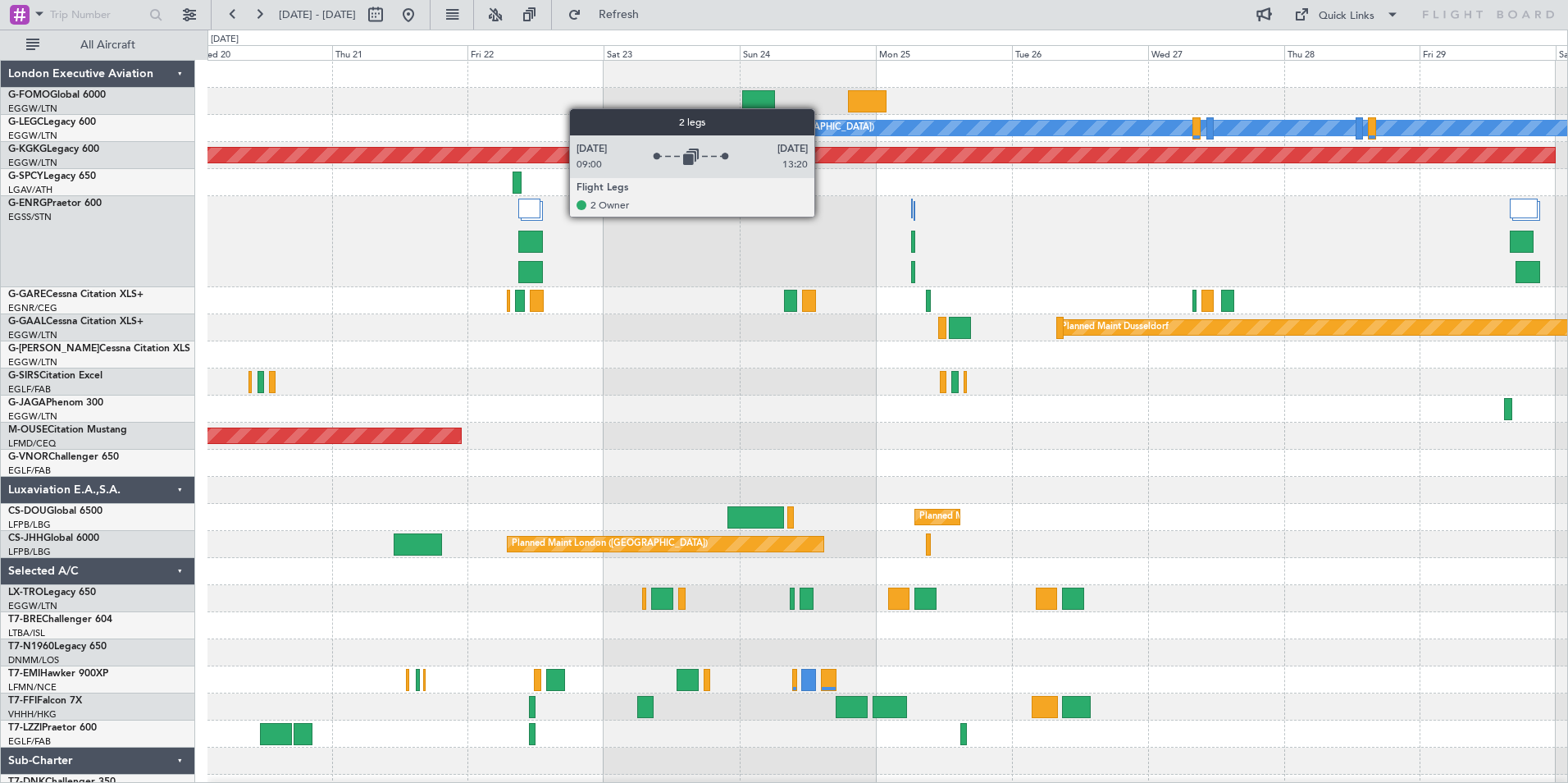
click at [575, 408] on div "Planned Maint Windsor Locks ([PERSON_NAME] Intl) A/C Unavailable [GEOGRAPHIC_DA…" at bounding box center [887, 444] width 1360 height 768
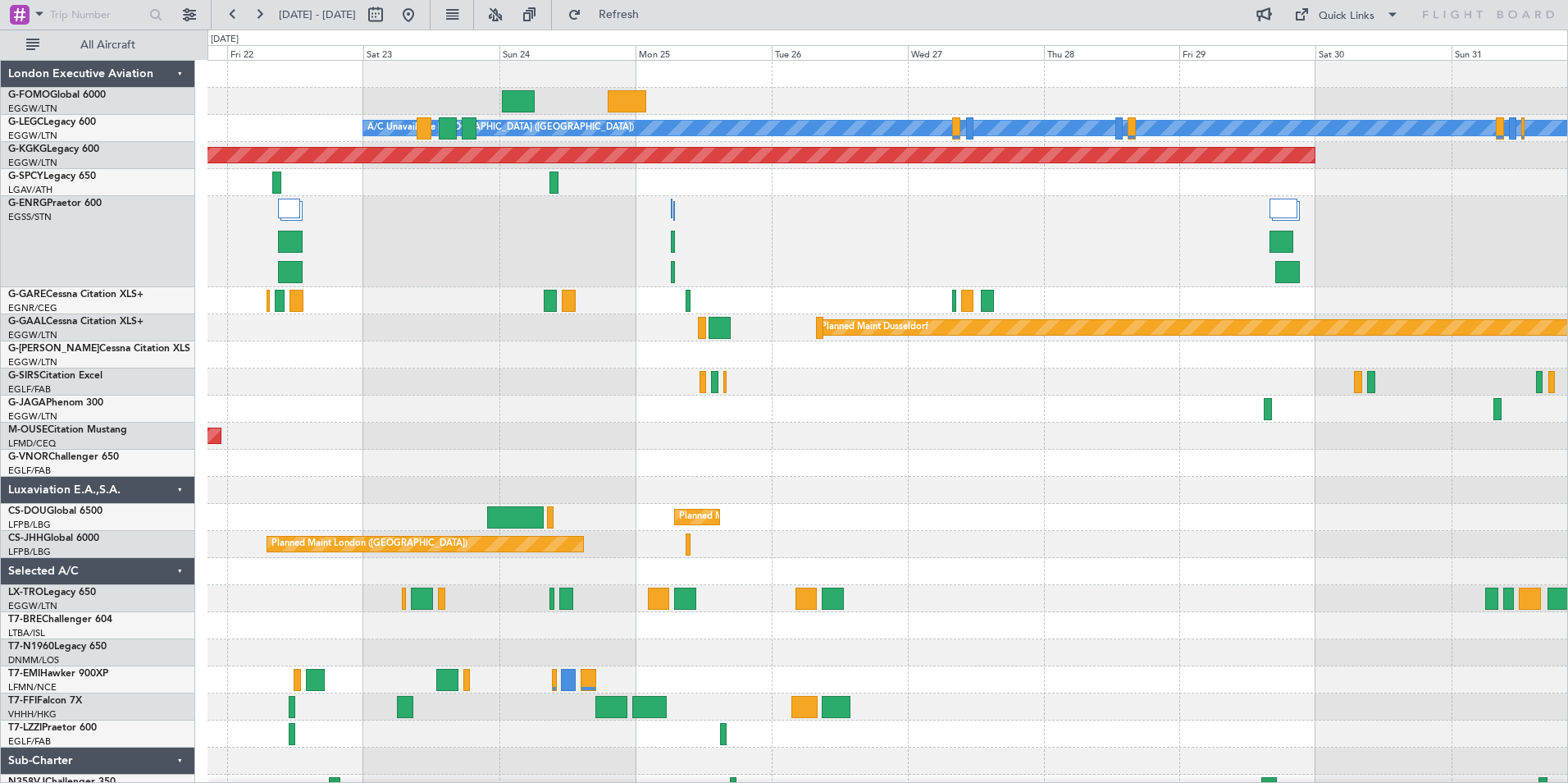
click at [511, 303] on div "A/C Unavailable [GEOGRAPHIC_DATA] ([GEOGRAPHIC_DATA]) AOG Maint [GEOGRAPHIC_DAT…" at bounding box center [887, 431] width 1360 height 741
click at [508, 14] on button at bounding box center [495, 15] width 26 height 26
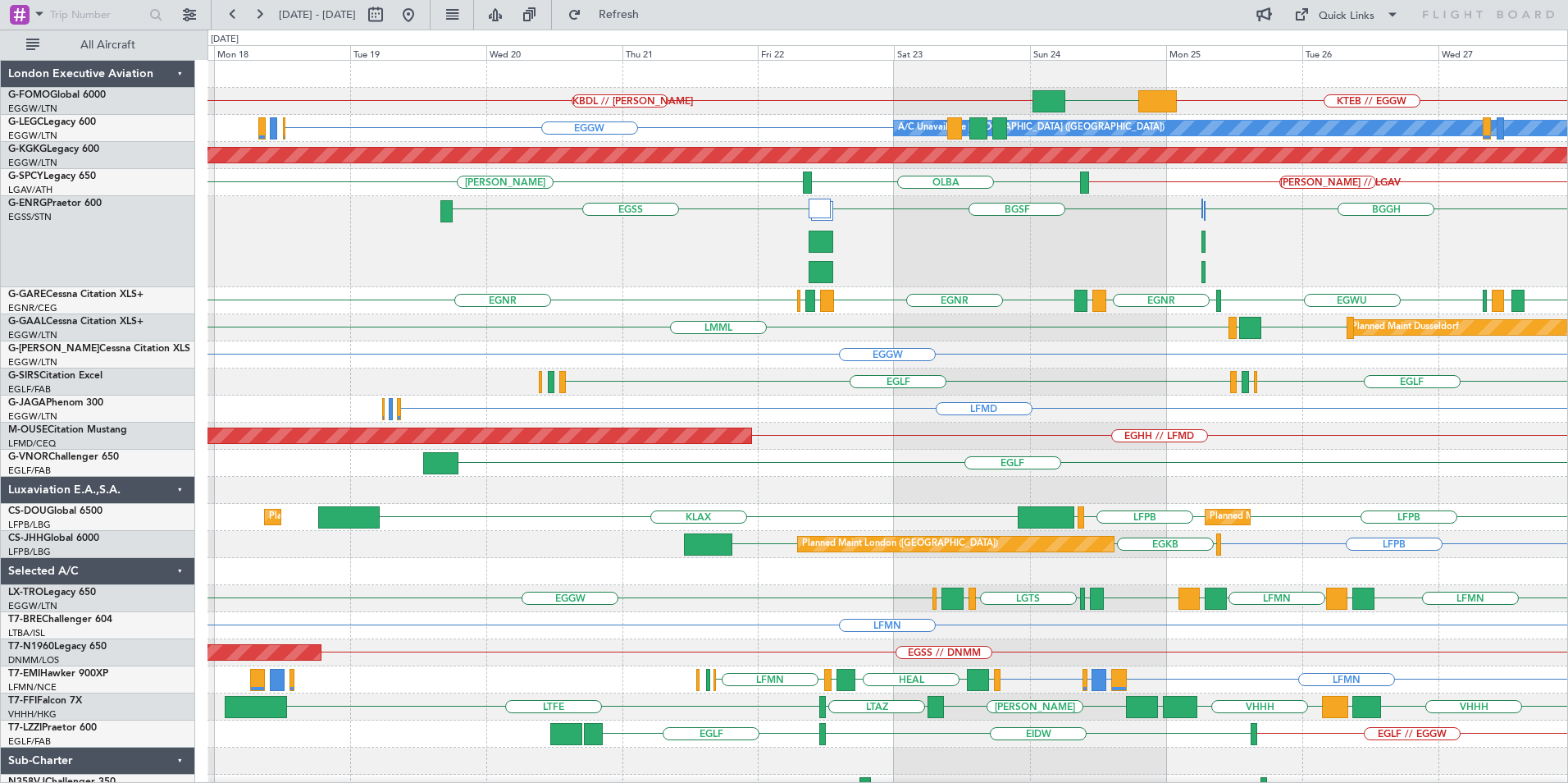
click at [926, 296] on div "KTEB // EGGW EGGW KBDL // [PERSON_NAME] Planned Maint Windsor Locks ([PERSON_NA…" at bounding box center [887, 431] width 1360 height 741
click at [944, 315] on div "KTEB // EGGW EGGW KBDL // [PERSON_NAME] Planned Maint Windsor Locks ([PERSON_NA…" at bounding box center [887, 431] width 1360 height 741
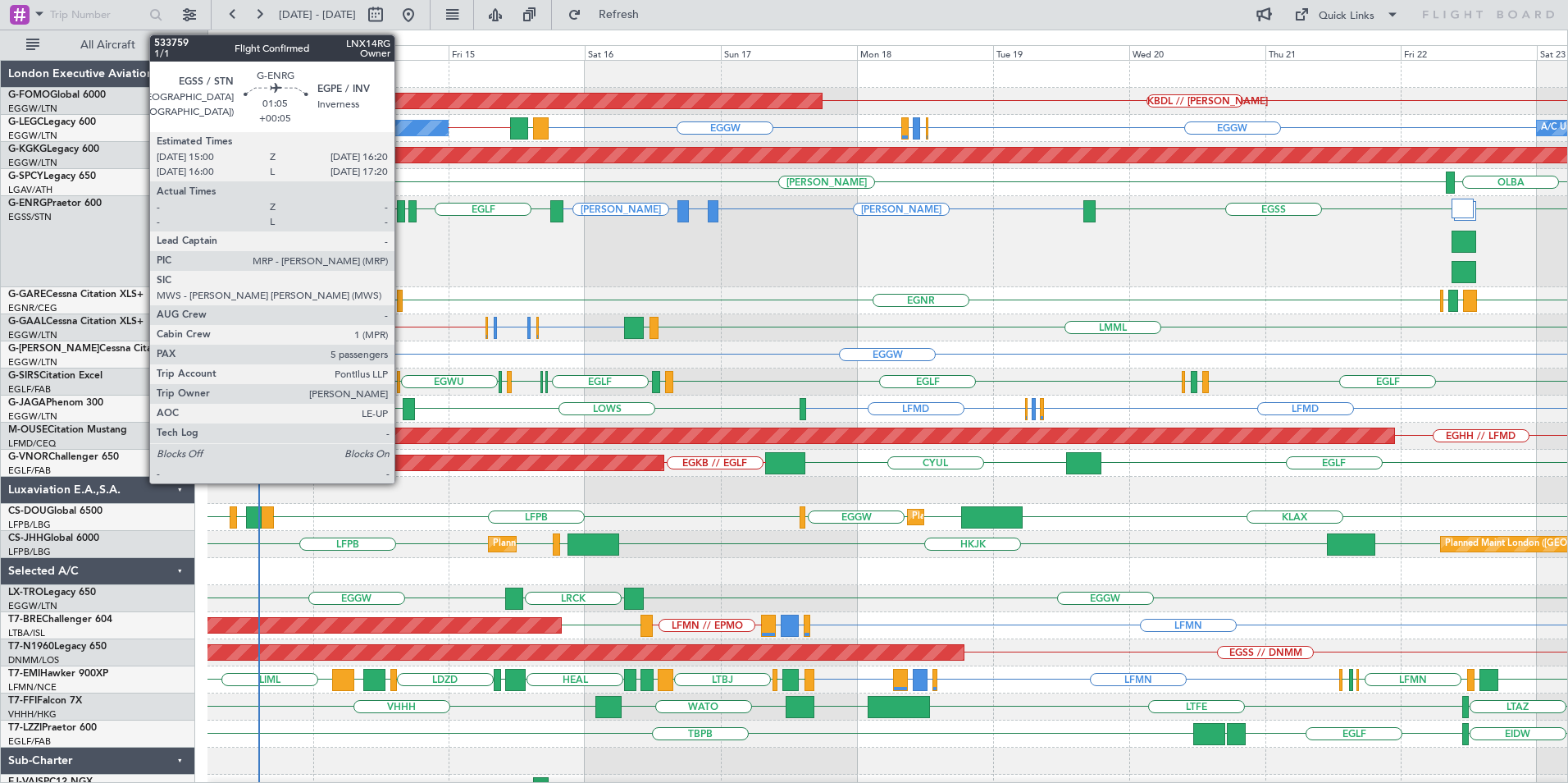
click at [402, 212] on div at bounding box center [400, 211] width 8 height 22
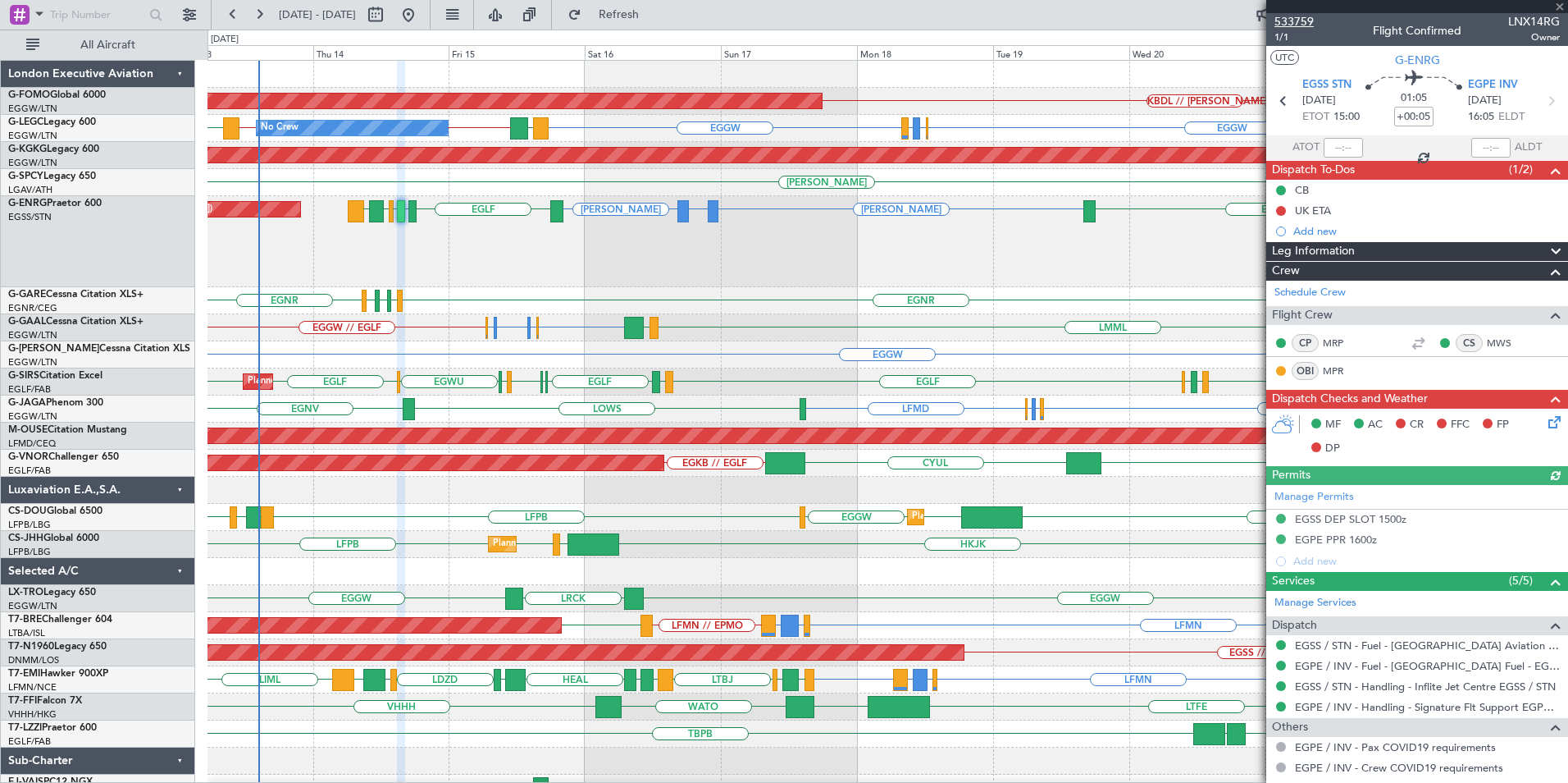
click at [1280, 21] on span "533759" at bounding box center [1294, 22] width 40 height 18
click at [1285, 34] on span "1/1" at bounding box center [1294, 38] width 40 height 14
click at [1284, 27] on span "533759" at bounding box center [1294, 22] width 40 height 18
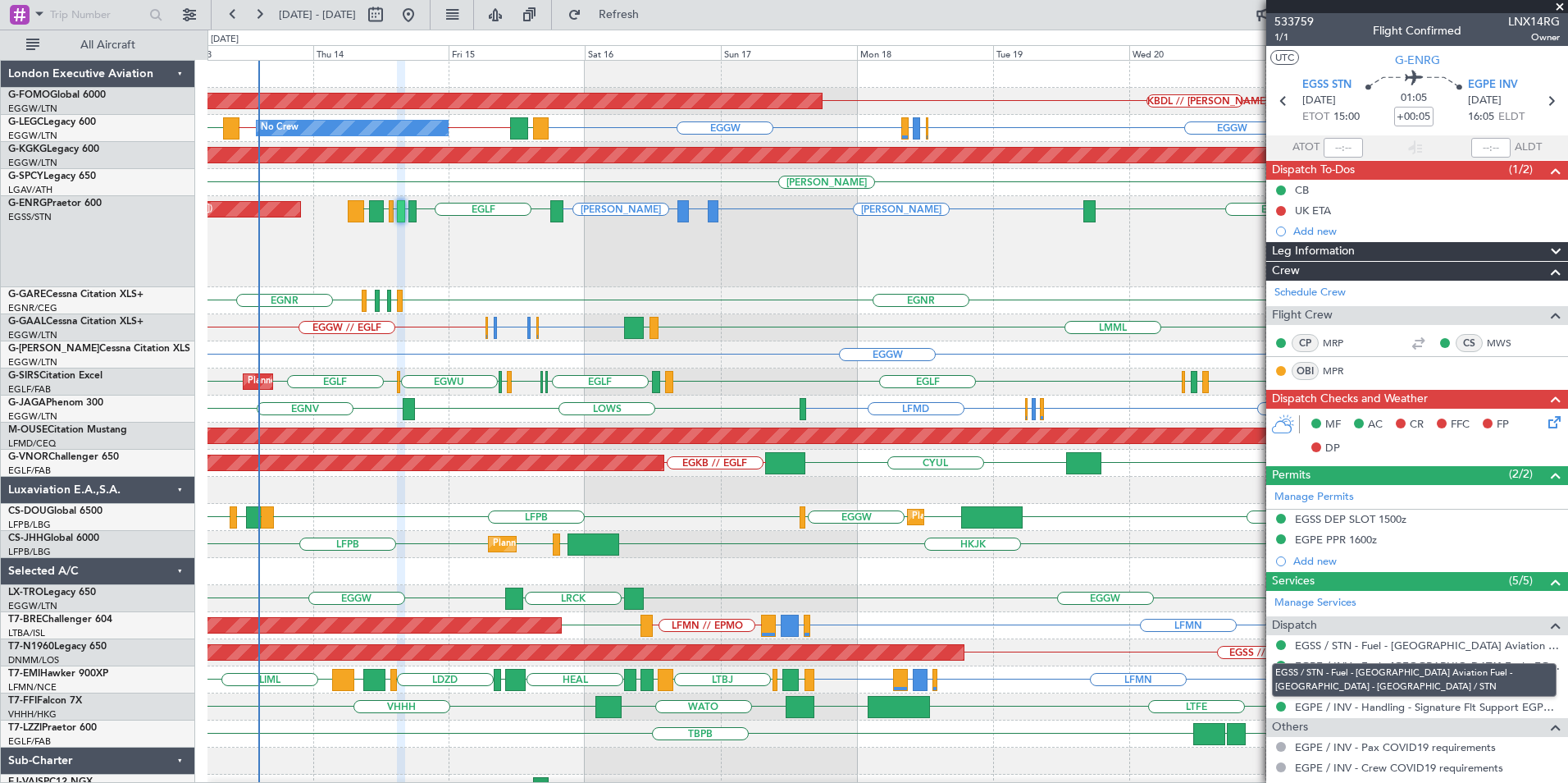
click at [1457, 688] on mat-tooltip-component "EGSS / STN - Fuel - [GEOGRAPHIC_DATA] Aviation Fuel - [GEOGRAPHIC_DATA] - [GEOG…" at bounding box center [1415, 680] width 308 height 56
click at [1407, 686] on mat-tooltip-component "EGSS / STN - Fuel - [GEOGRAPHIC_DATA] Aviation Fuel - [GEOGRAPHIC_DATA] - [GEOG…" at bounding box center [1415, 680] width 308 height 56
click at [1314, 685] on link "EGSS / STN - Handling - Inflite Jet Centre EGSS / STN" at bounding box center [1426, 686] width 261 height 14
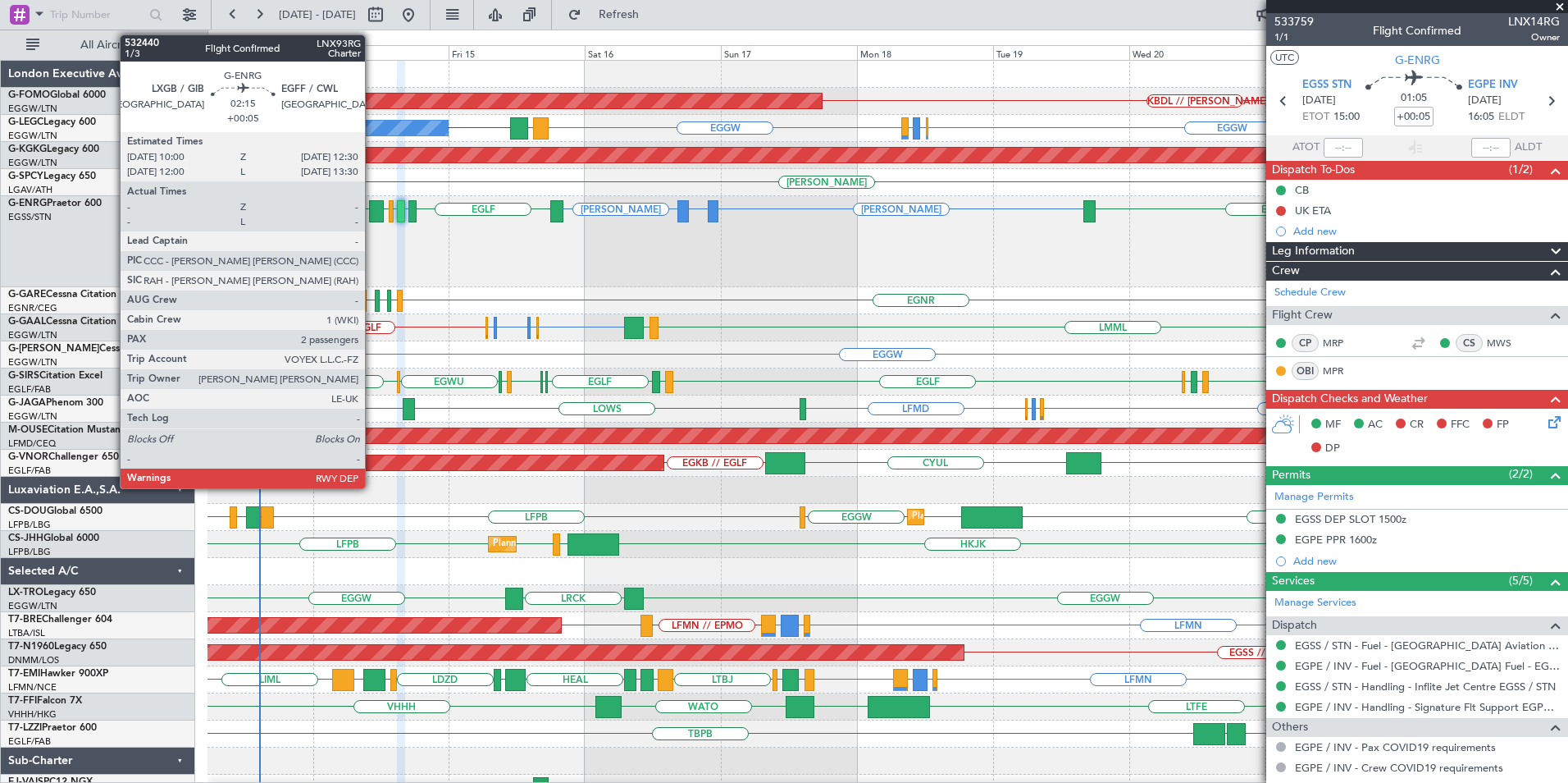
click at [372, 211] on div at bounding box center [376, 211] width 15 height 22
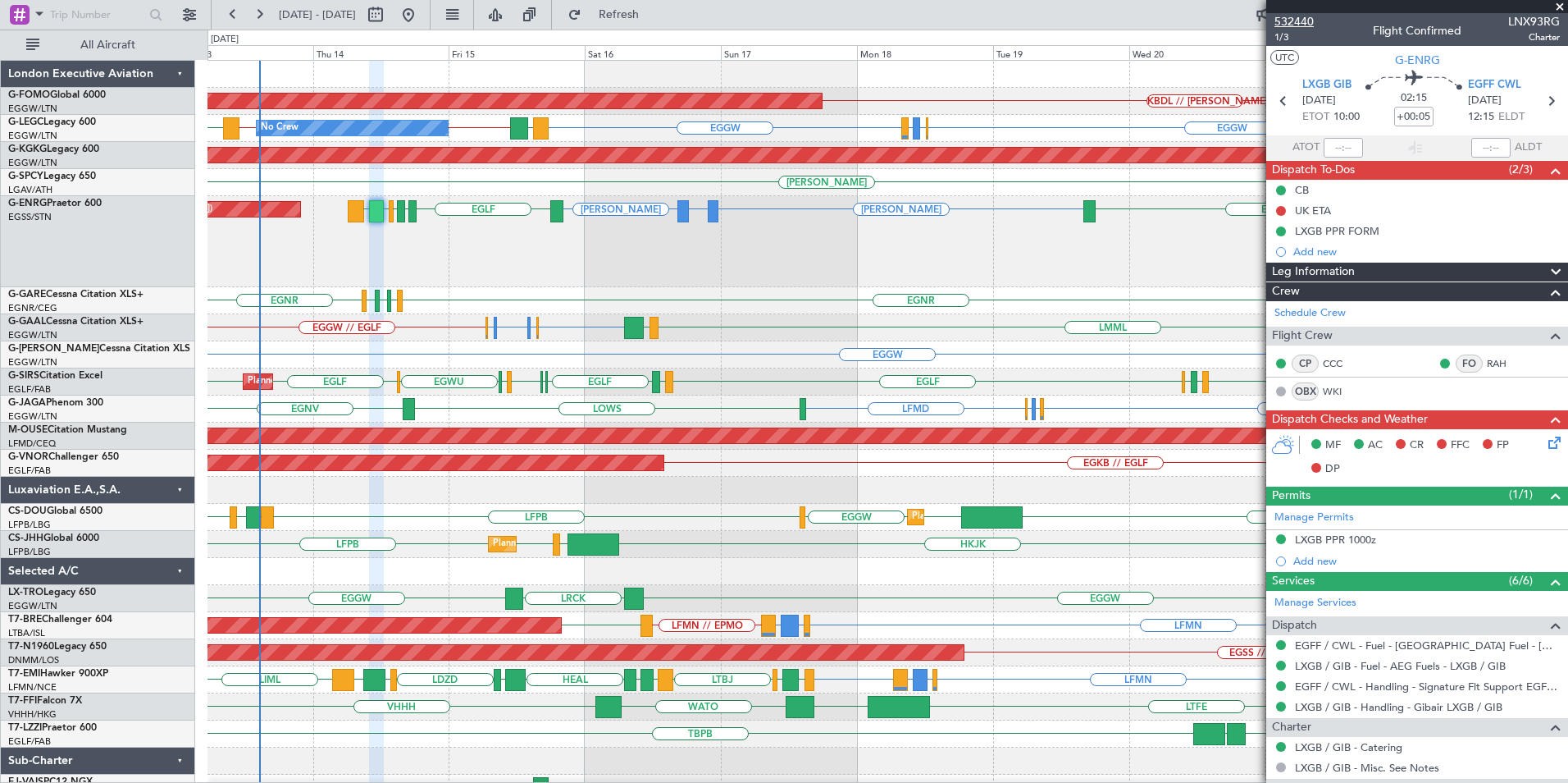
click at [1297, 24] on span "532440" at bounding box center [1294, 22] width 40 height 18
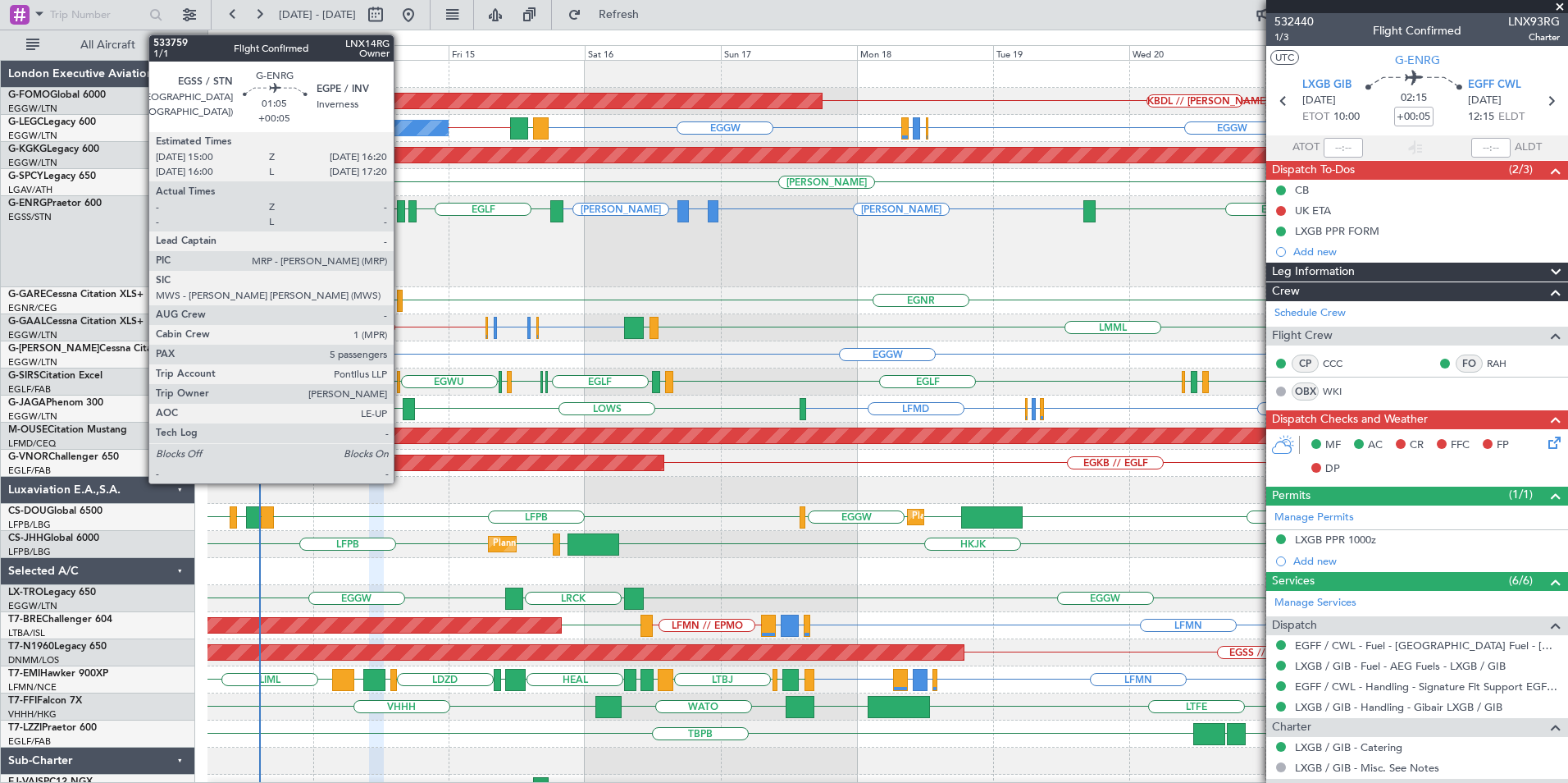
click at [403, 218] on div at bounding box center [400, 211] width 8 height 22
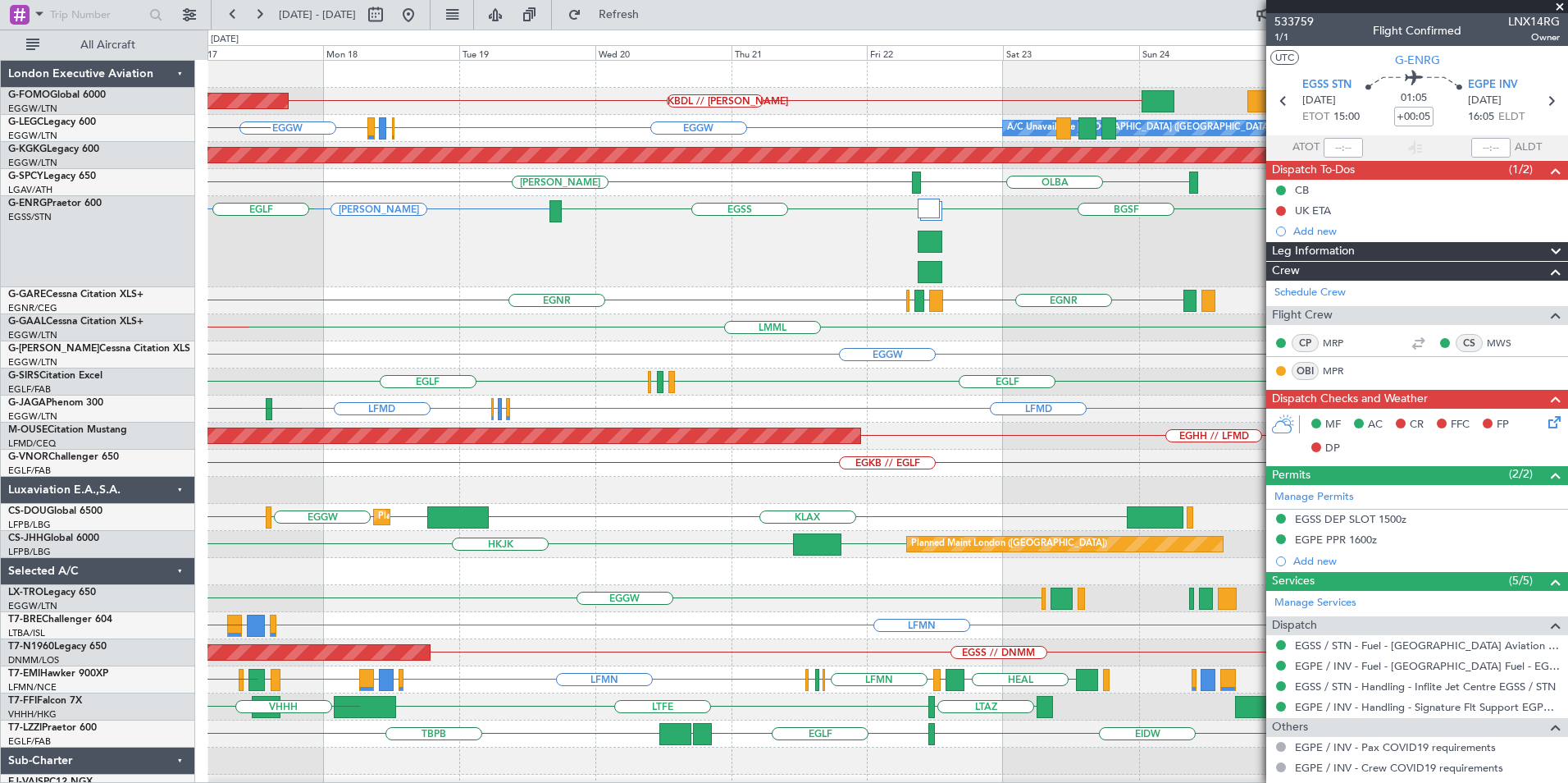
click at [508, 545] on div "EGKB [GEOGRAPHIC_DATA] Planned Maint [GEOGRAPHIC_DATA] ([GEOGRAPHIC_DATA]) EGGW…" at bounding box center [887, 544] width 1360 height 27
click at [861, 571] on div at bounding box center [887, 571] width 1360 height 27
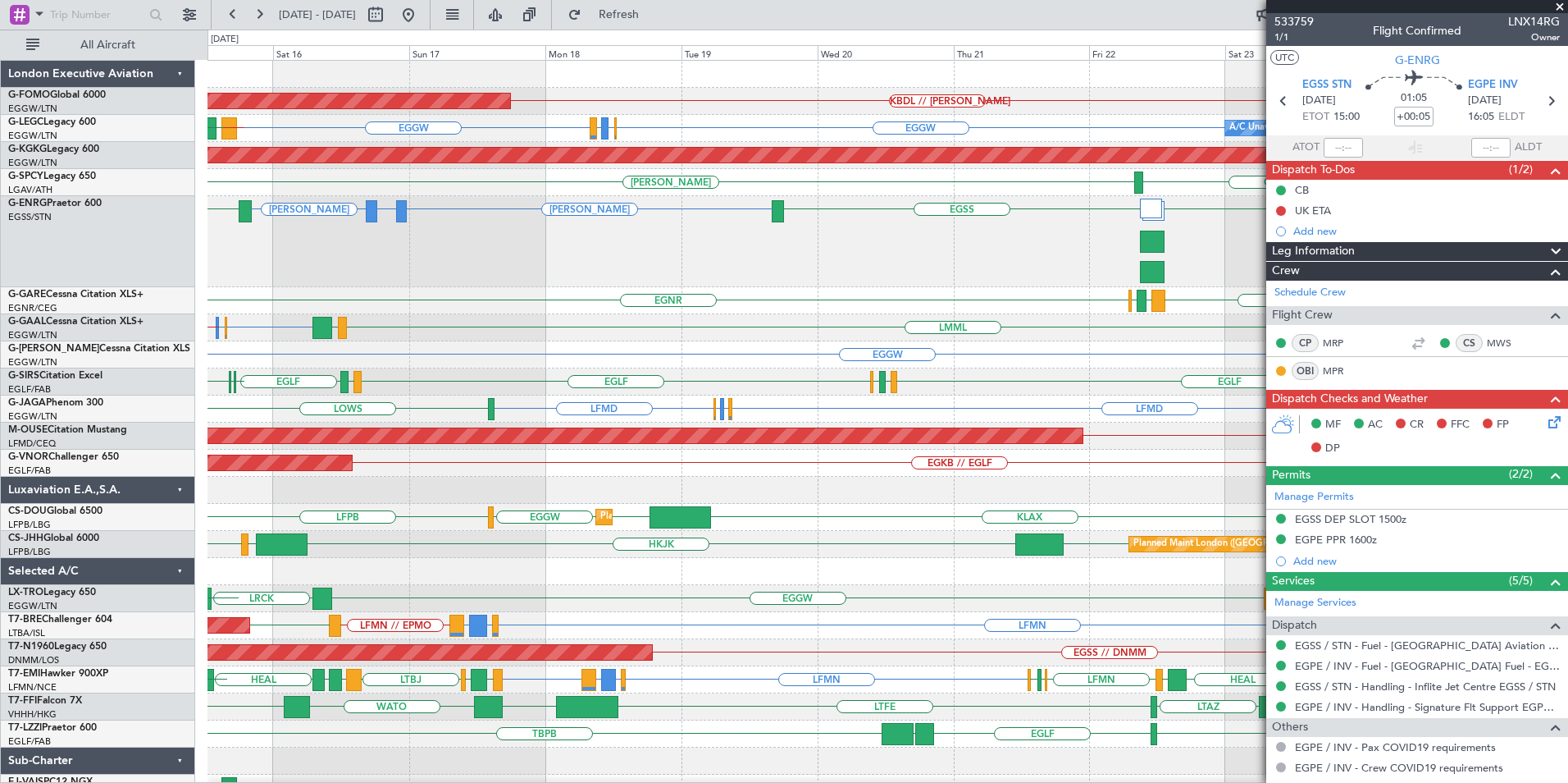
click at [625, 574] on div at bounding box center [887, 571] width 1360 height 27
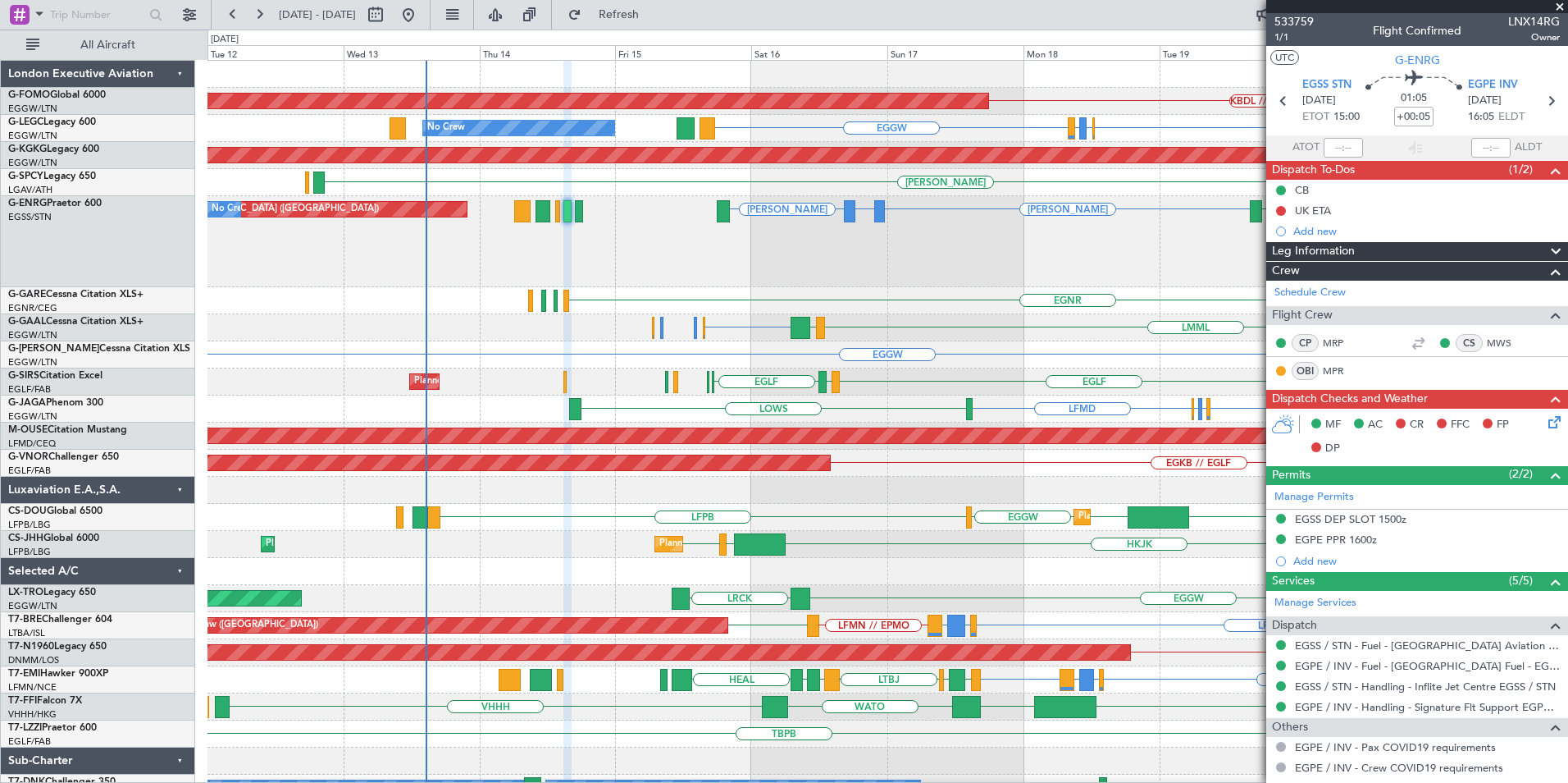
click at [828, 387] on div "Planned Maint Windsor Locks ([PERSON_NAME] Intl) KBDL // [PERSON_NAME] EGGW EGG…" at bounding box center [887, 444] width 1360 height 768
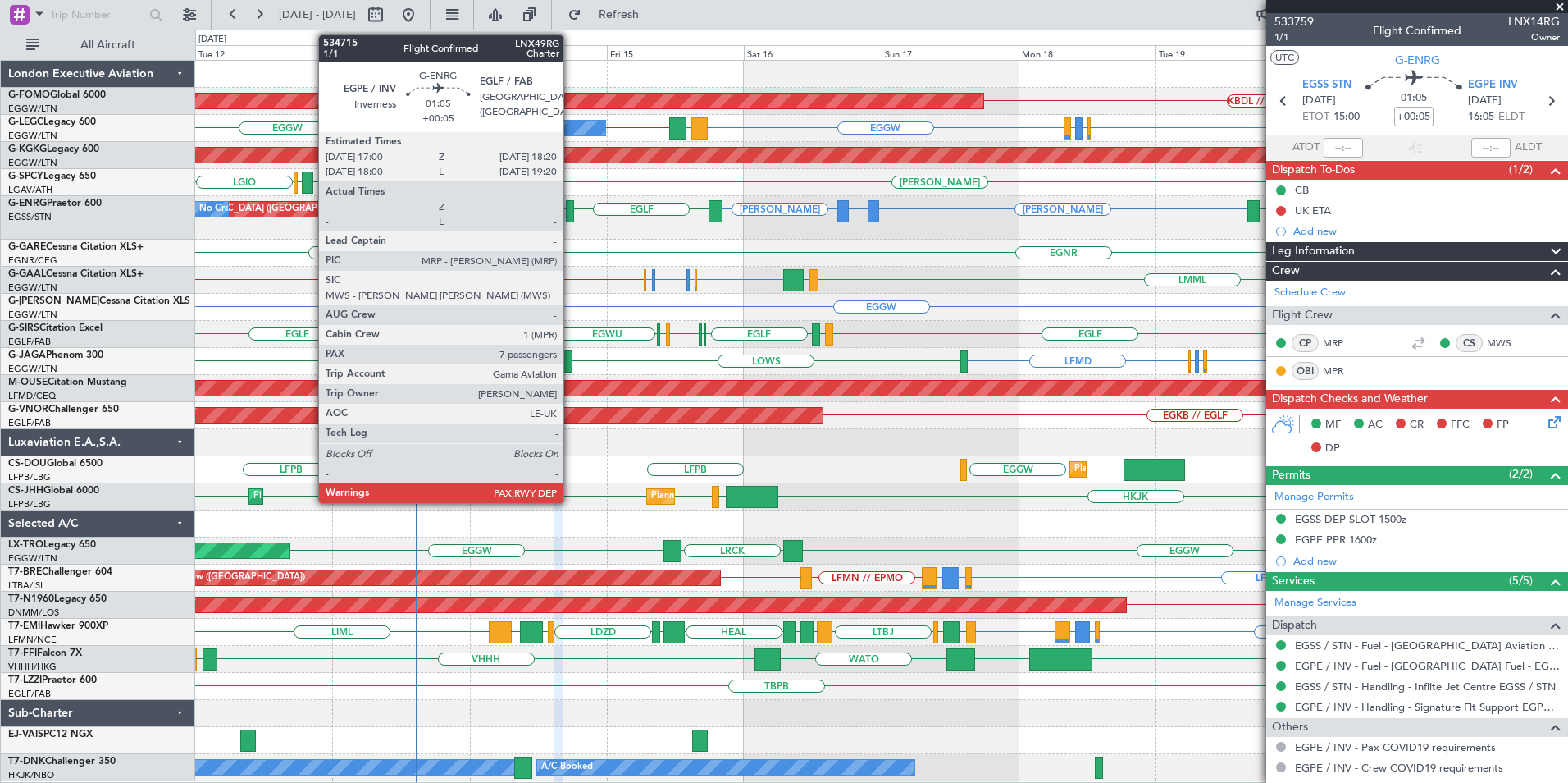
click at [571, 212] on div at bounding box center [570, 211] width 8 height 22
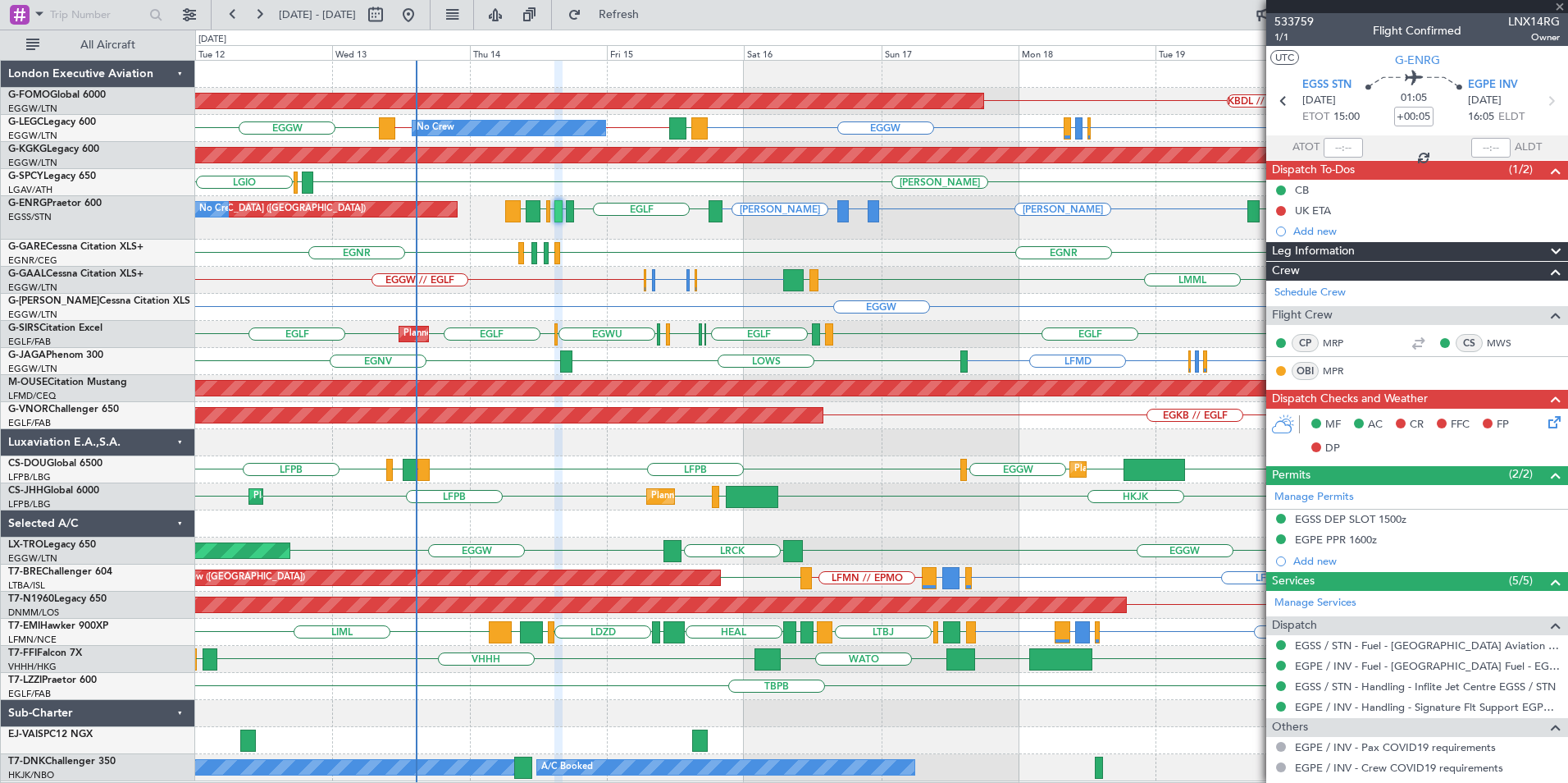
type input "7"
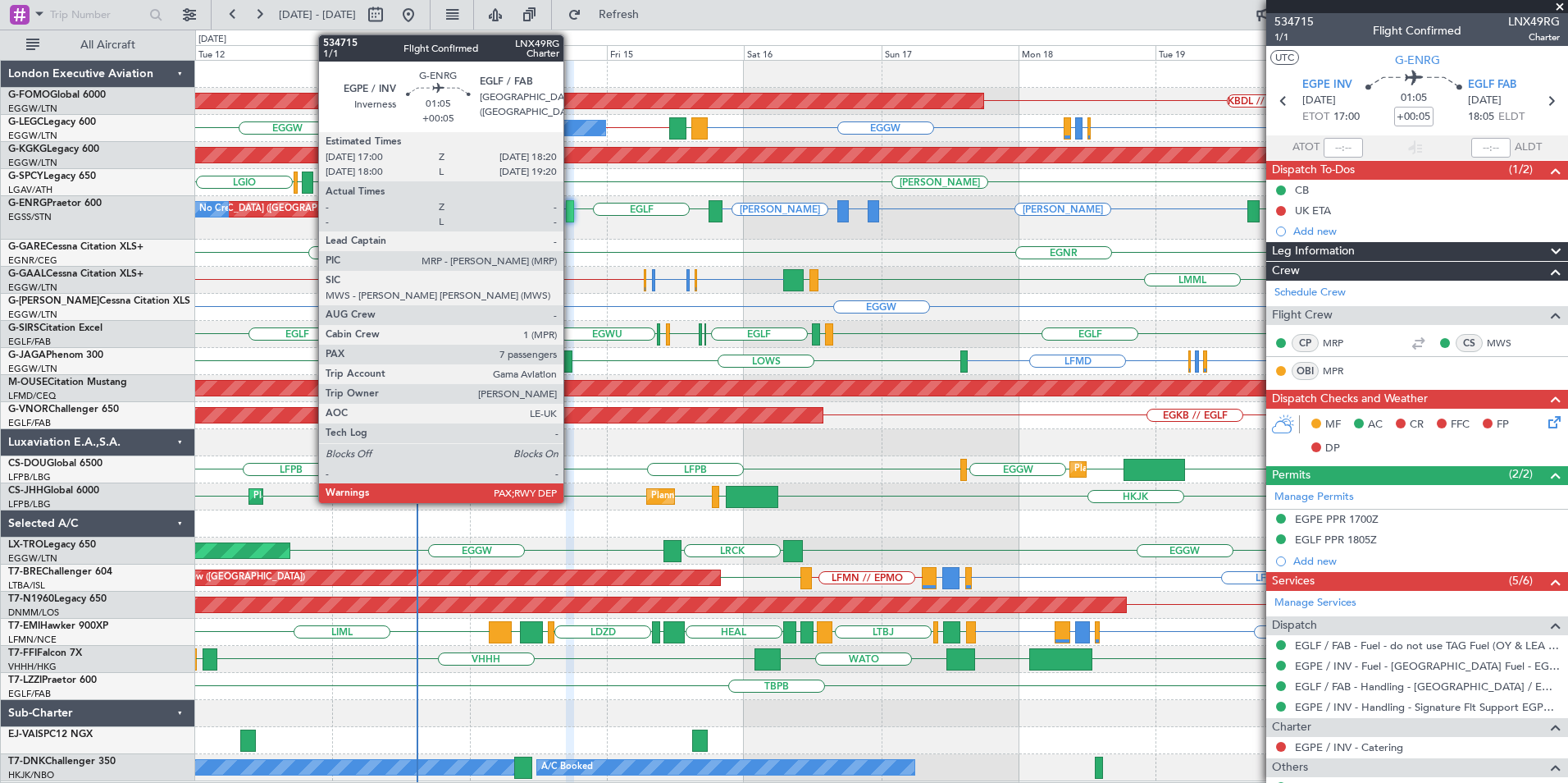
click at [571, 208] on div at bounding box center [570, 211] width 8 height 22
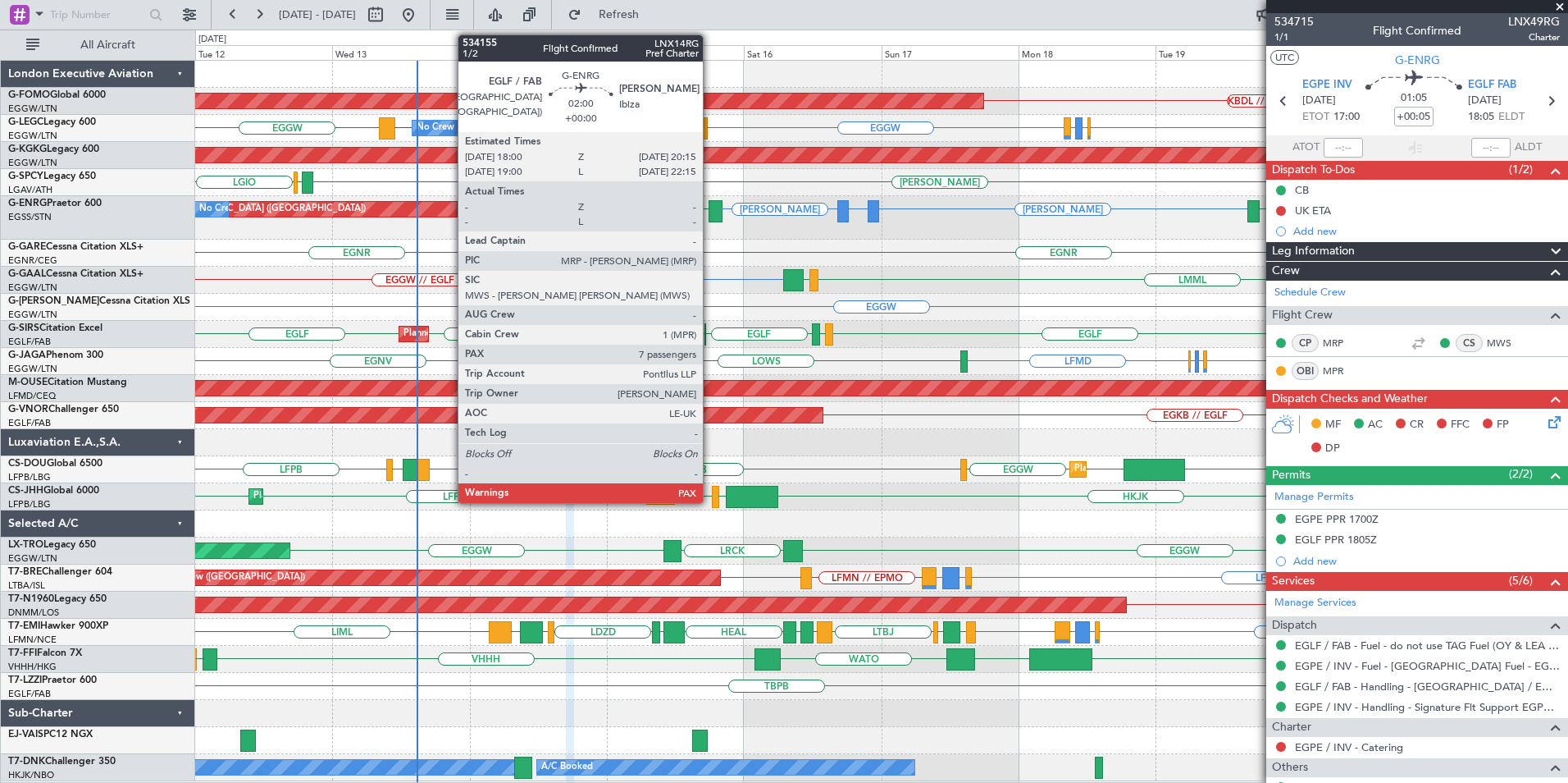
click at [710, 212] on div at bounding box center [715, 211] width 13 height 22
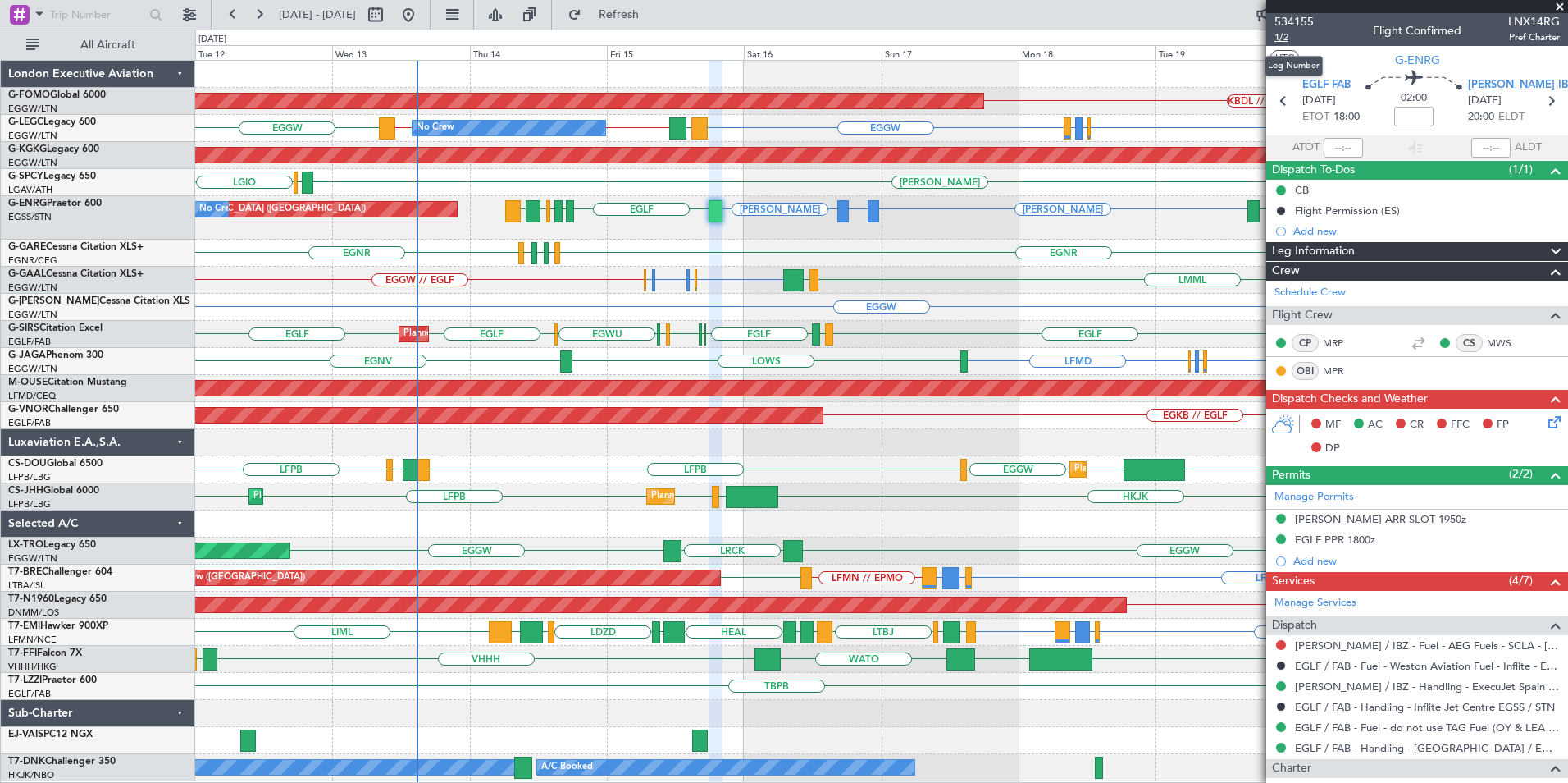
click at [1285, 41] on span "1/2" at bounding box center [1294, 38] width 40 height 14
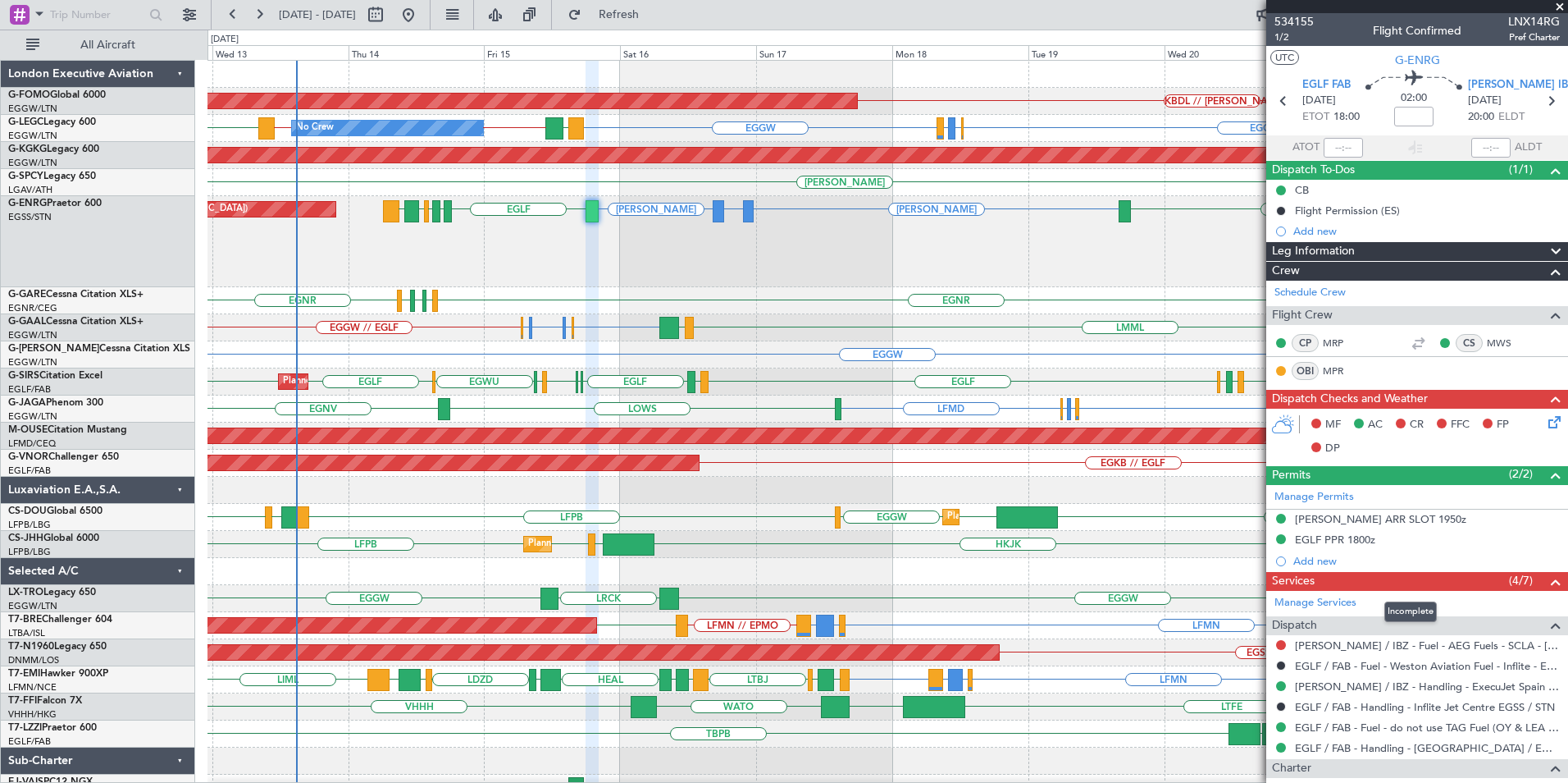
scroll to position [204, 0]
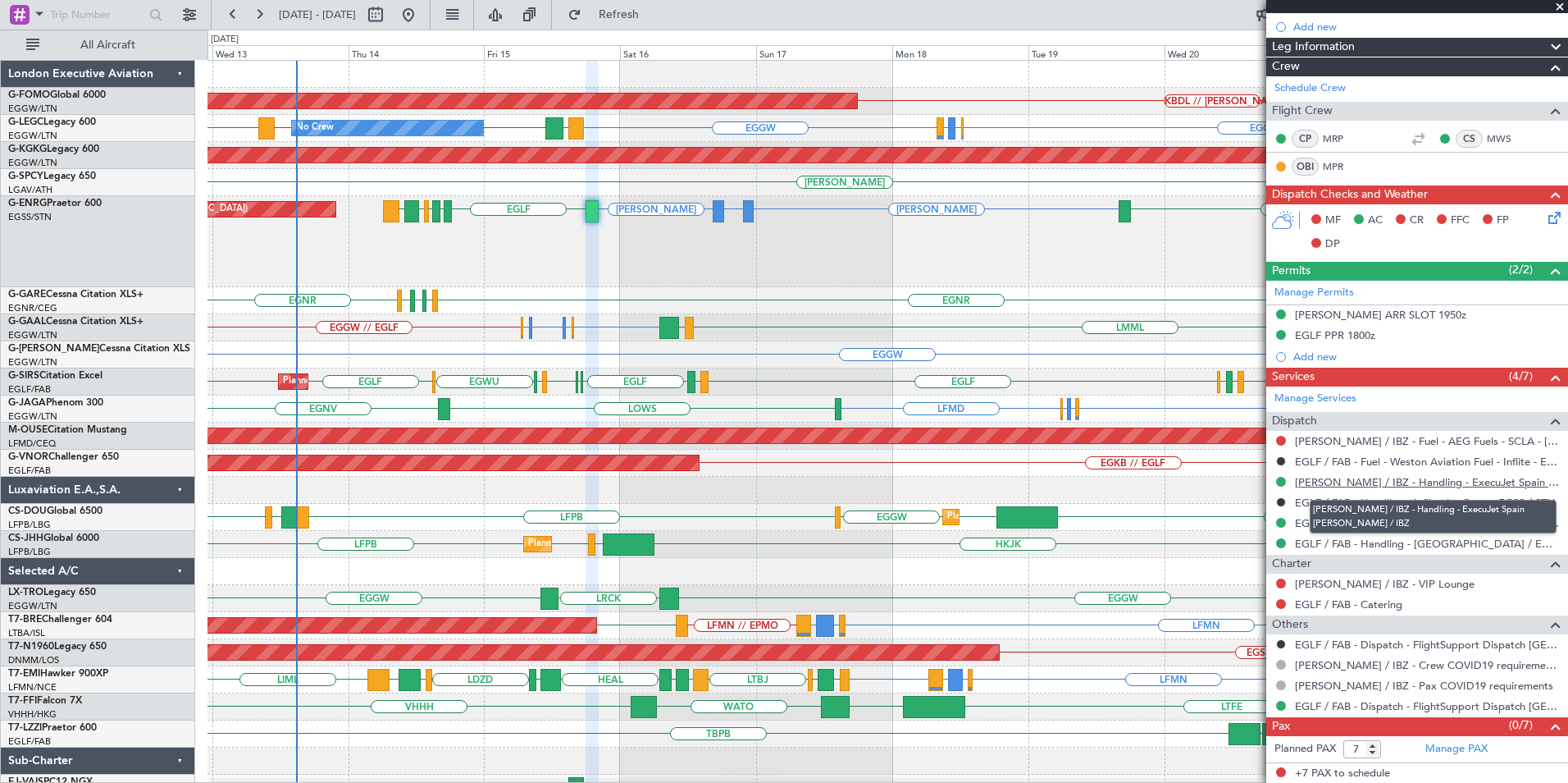
click at [1383, 483] on link "[PERSON_NAME] / IBZ - Handling - ExecuJet Spain [PERSON_NAME] / IBZ" at bounding box center [1427, 482] width 265 height 14
click at [1386, 479] on link "[PERSON_NAME] / IBZ - Handling - ExecuJet Spain [PERSON_NAME] / IBZ" at bounding box center [1427, 482] width 265 height 14
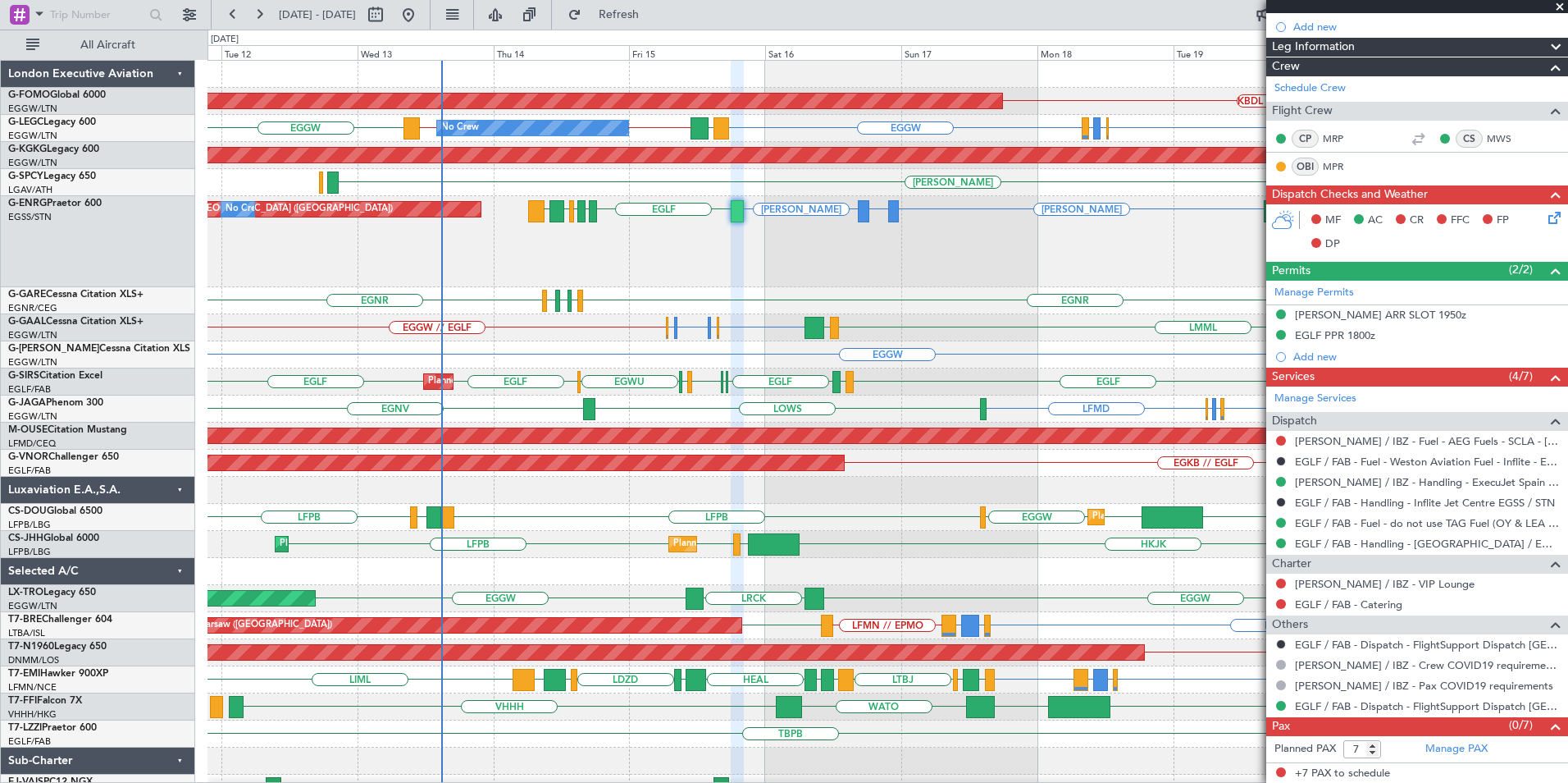
click at [728, 273] on div "[PERSON_NAME] LMML or [PERSON_NAME] [GEOGRAPHIC_DATA] [GEOGRAPHIC_DATA] [GEOGRA…" at bounding box center [887, 242] width 1360 height 91
click at [1562, 7] on span at bounding box center [1560, 7] width 17 height 15
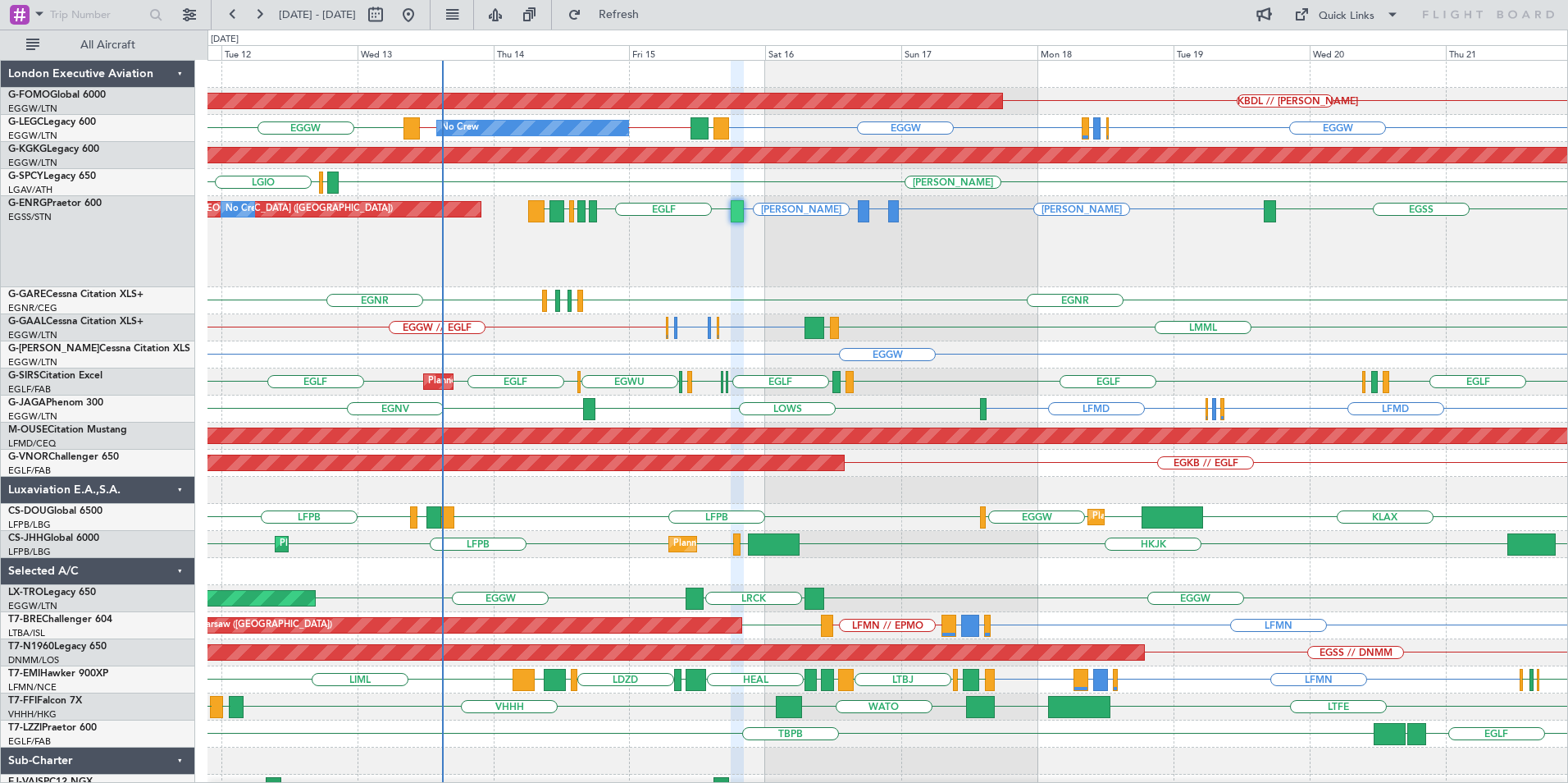
type input "0"
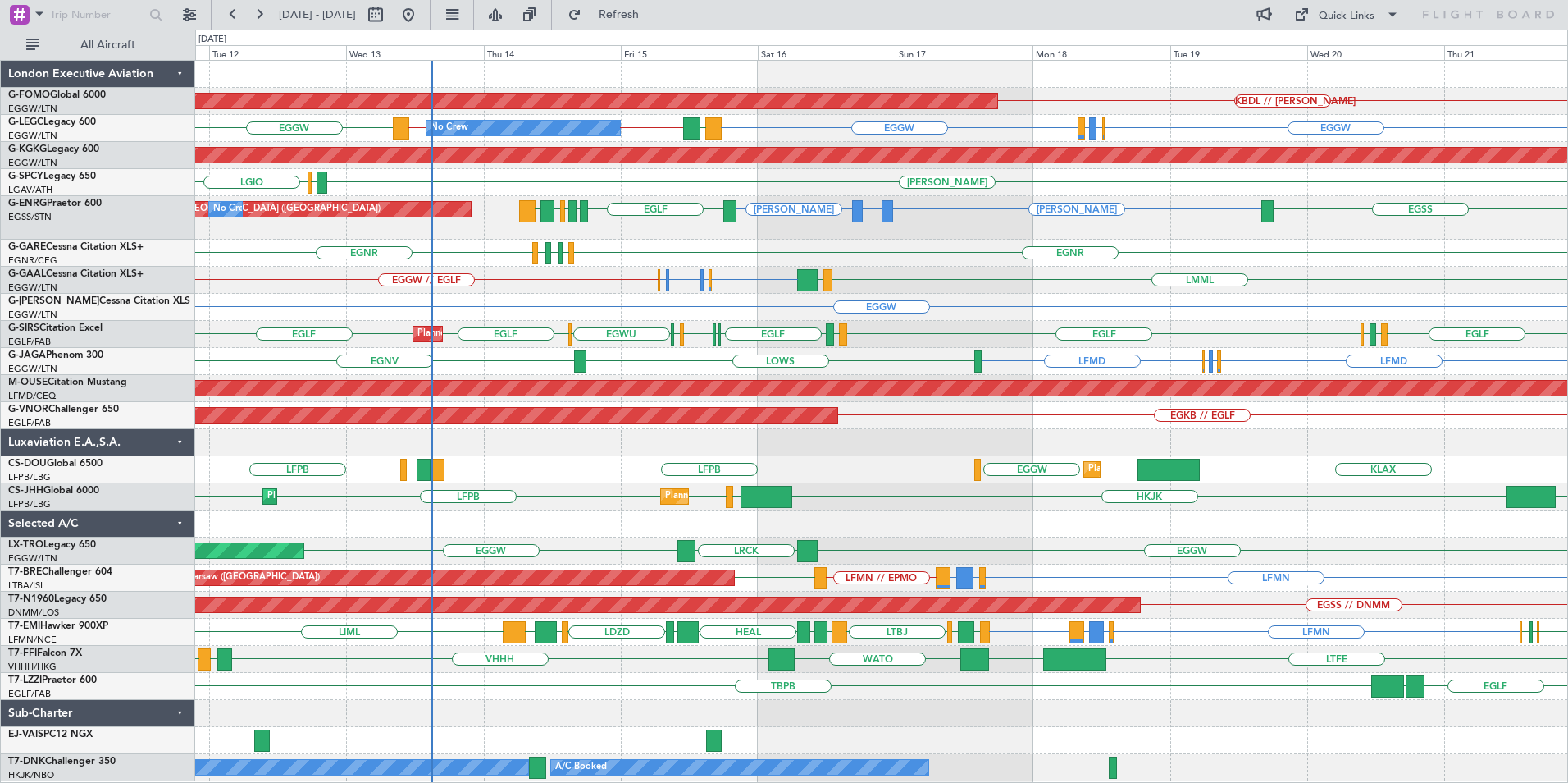
scroll to position [0, 0]
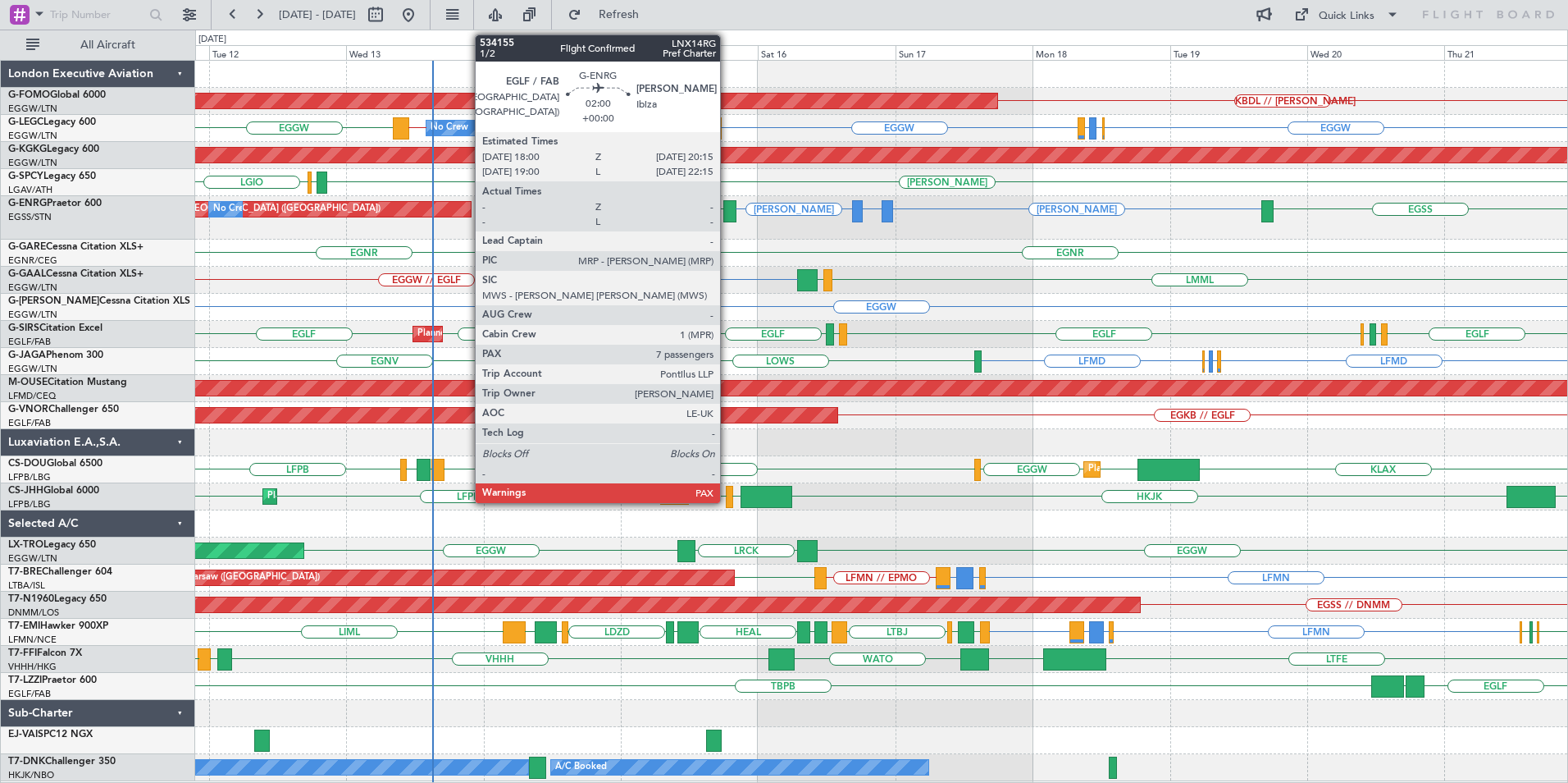
click at [726, 211] on div at bounding box center [730, 211] width 13 height 22
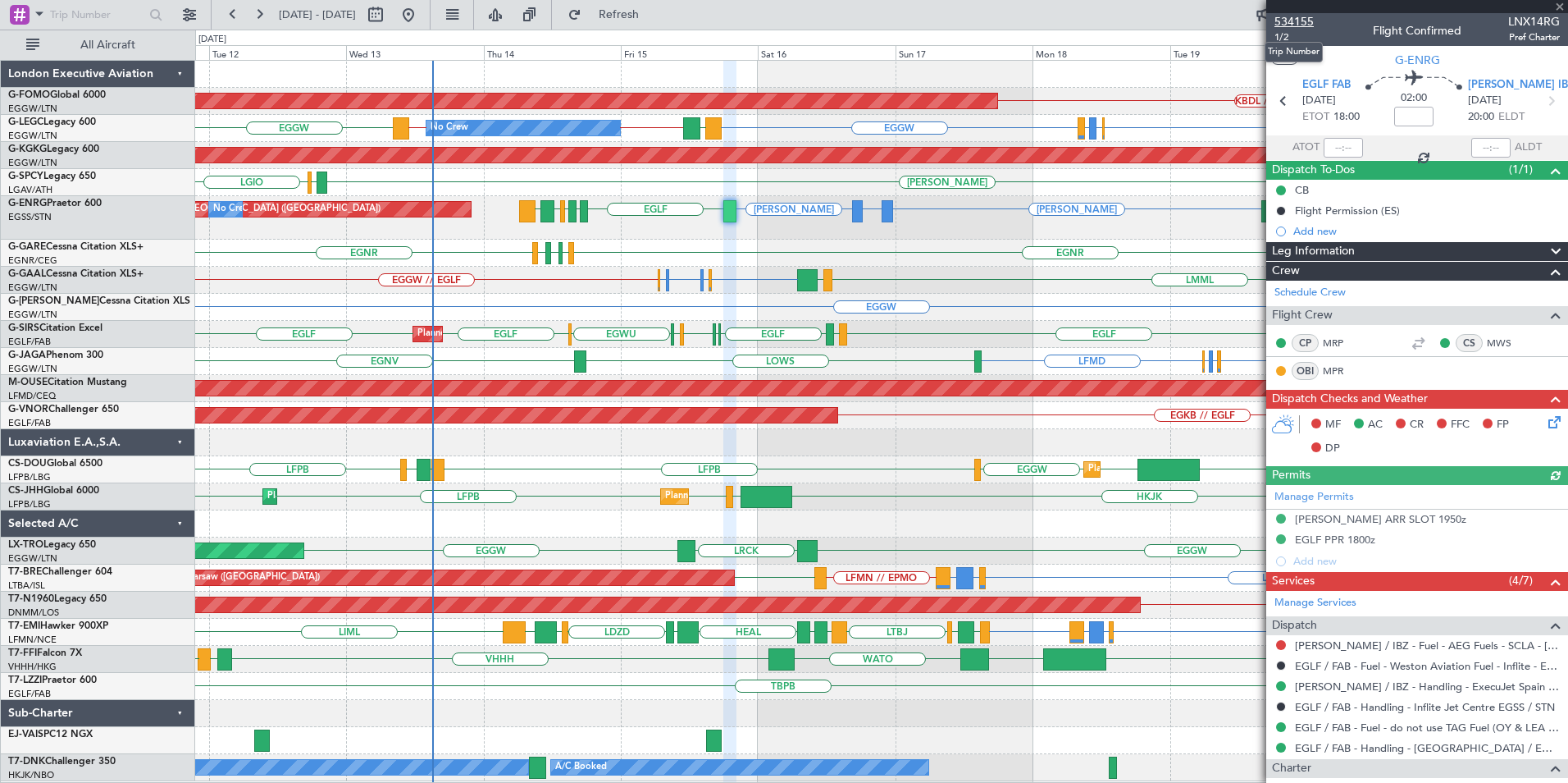
click at [1287, 18] on span "534155" at bounding box center [1294, 22] width 40 height 18
